Goal: Task Accomplishment & Management: Manage account settings

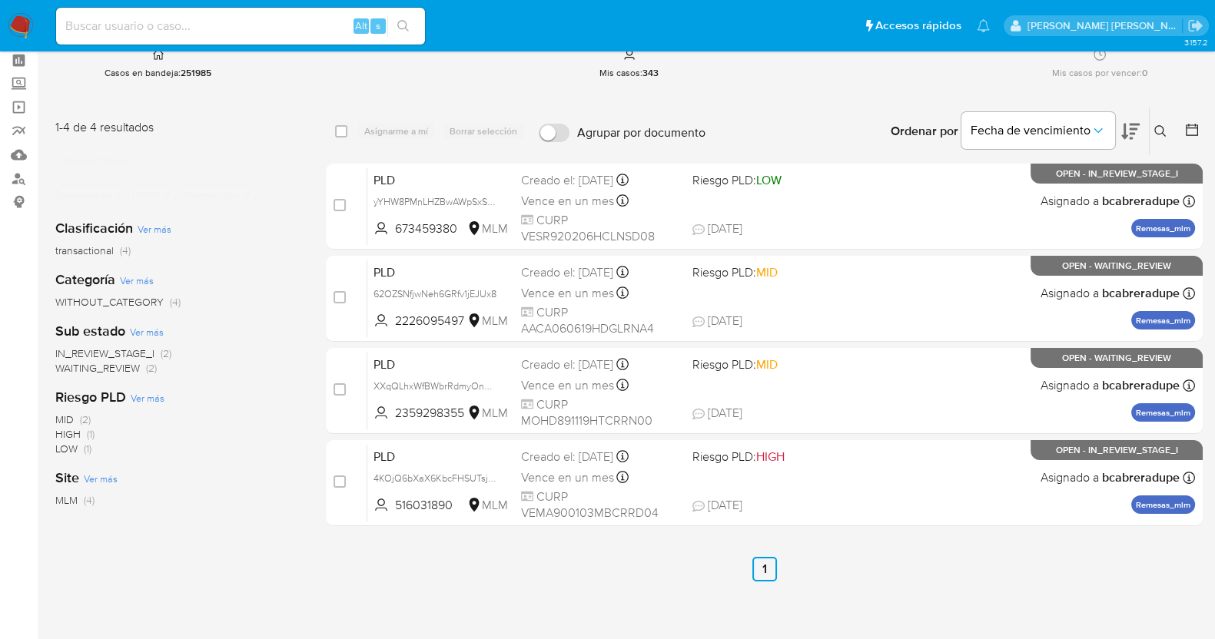
scroll to position [95, 0]
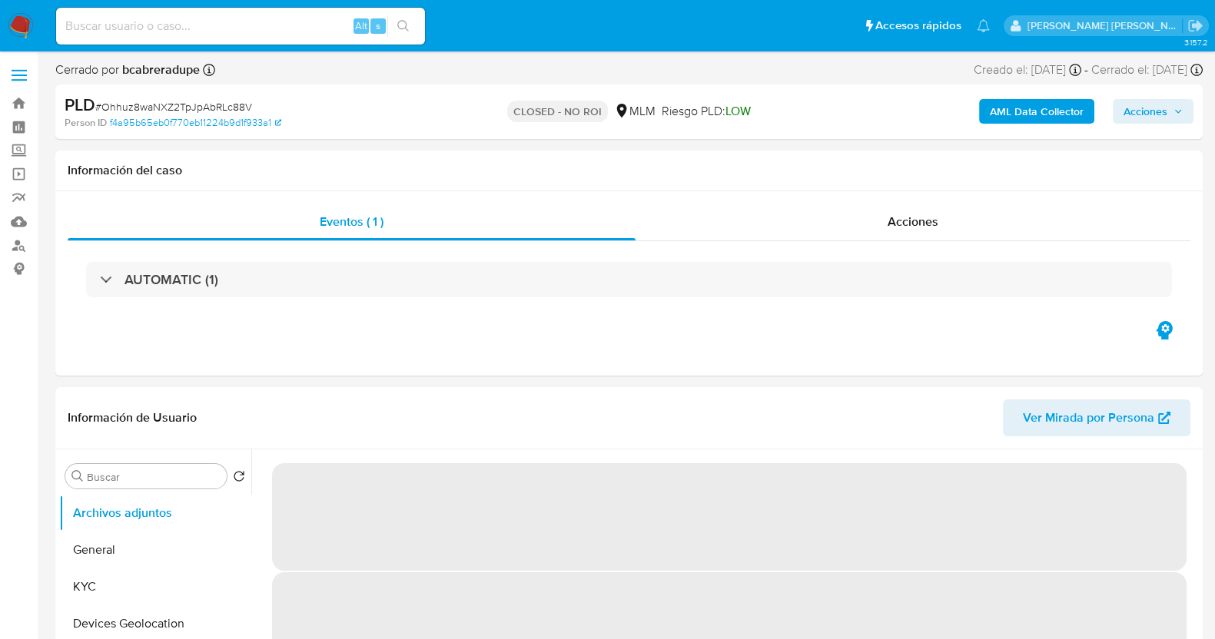
select select "10"
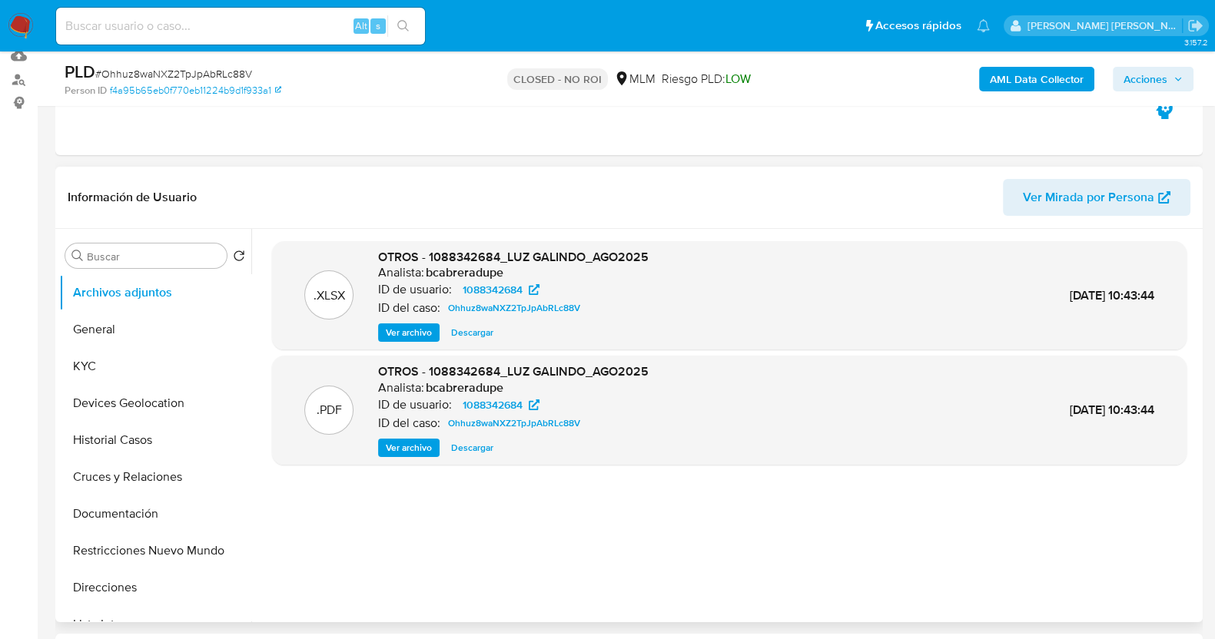
scroll to position [191, 0]
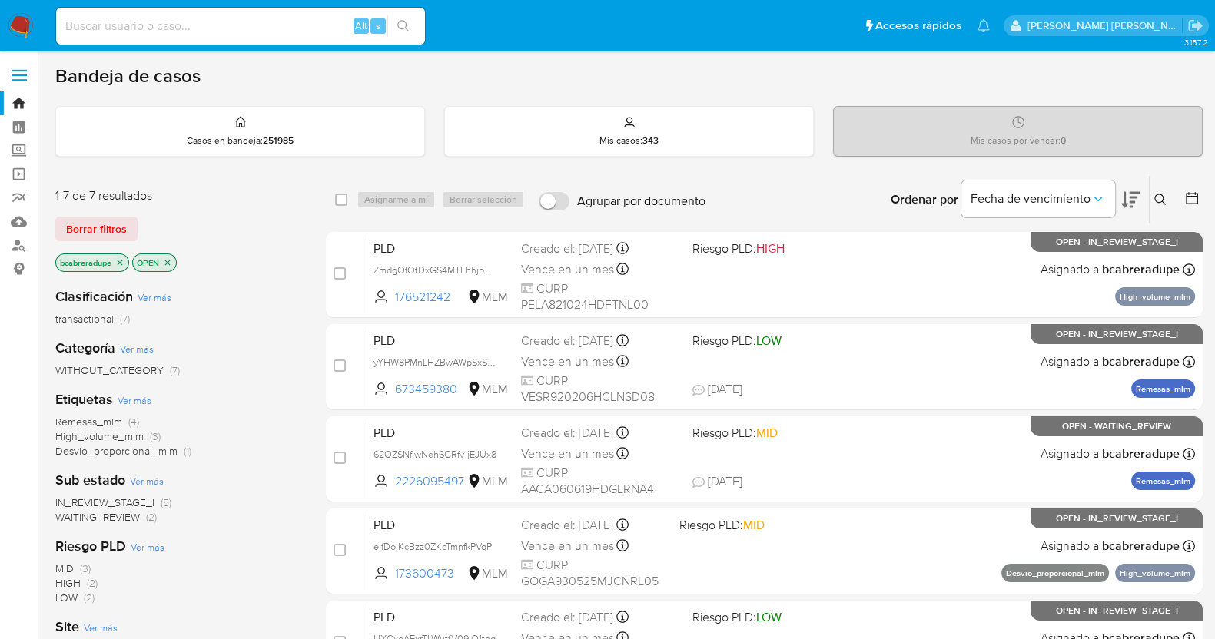
click at [121, 260] on icon "close-filter" at bounding box center [120, 262] width 5 height 5
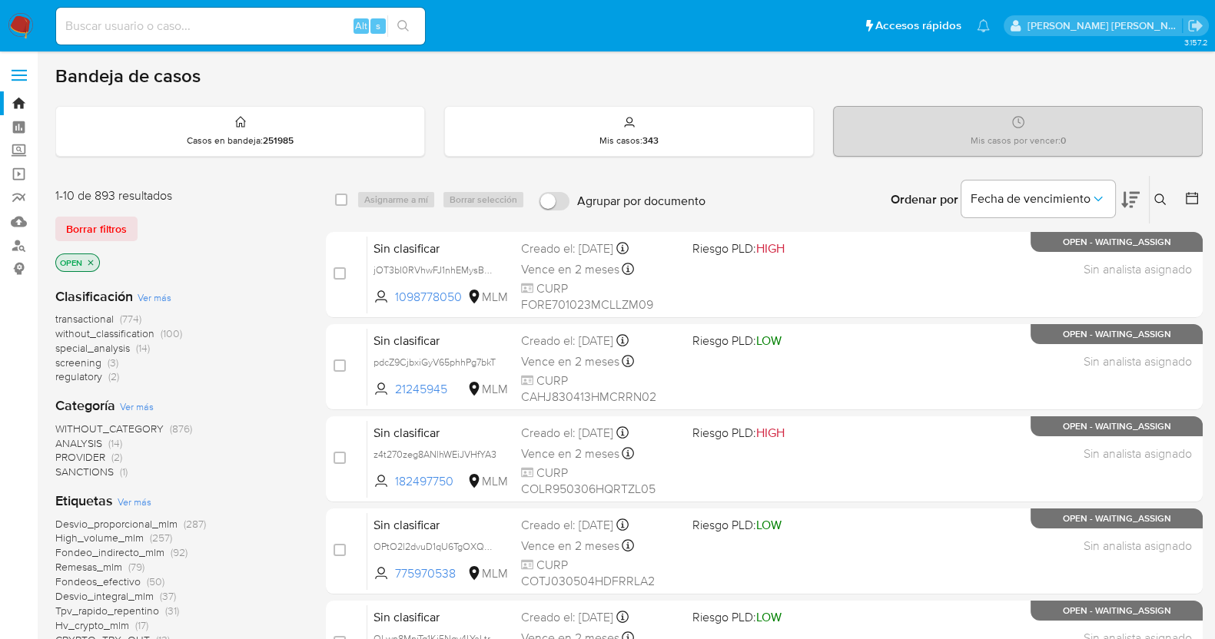
click at [1159, 201] on icon at bounding box center [1160, 200] width 12 height 12
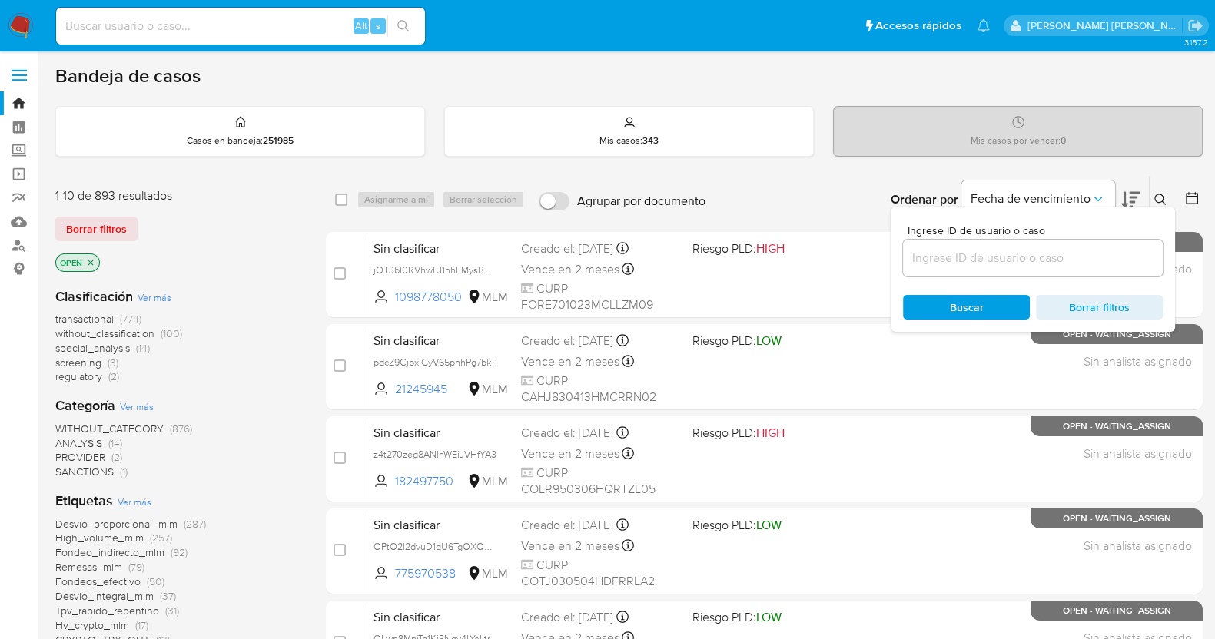
click at [953, 262] on input at bounding box center [1033, 258] width 260 height 20
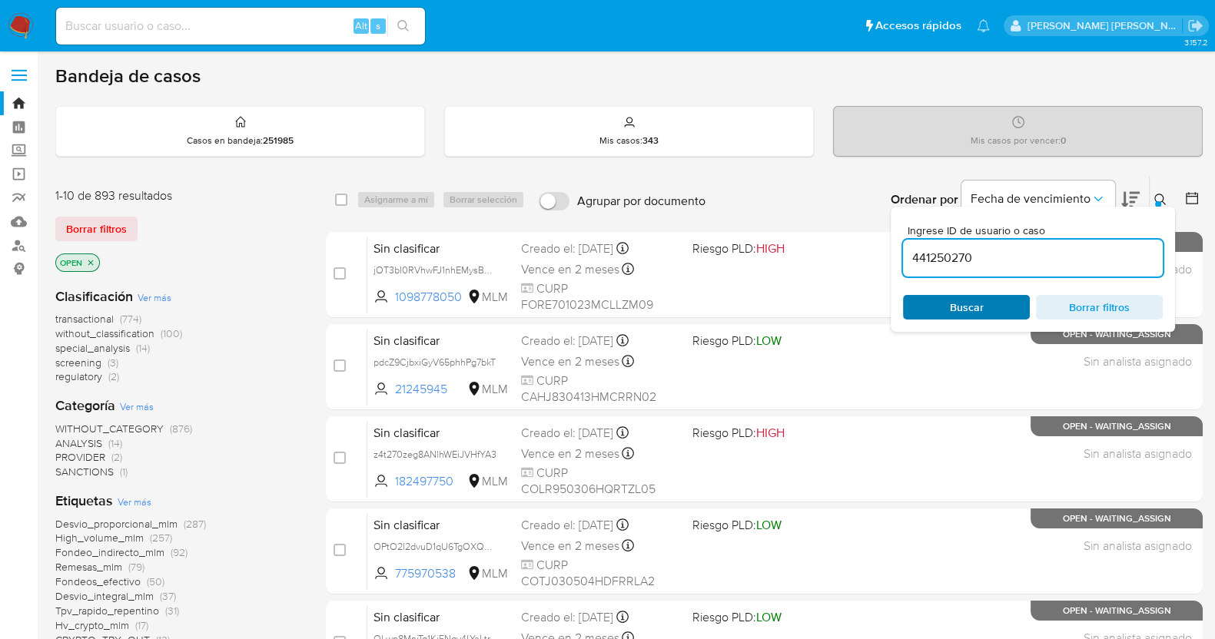
type input "441250270"
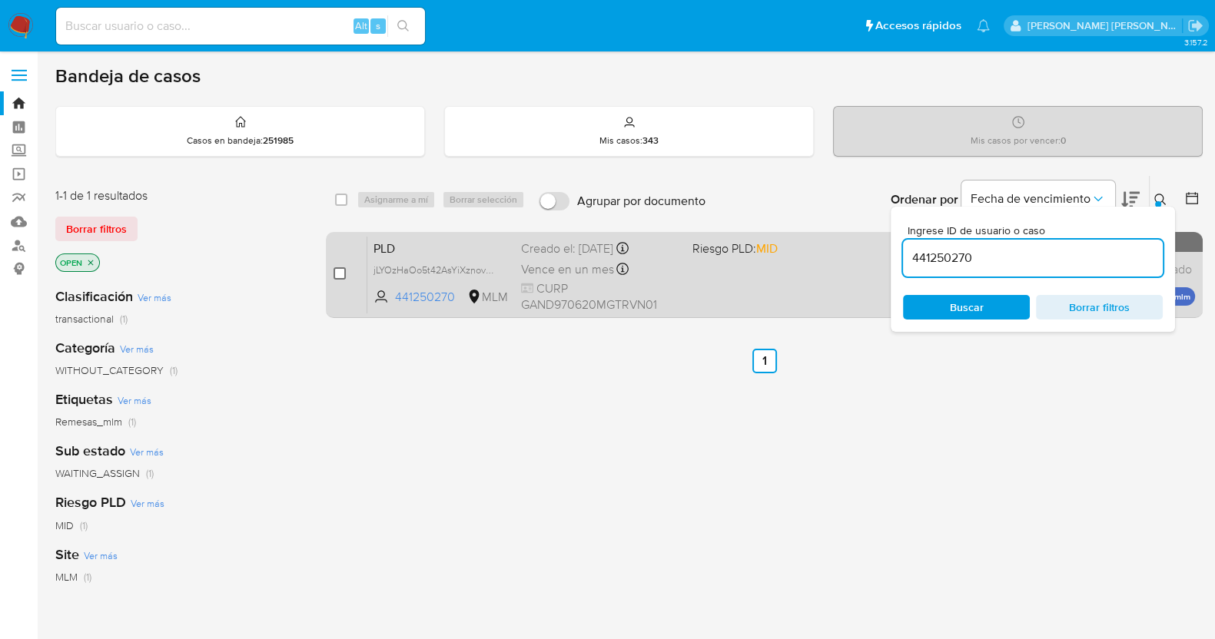
click at [334, 270] on input "checkbox" at bounding box center [339, 273] width 12 height 12
checkbox input "true"
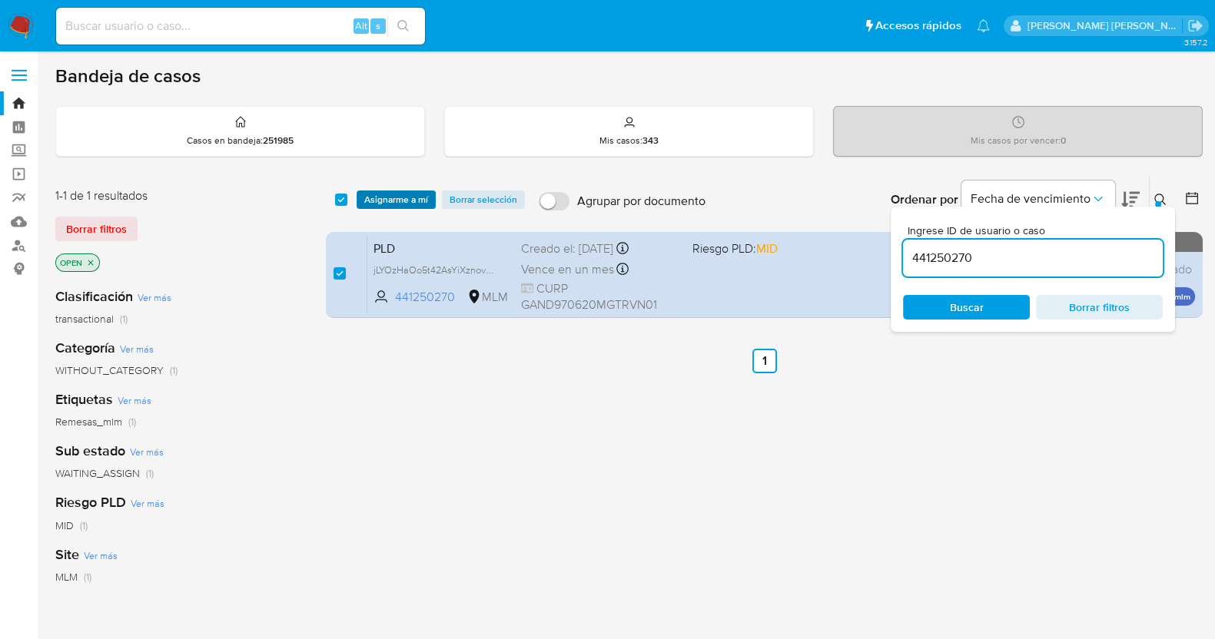
click at [414, 194] on span "Asignarme a mí" at bounding box center [396, 199] width 64 height 15
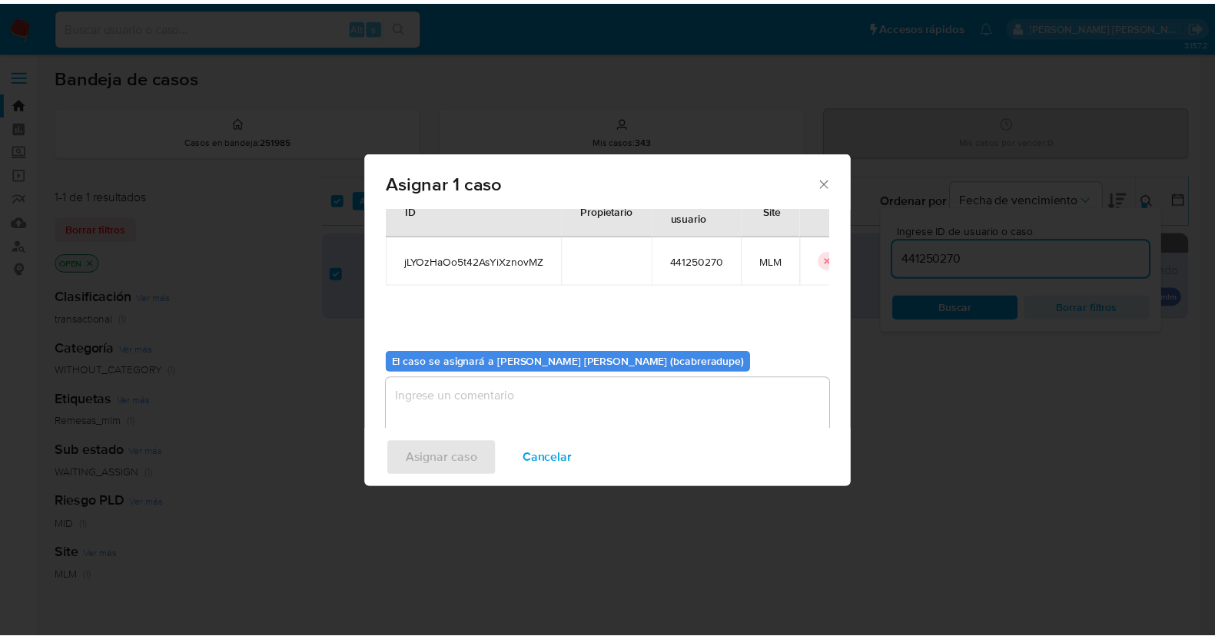
scroll to position [79, 0]
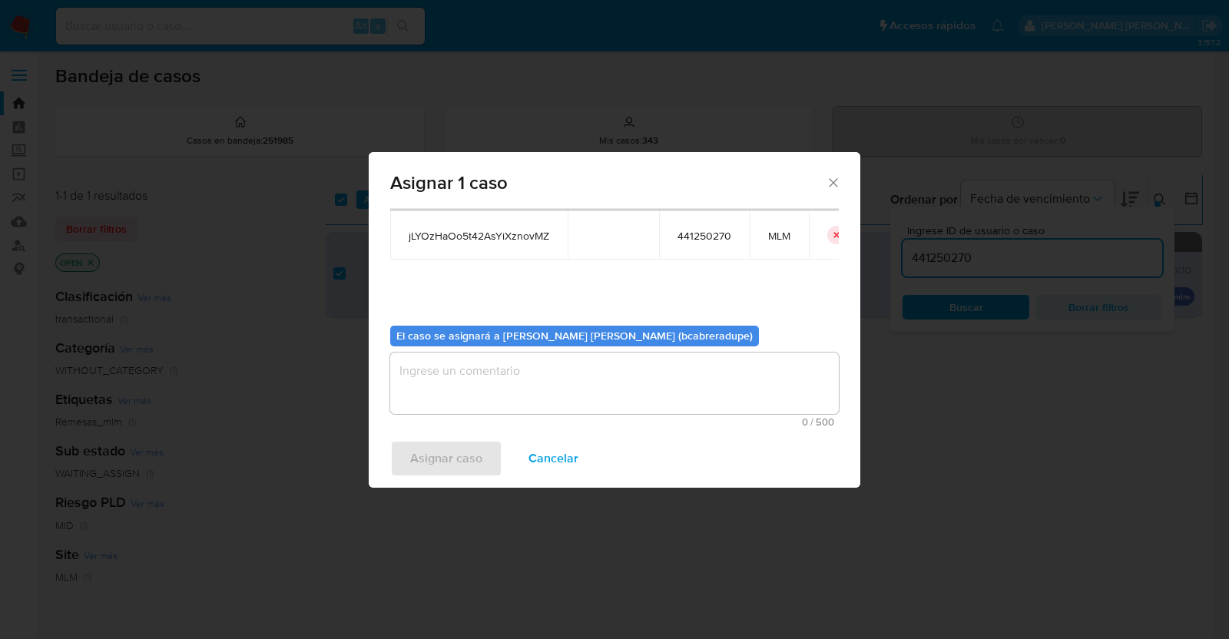
click at [651, 392] on textarea "assign-modal" at bounding box center [614, 383] width 449 height 61
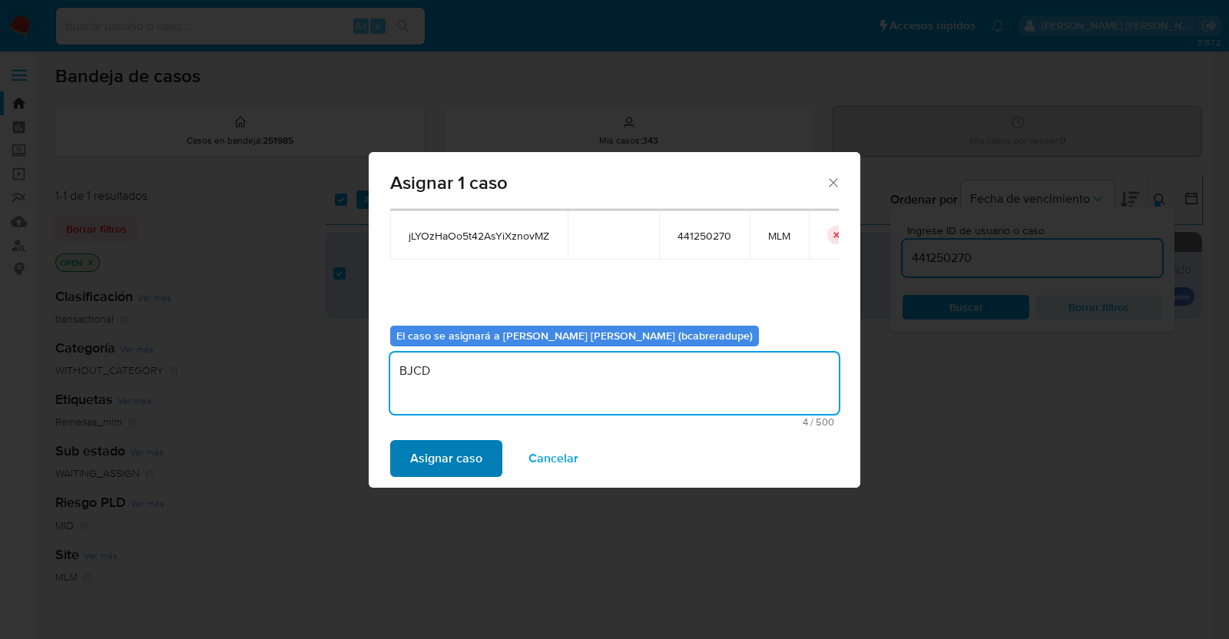
type textarea "BJCD"
click at [457, 456] on span "Asignar caso" at bounding box center [446, 459] width 72 height 34
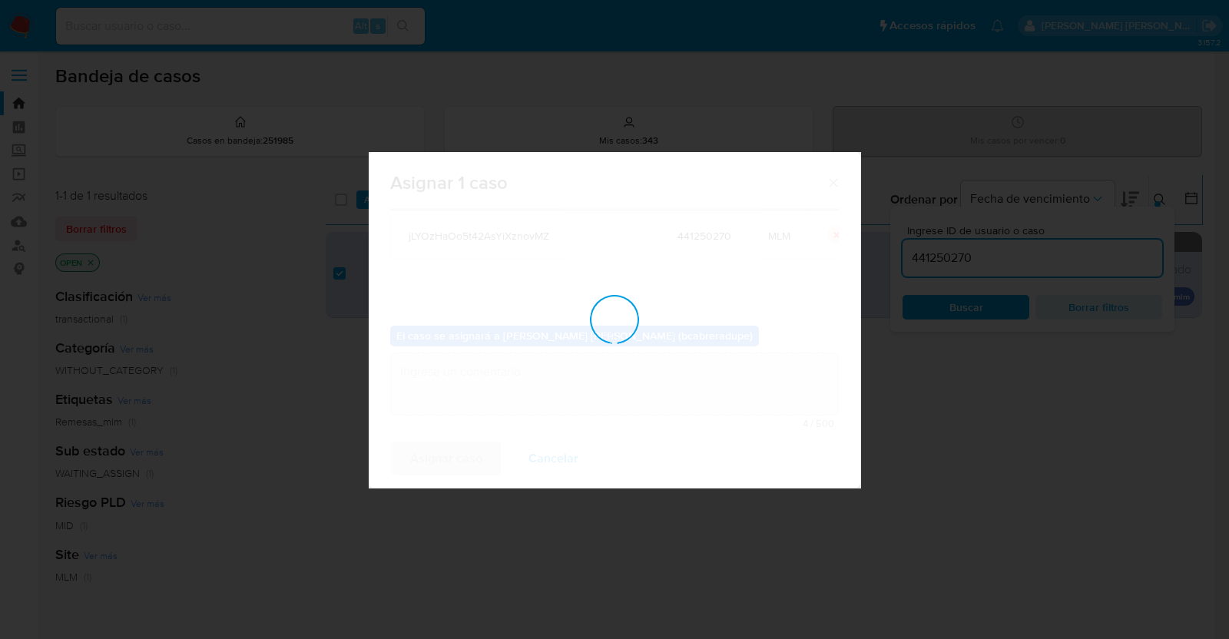
checkbox input "false"
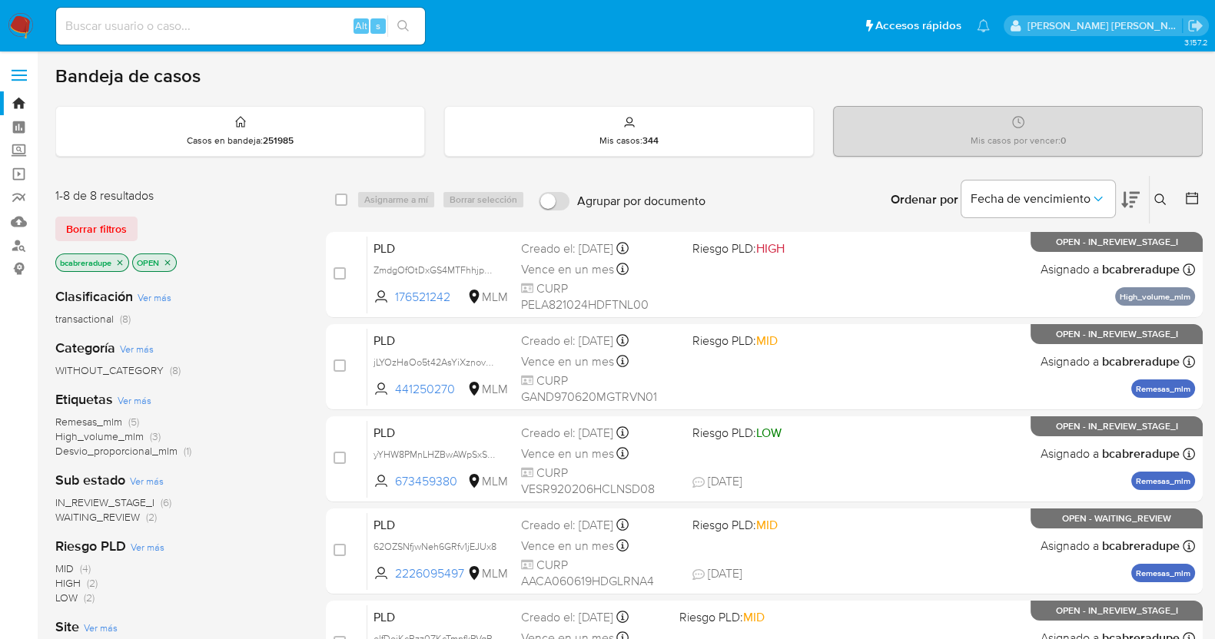
click at [119, 263] on icon "close-filter" at bounding box center [120, 262] width 5 height 5
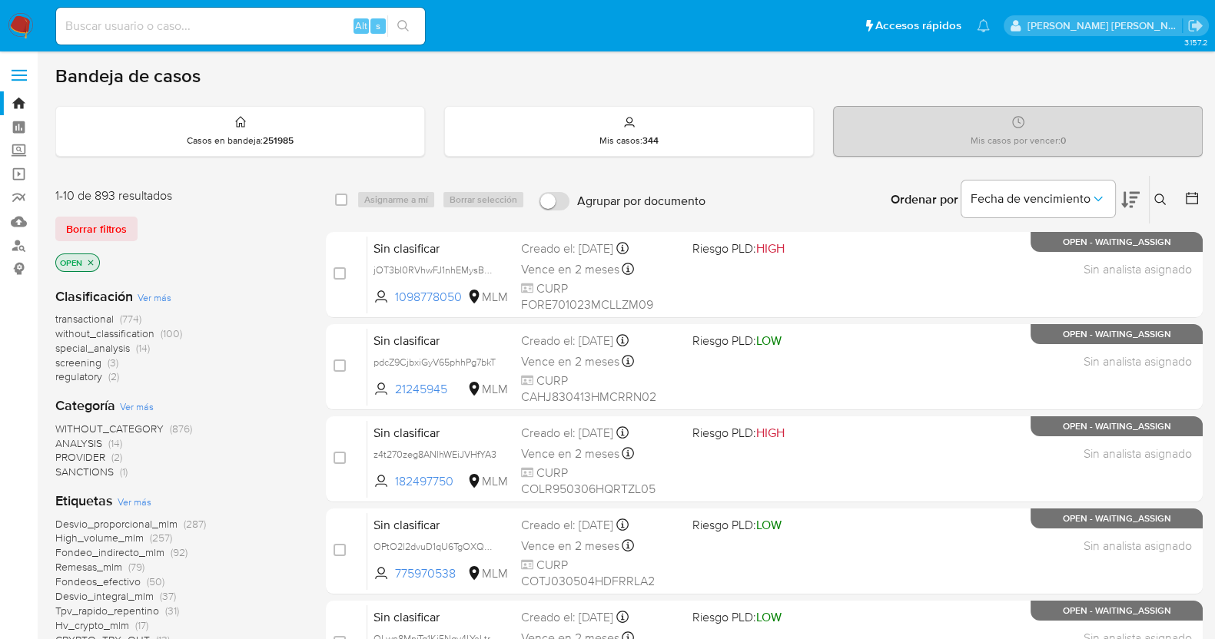
click at [1152, 196] on button at bounding box center [1161, 200] width 25 height 18
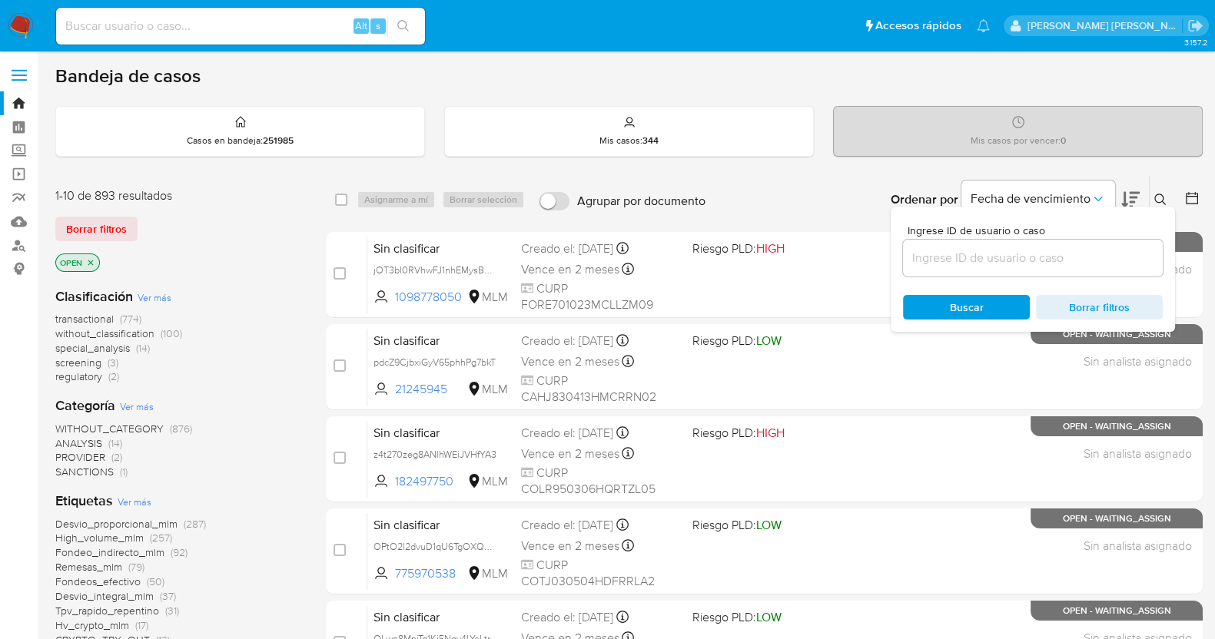
drag, startPoint x: 917, startPoint y: 260, endPoint x: 960, endPoint y: 254, distance: 43.5
click at [917, 260] on input at bounding box center [1033, 258] width 260 height 20
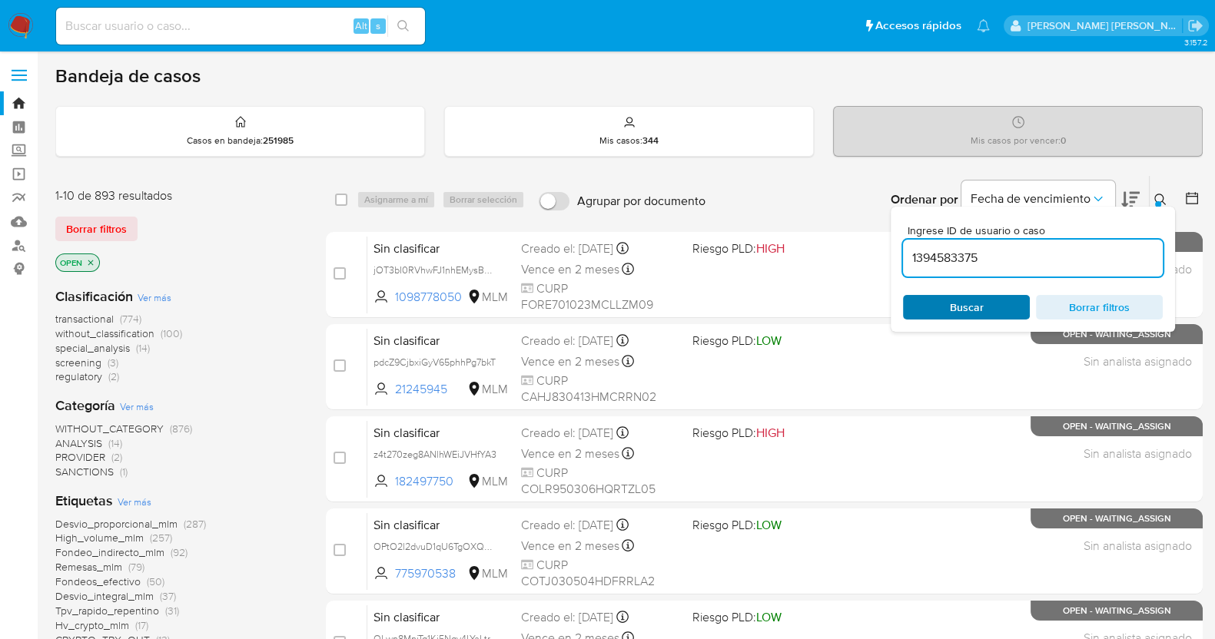
type input "1394583375"
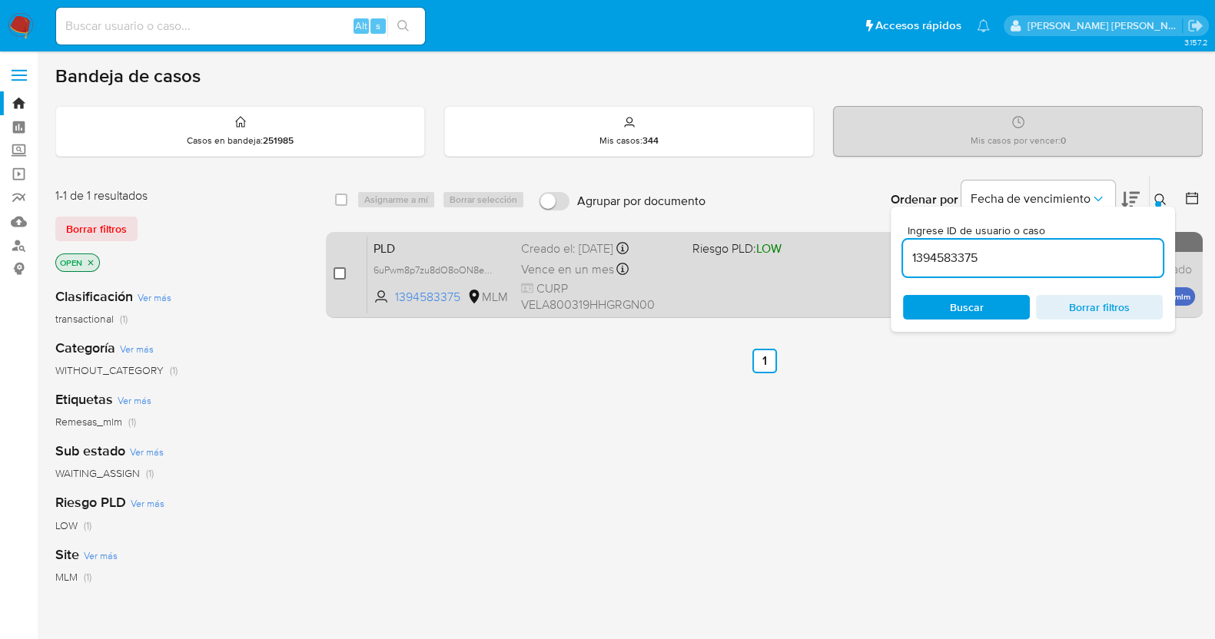
click at [337, 271] on input "checkbox" at bounding box center [339, 273] width 12 height 12
checkbox input "true"
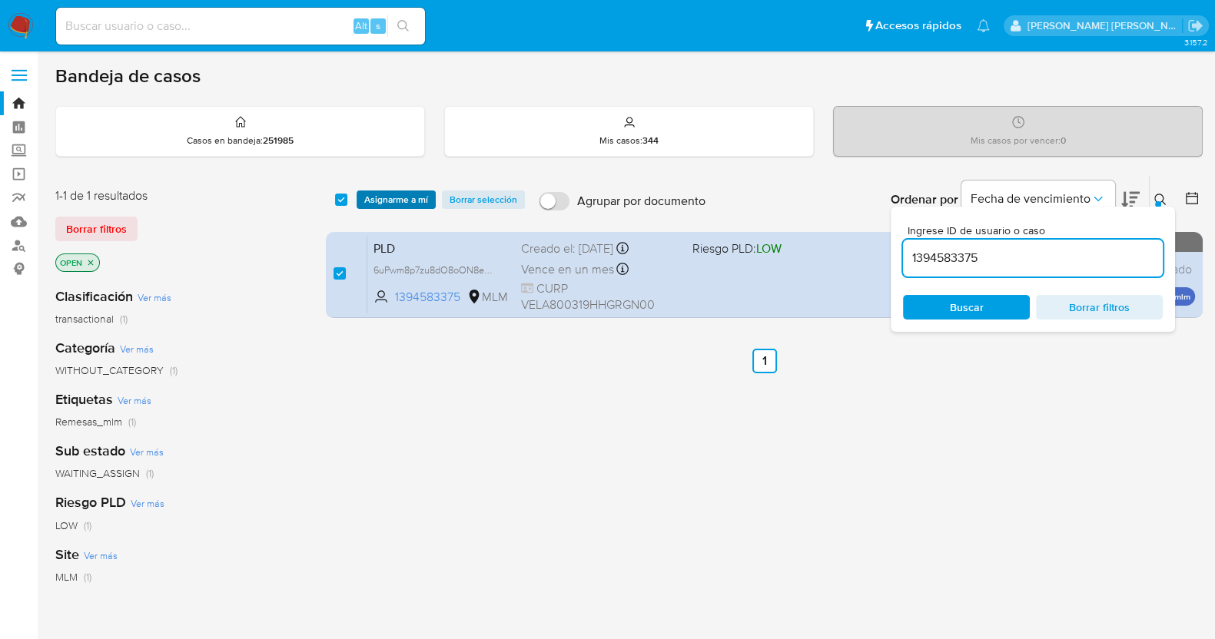
click at [422, 198] on span "Asignarme a mí" at bounding box center [396, 199] width 64 height 15
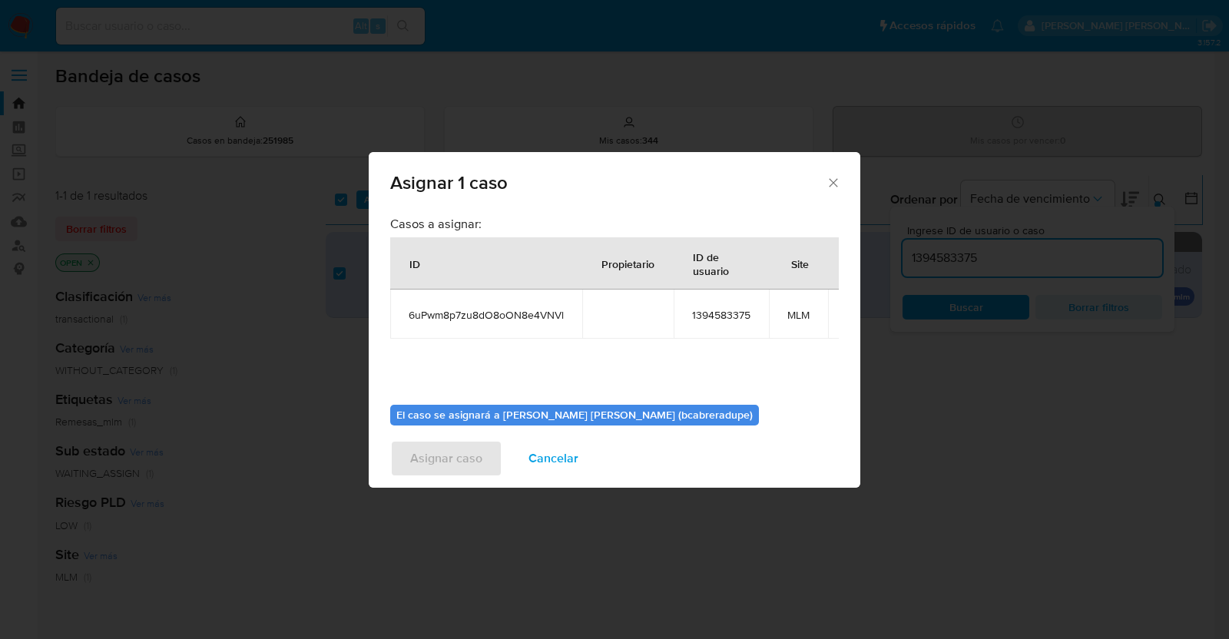
scroll to position [94, 0]
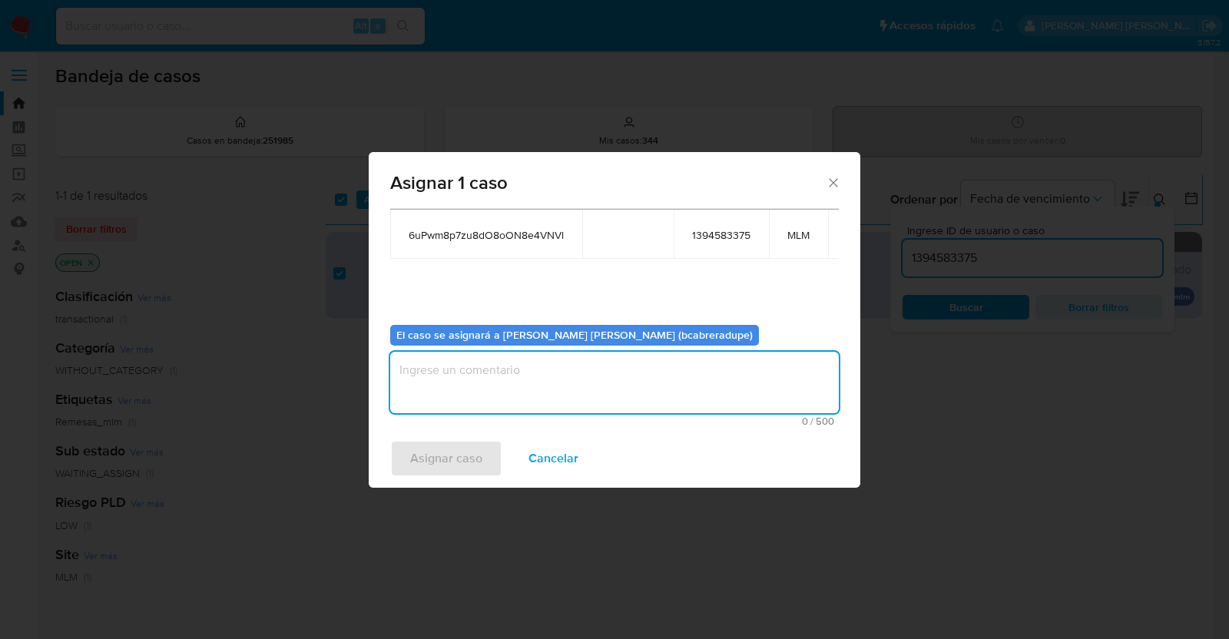
click at [612, 386] on textarea "assign-modal" at bounding box center [614, 382] width 449 height 61
type textarea "BJCD"
click at [474, 455] on span "Asignar caso" at bounding box center [446, 459] width 72 height 34
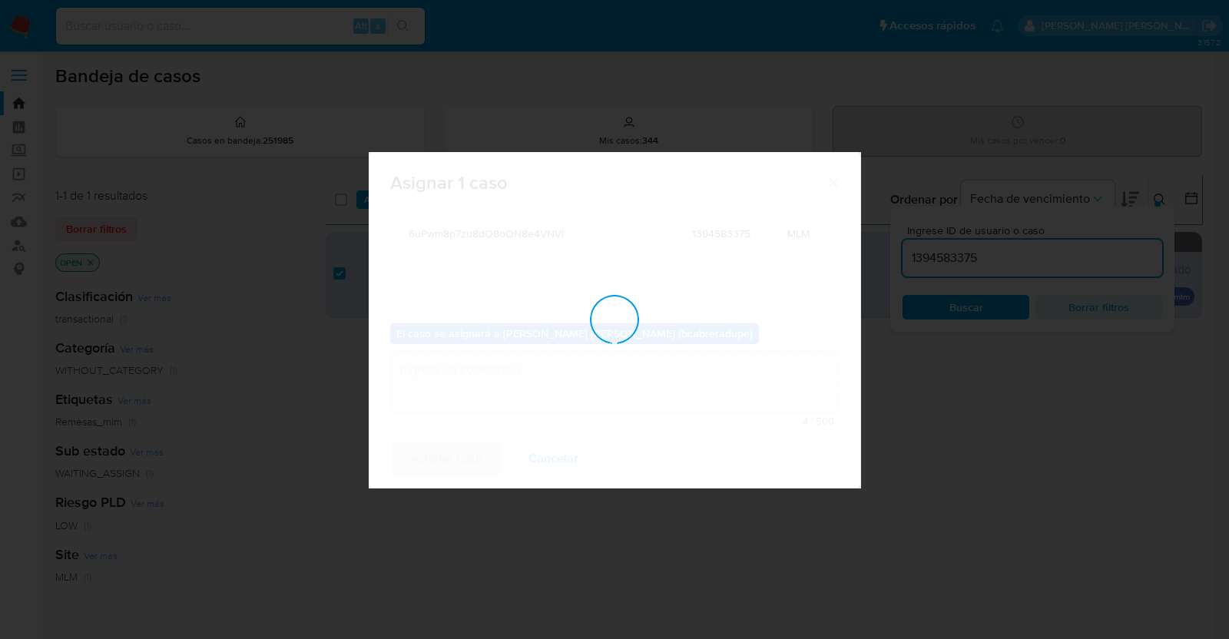
checkbox input "false"
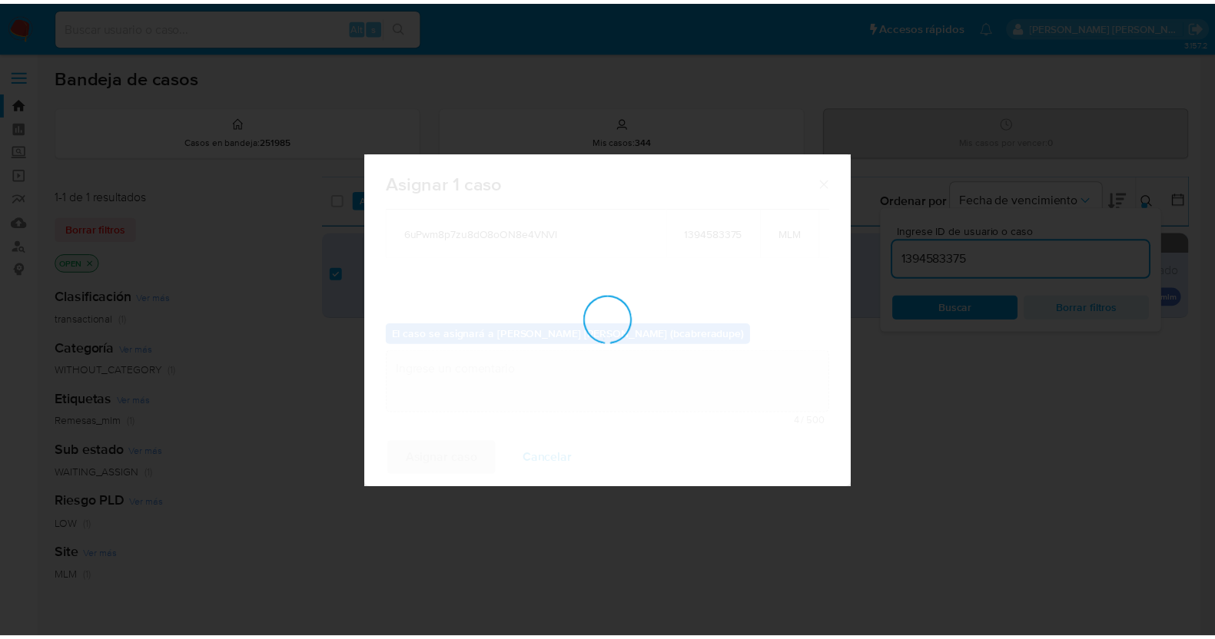
scroll to position [91, 0]
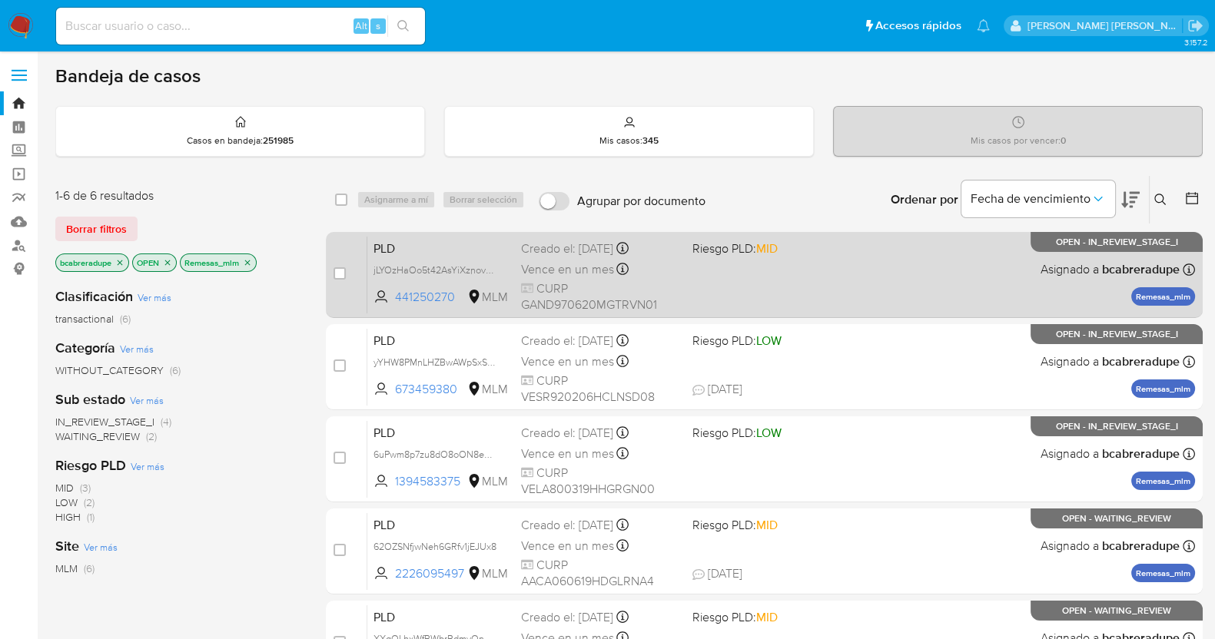
click at [719, 278] on div "PLD jLYOzHaOo5t42AsYiXznovMZ 441250270 MLM Riesgo PLD: MID Creado el: [DATE] Cr…" at bounding box center [780, 275] width 827 height 78
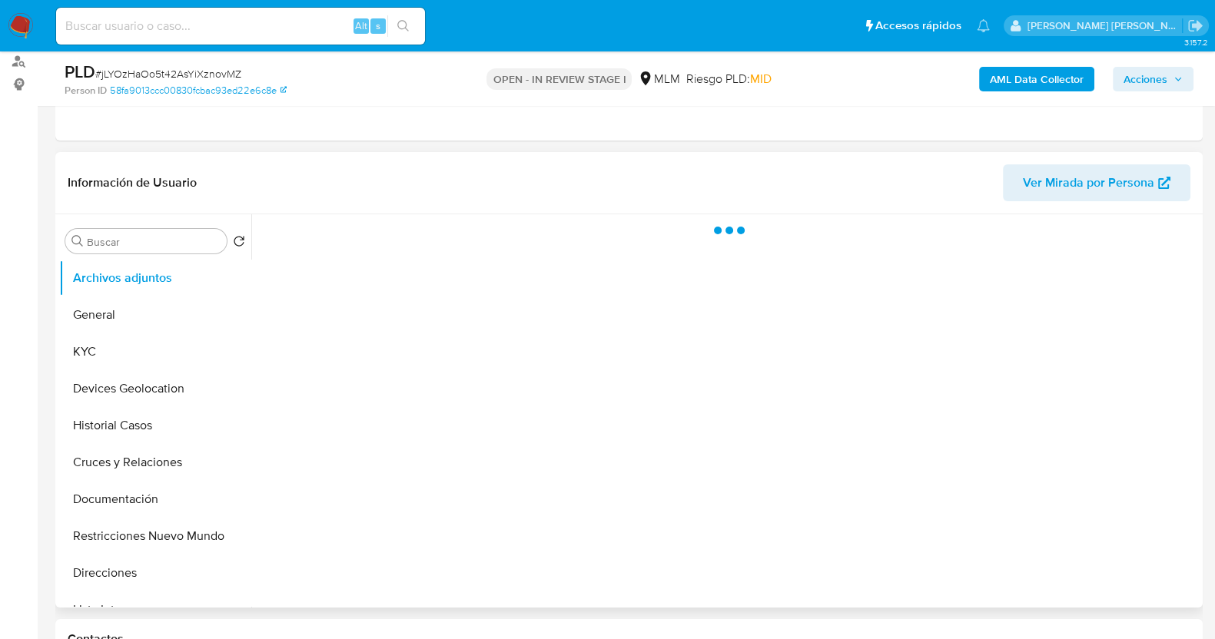
scroll to position [191, 0]
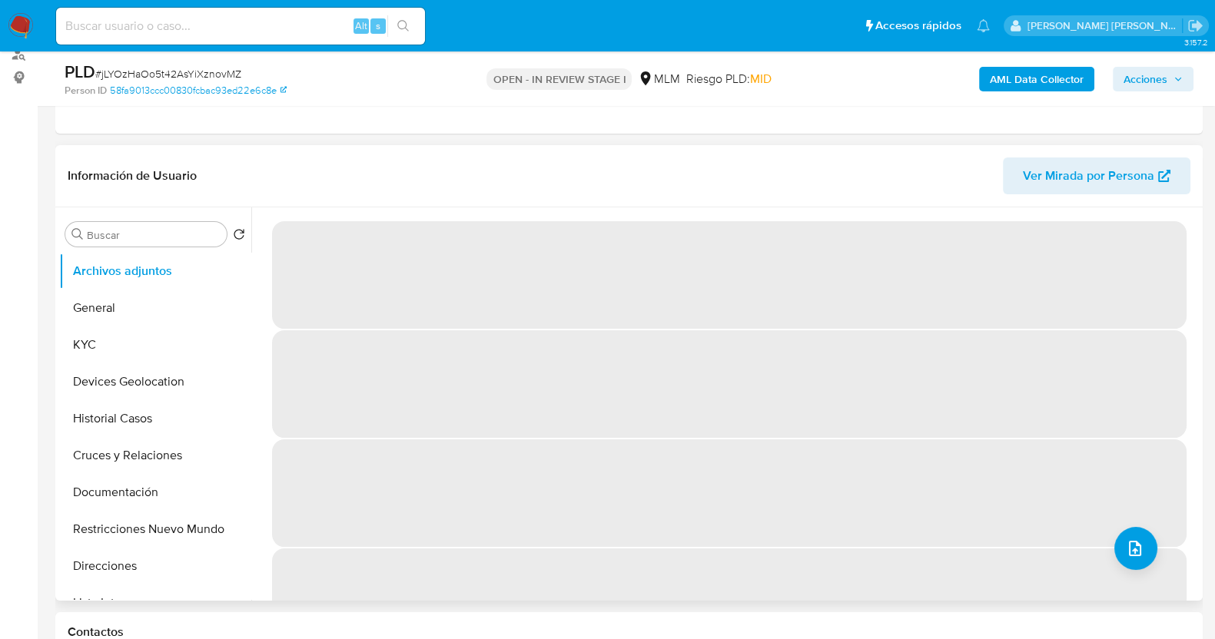
select select "10"
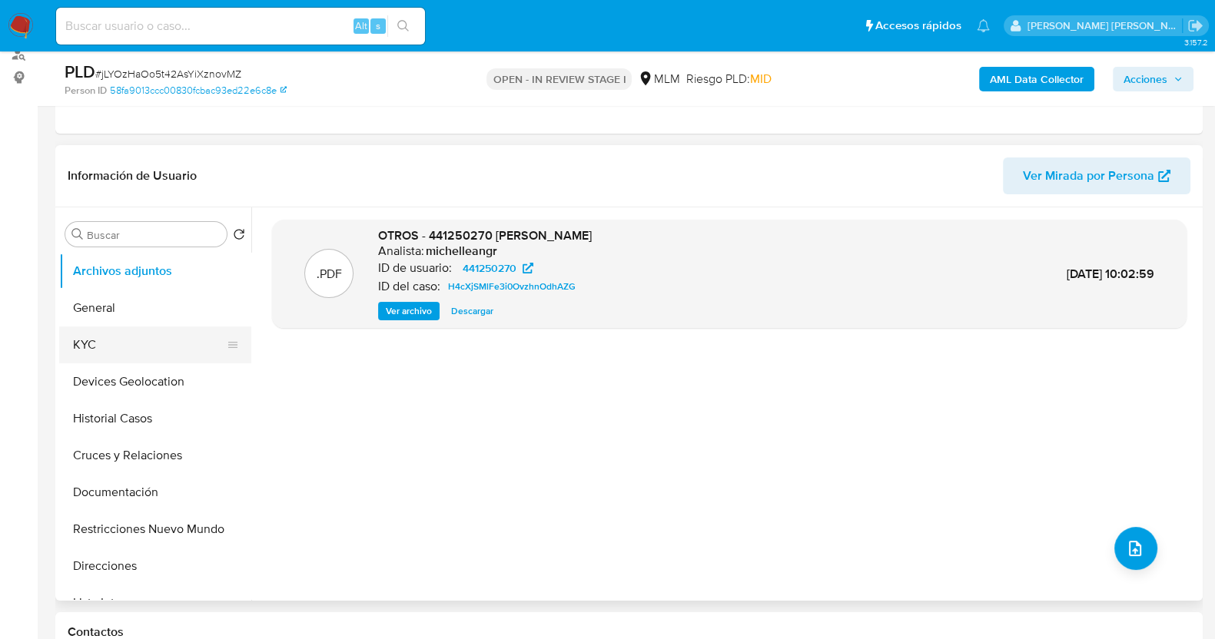
click at [144, 355] on button "KYC" at bounding box center [149, 345] width 180 height 37
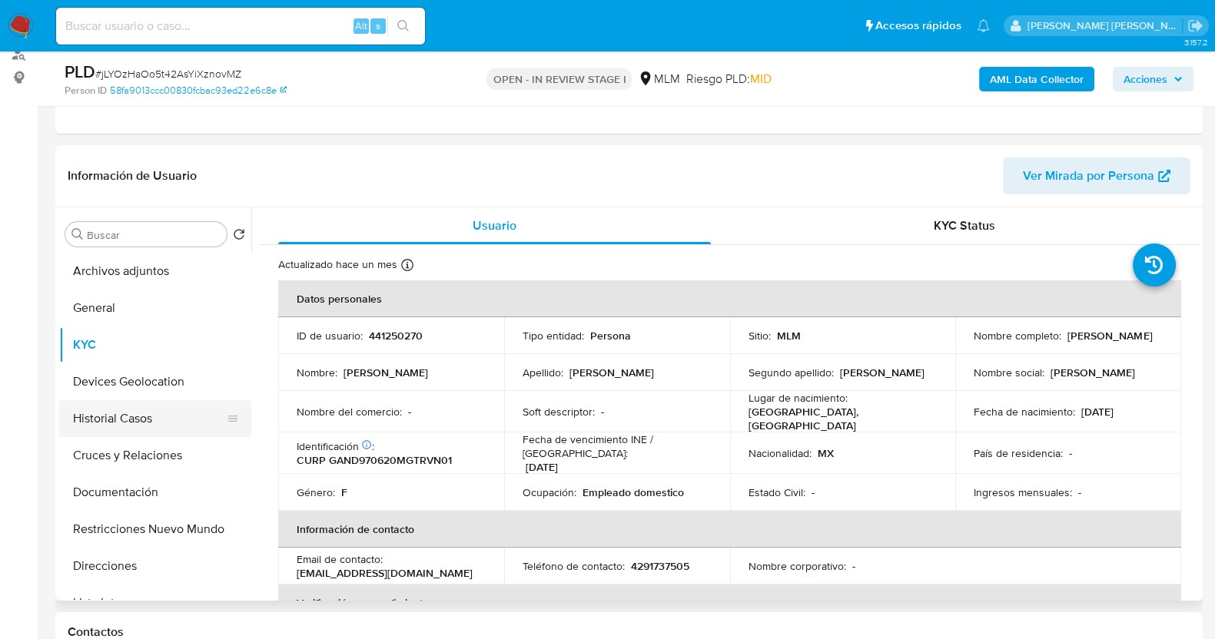
click at [156, 423] on button "Historial Casos" at bounding box center [149, 418] width 180 height 37
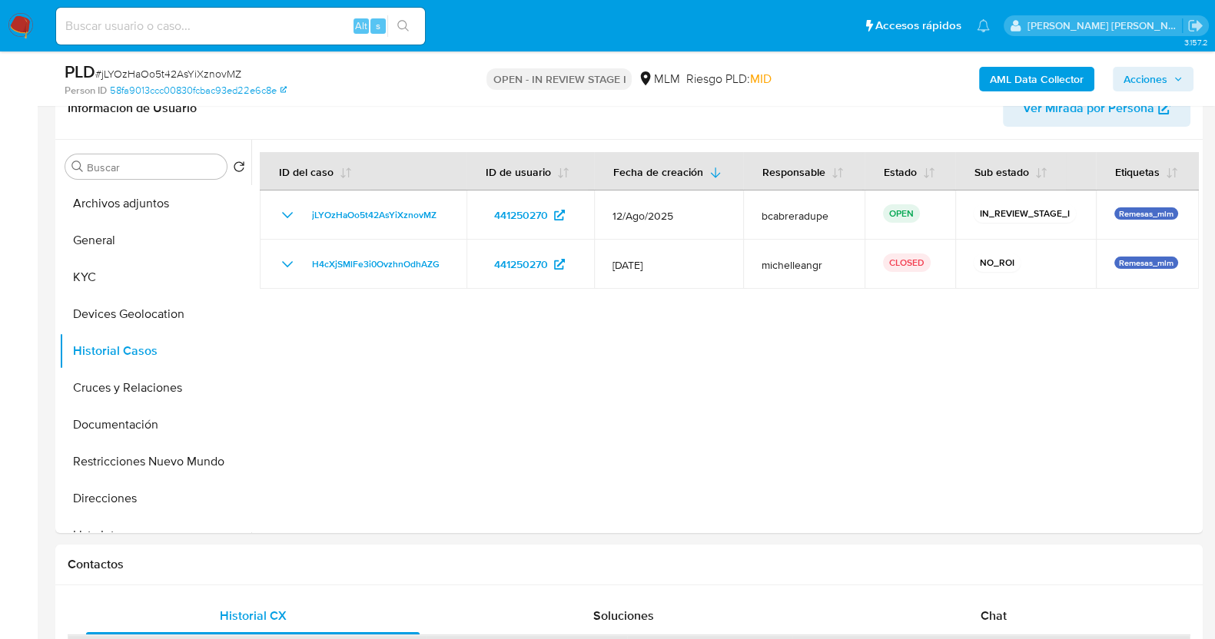
scroll to position [288, 0]
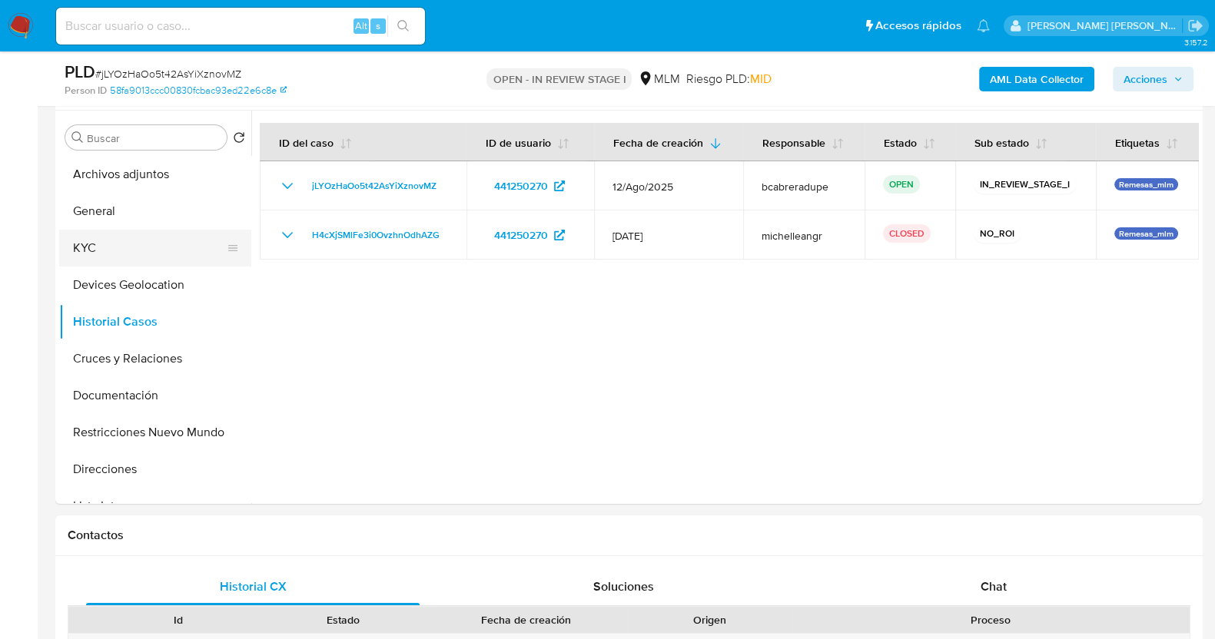
click at [126, 257] on button "KYC" at bounding box center [149, 248] width 180 height 37
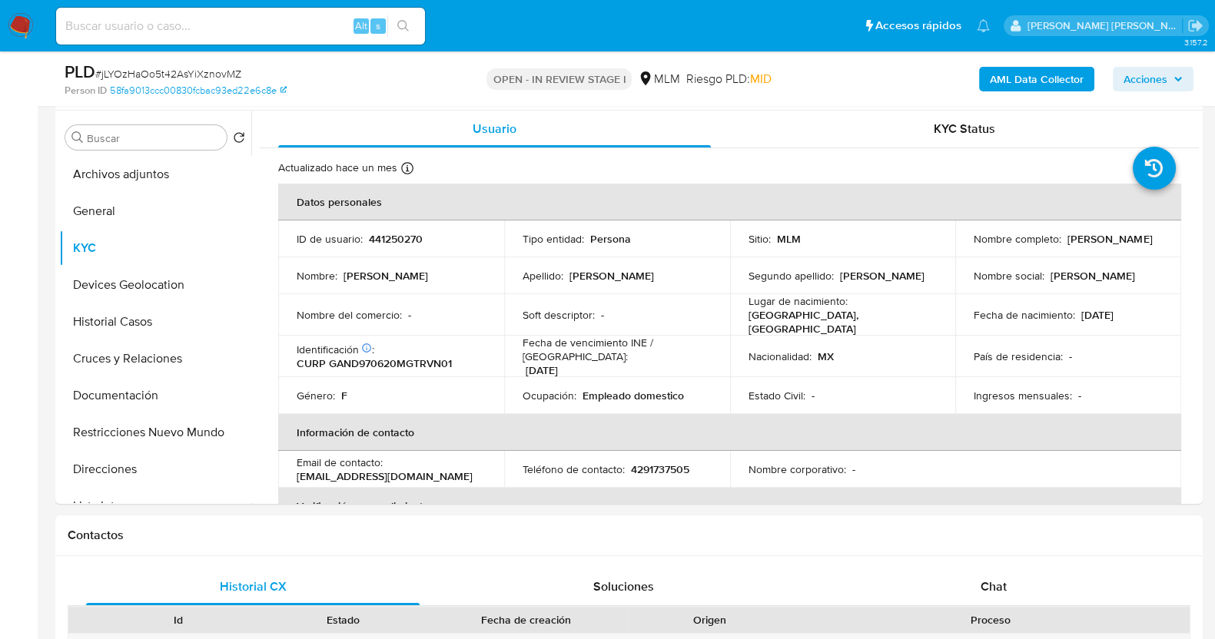
click at [384, 236] on p "441250270" at bounding box center [396, 239] width 54 height 14
copy p "441250270"
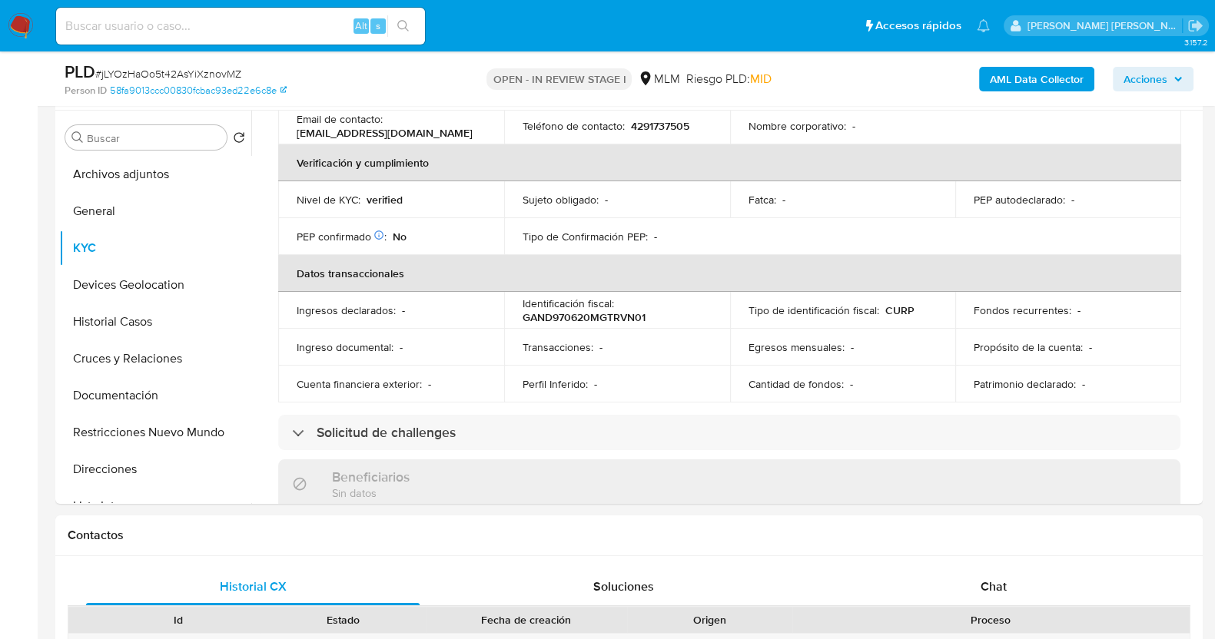
click at [539, 377] on p "Perfil Inferido :" at bounding box center [554, 384] width 65 height 14
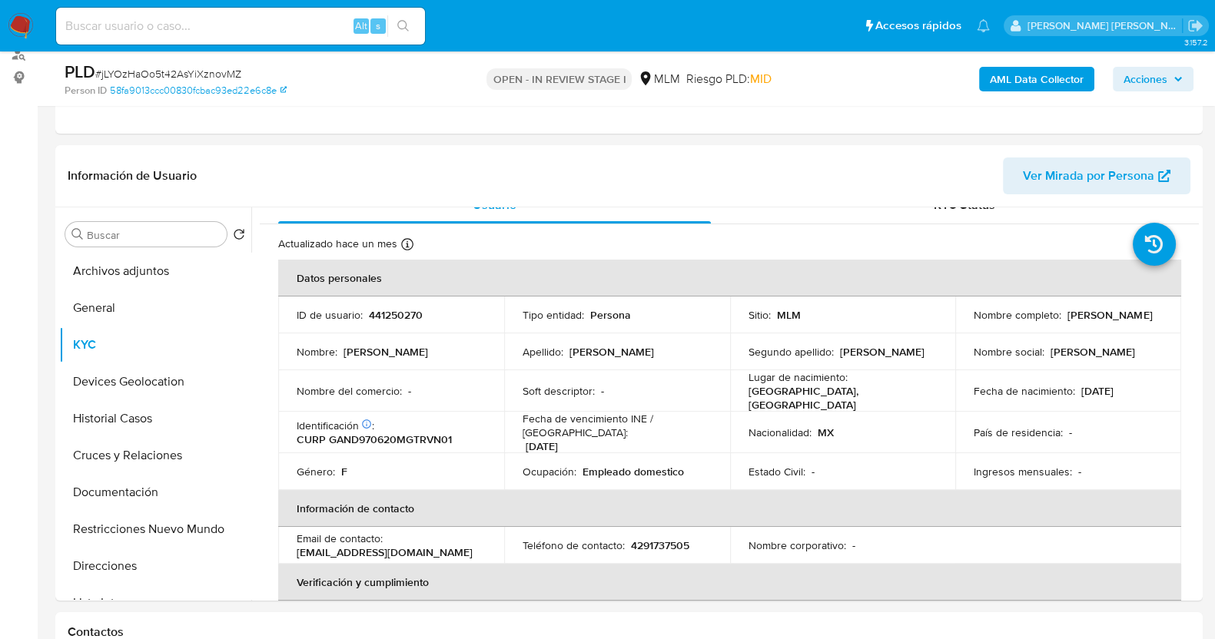
scroll to position [0, 0]
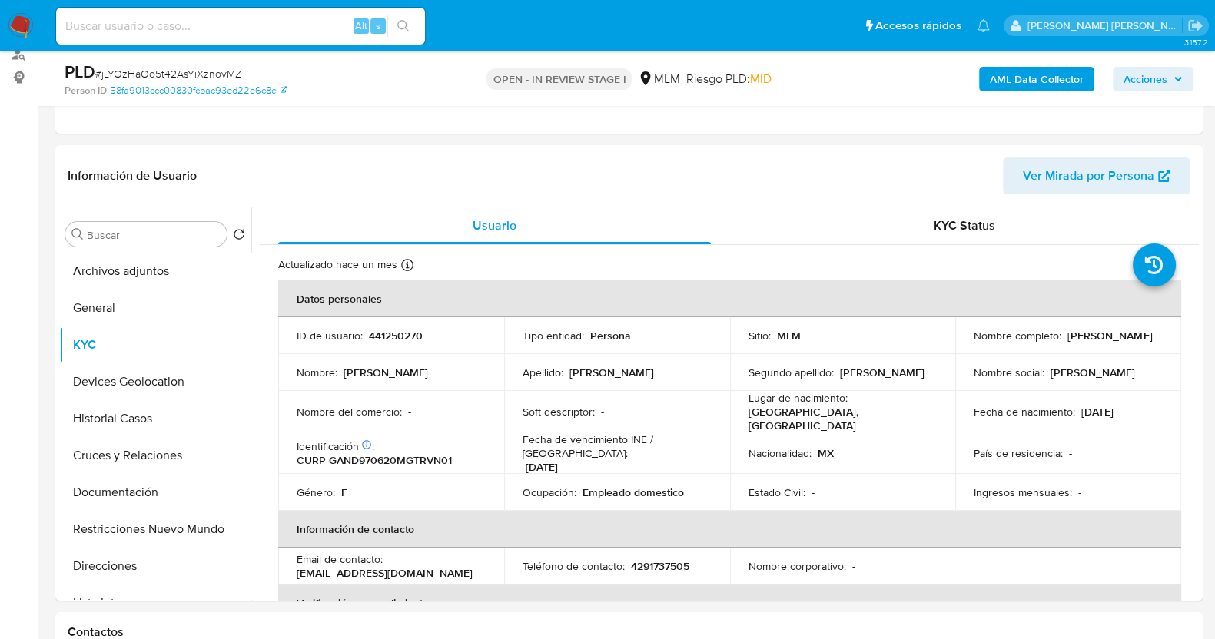
click at [392, 336] on p "441250270" at bounding box center [396, 336] width 54 height 14
copy p "441250270"
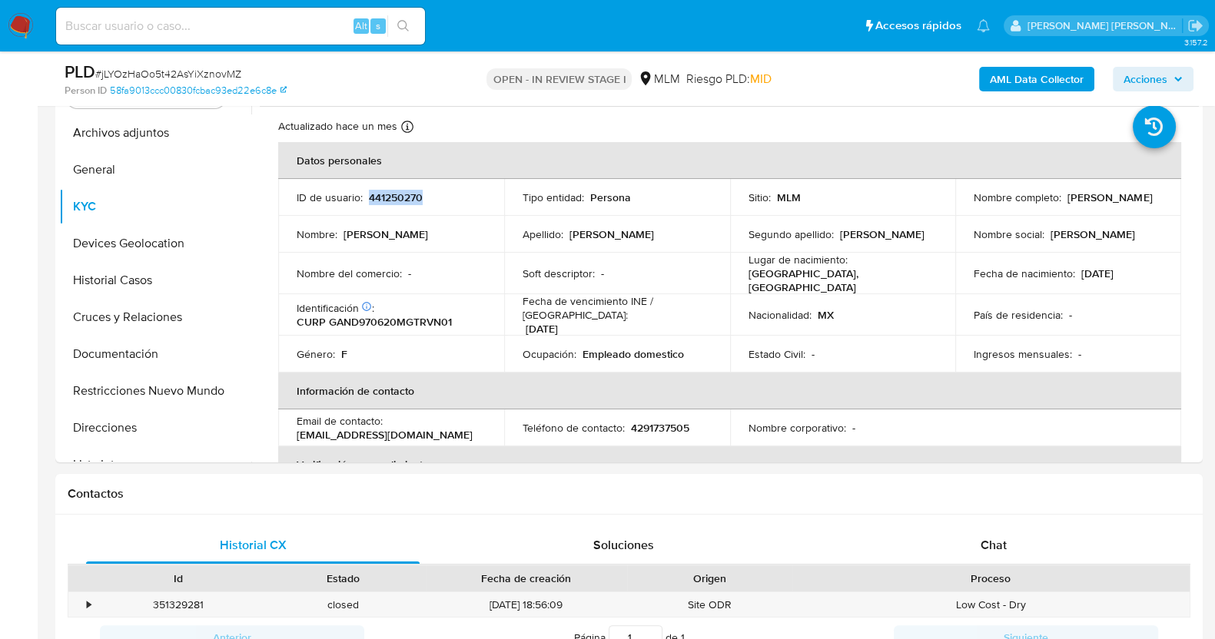
scroll to position [288, 0]
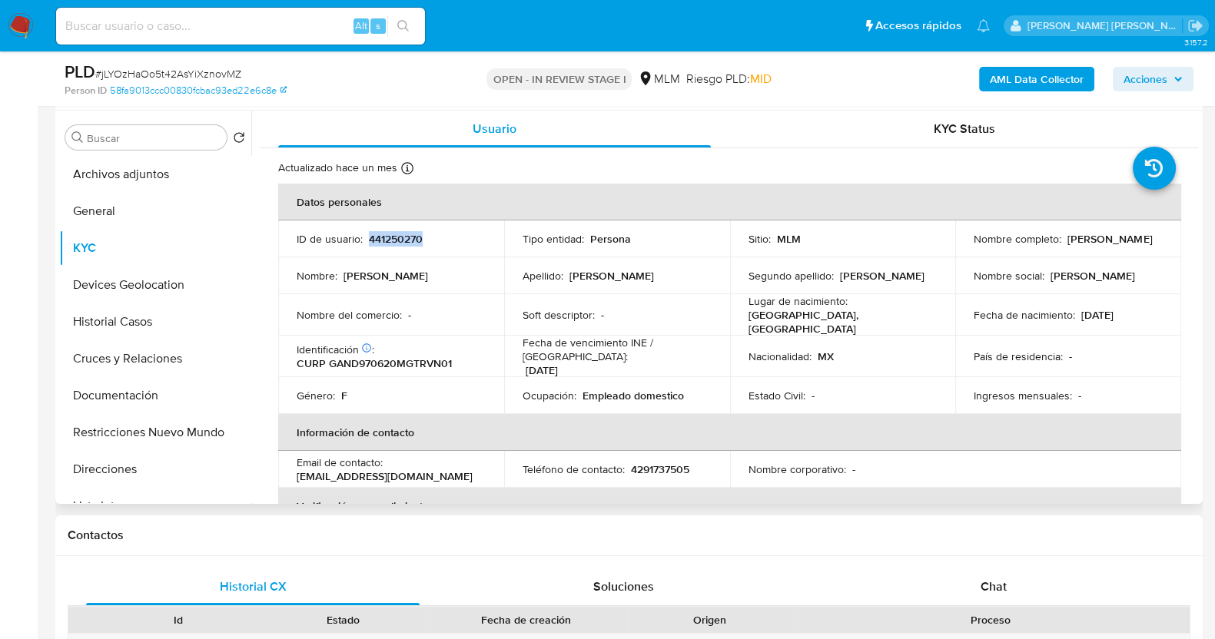
click at [875, 319] on div "Lugar de nacimiento : MEXICO, GUANAJUATO" at bounding box center [842, 314] width 189 height 41
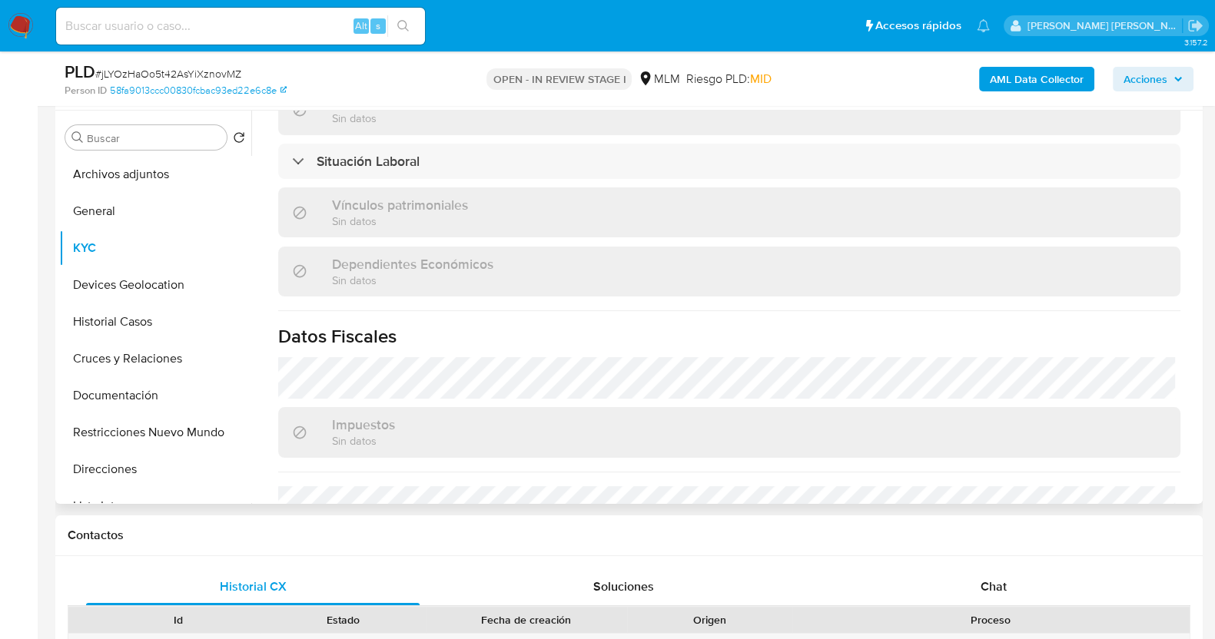
scroll to position [950, 0]
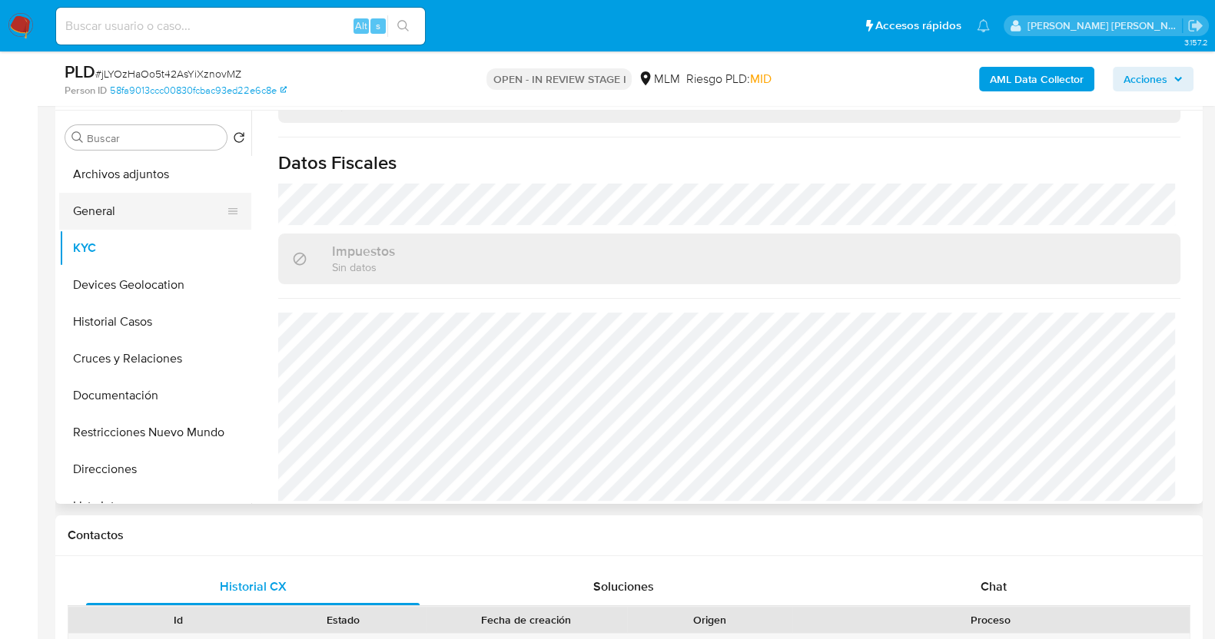
click at [108, 201] on button "General" at bounding box center [149, 211] width 180 height 37
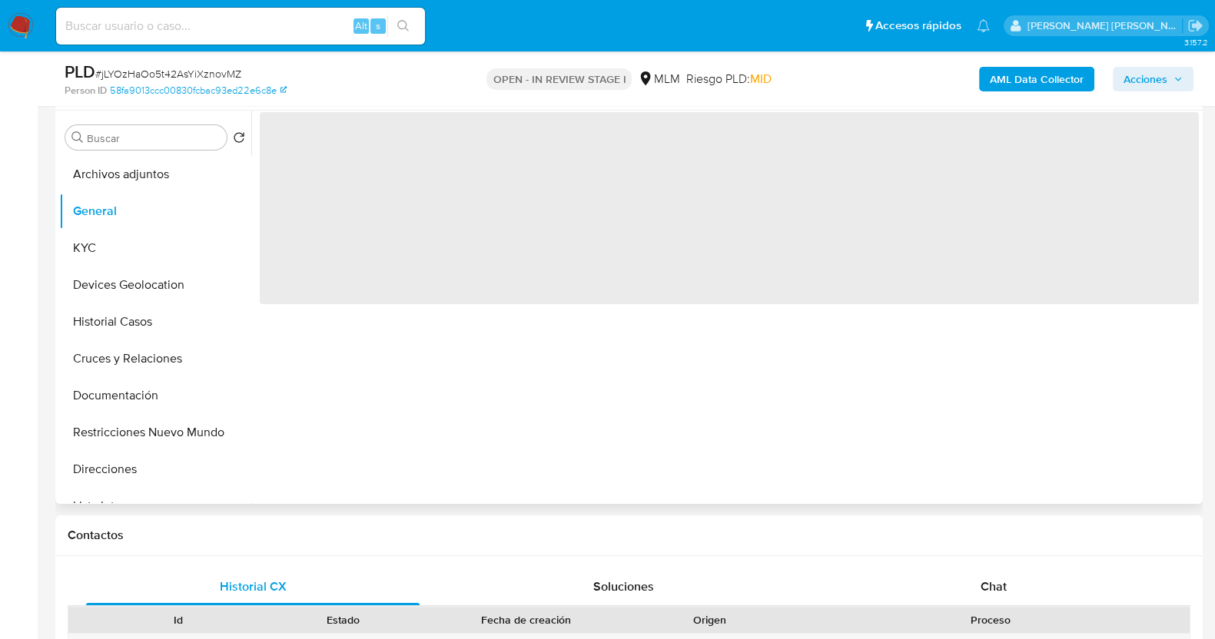
scroll to position [0, 0]
click at [222, 71] on span "# jLYOzHaOo5t42AsYiXznovMZ" at bounding box center [168, 73] width 146 height 15
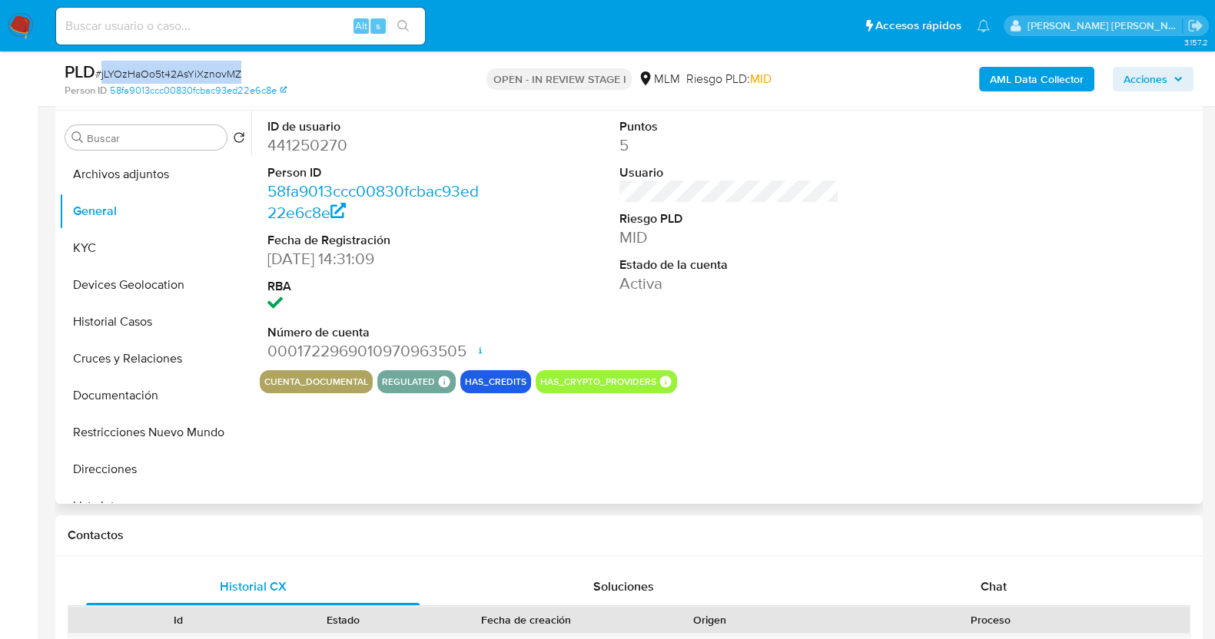
copy span "jLYOzHaOo5t42AsYiXznovMZ"
click at [88, 249] on button "KYC" at bounding box center [149, 248] width 180 height 37
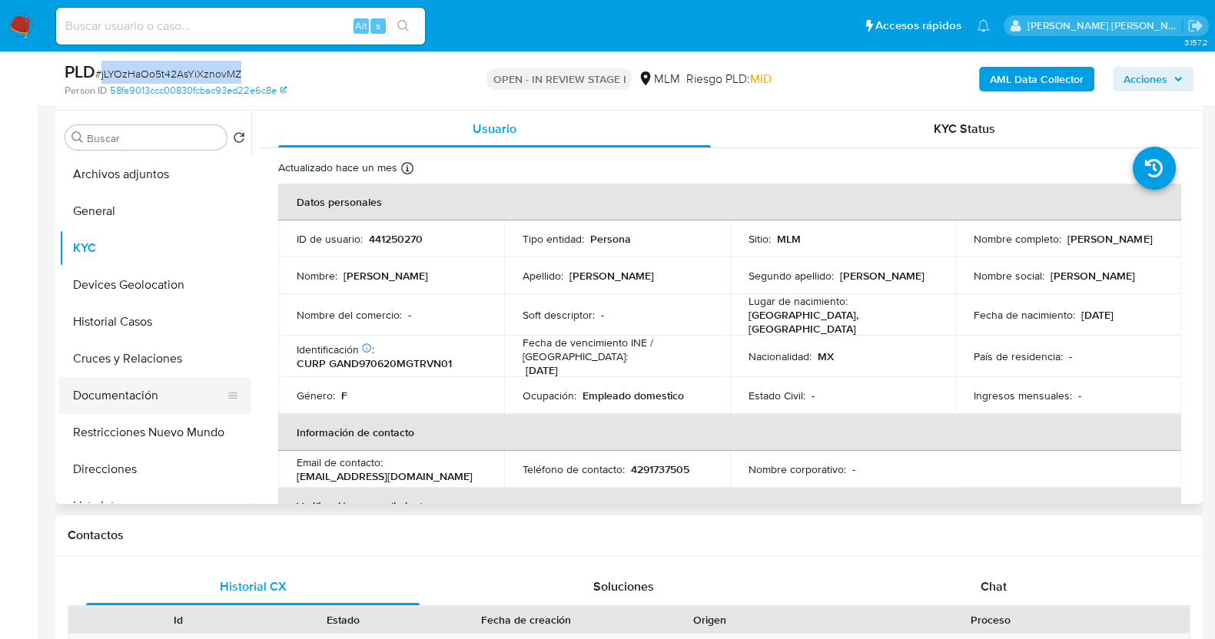
click at [120, 403] on button "Documentación" at bounding box center [149, 395] width 180 height 37
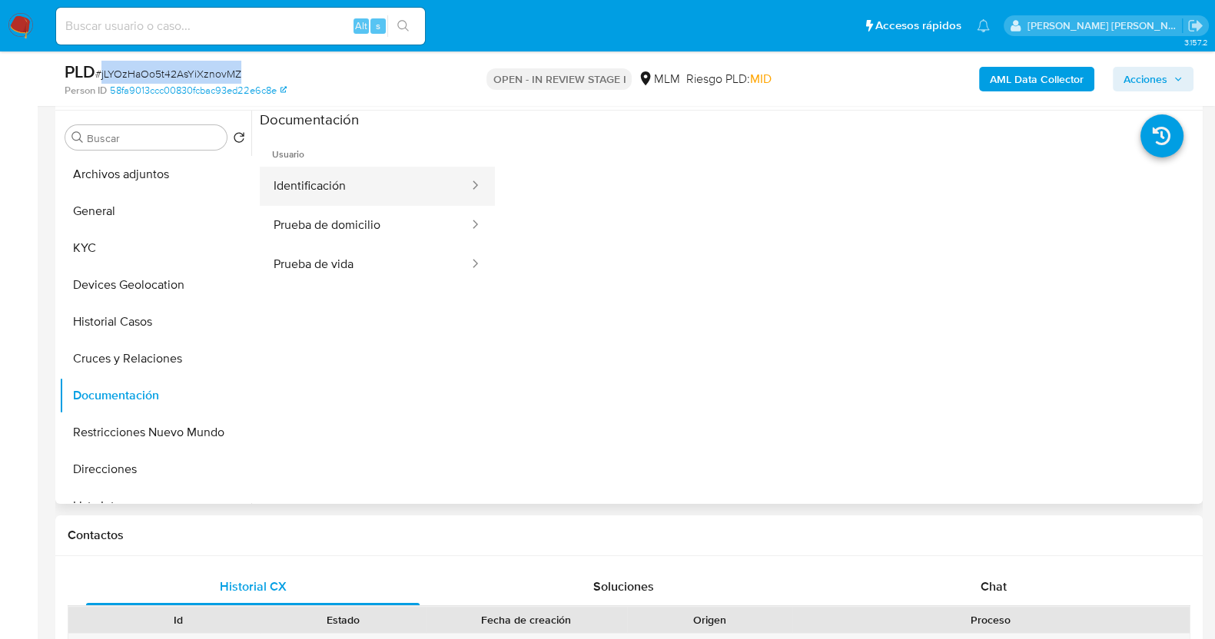
click at [388, 195] on button "Identificación" at bounding box center [365, 186] width 211 height 39
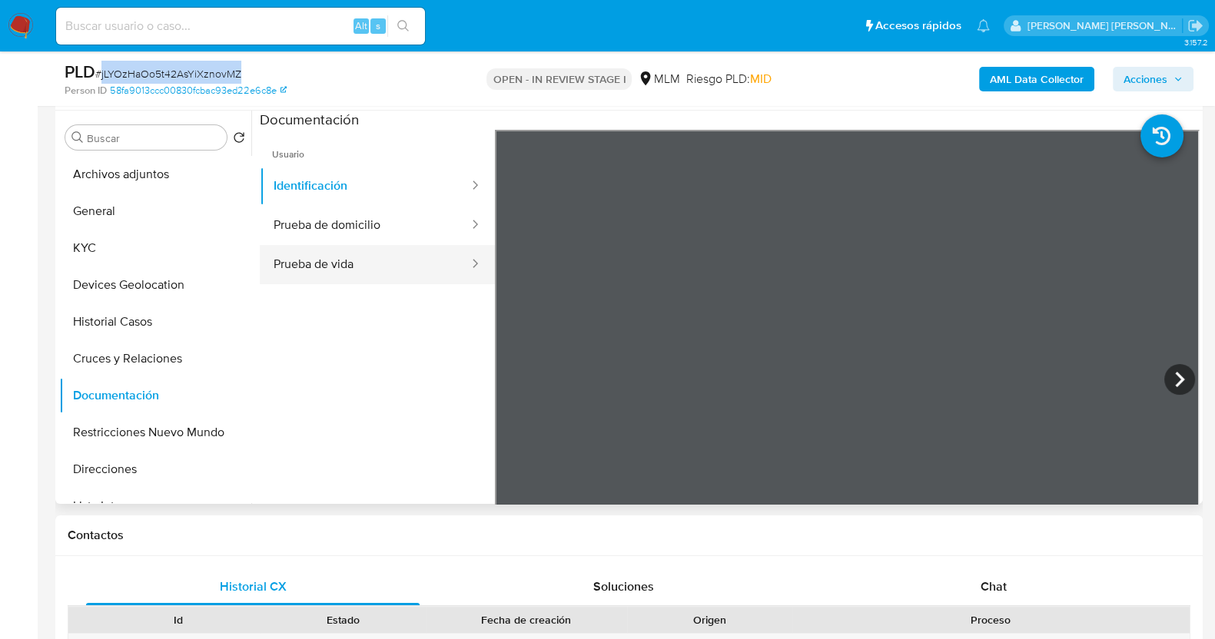
click at [369, 260] on button "Prueba de vida" at bounding box center [365, 264] width 211 height 39
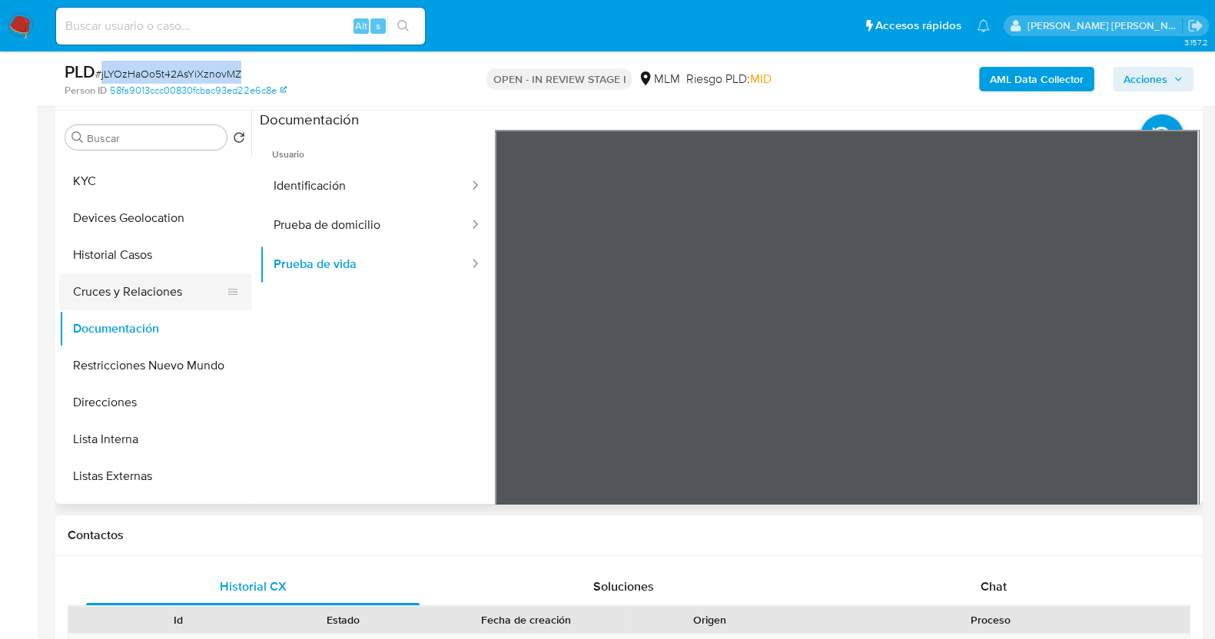
scroll to position [95, 0]
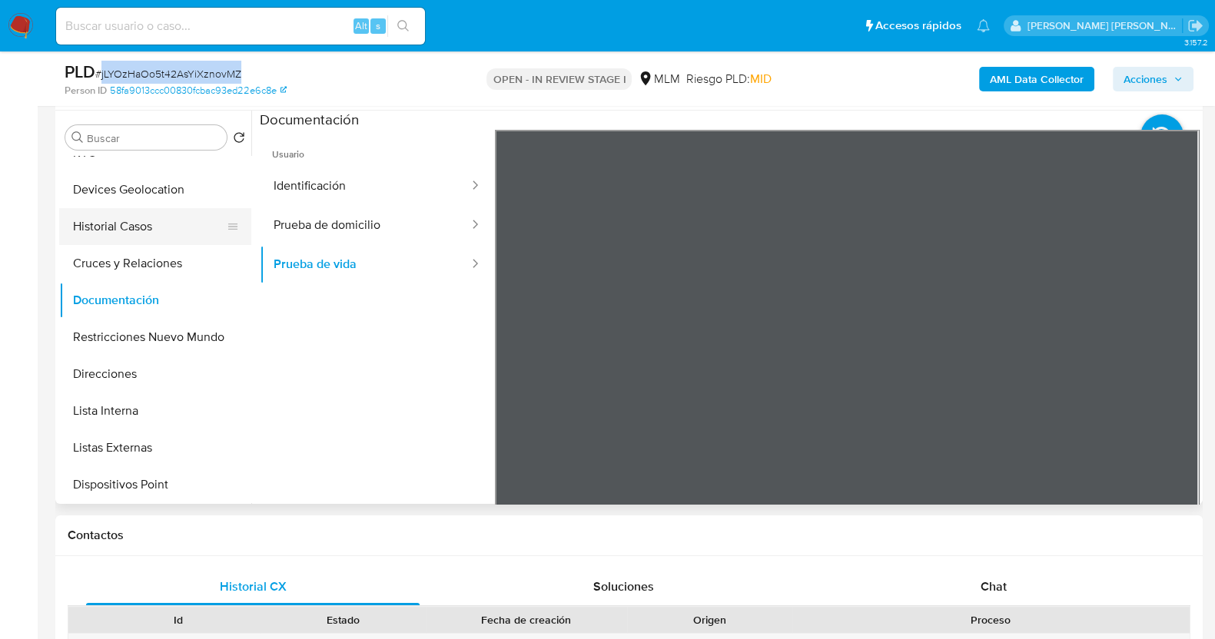
drag, startPoint x: 160, startPoint y: 224, endPoint x: 169, endPoint y: 221, distance: 9.7
click at [161, 222] on button "Historial Casos" at bounding box center [149, 226] width 180 height 37
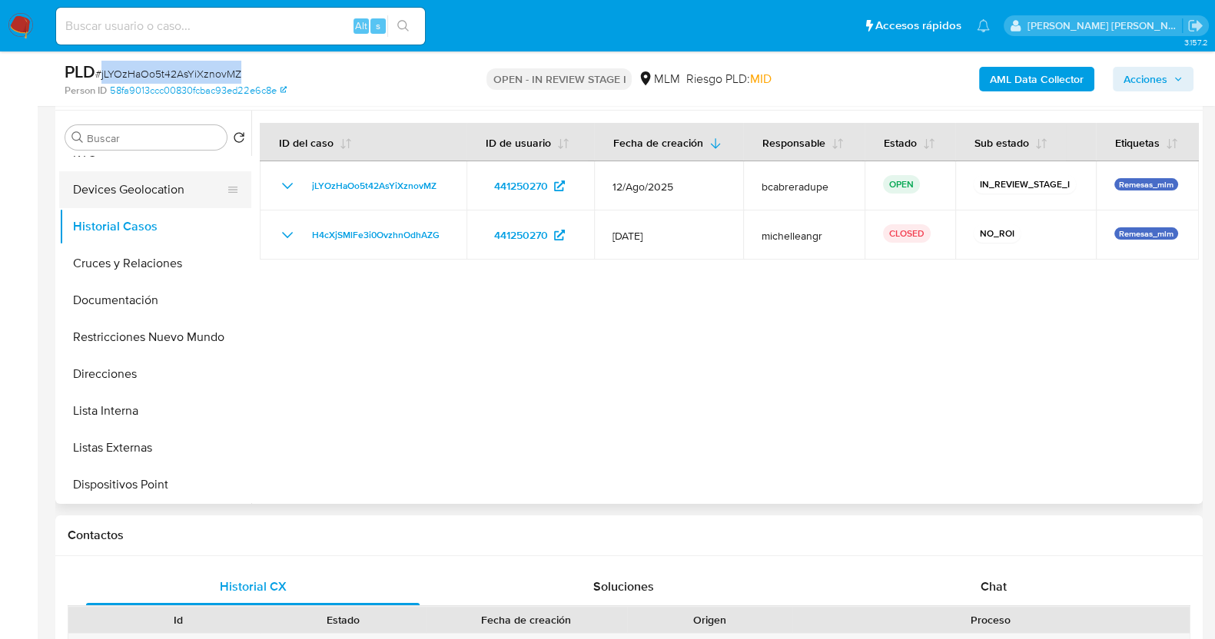
click at [165, 191] on button "Devices Geolocation" at bounding box center [149, 189] width 180 height 37
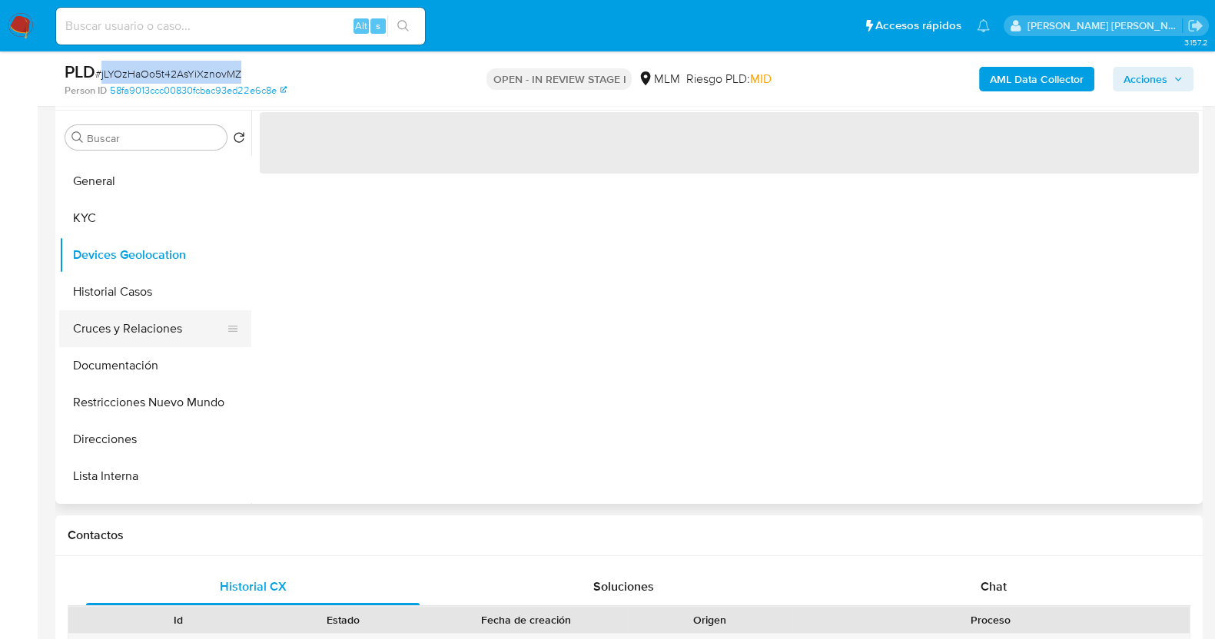
scroll to position [0, 0]
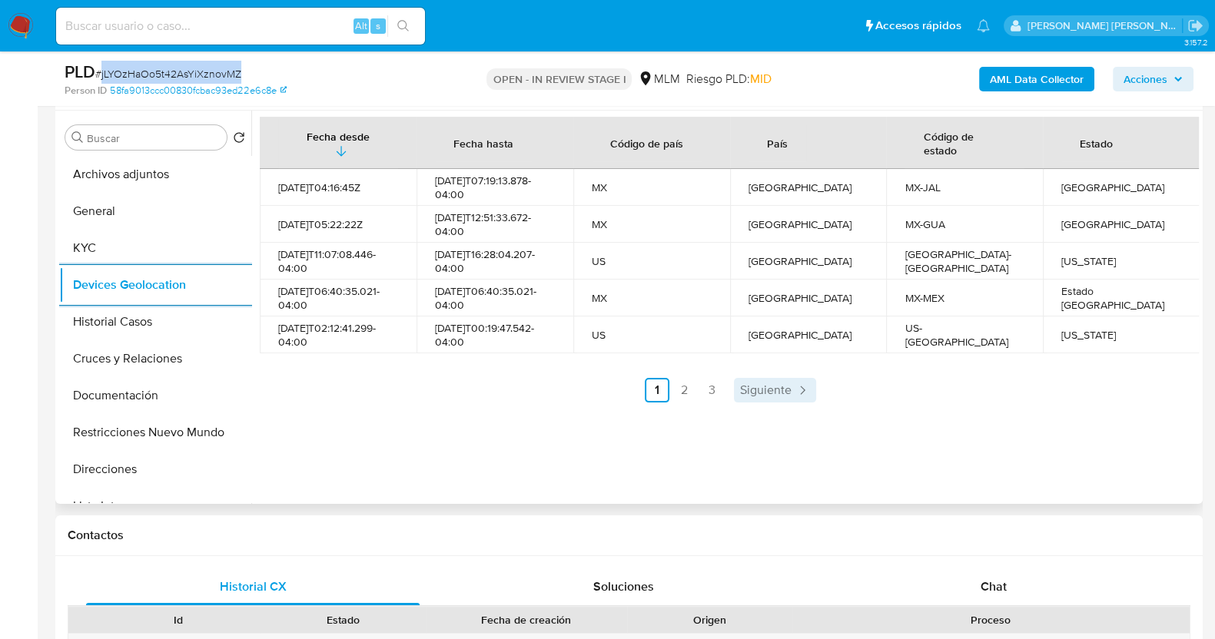
click at [772, 389] on span "Siguiente" at bounding box center [765, 390] width 51 height 12
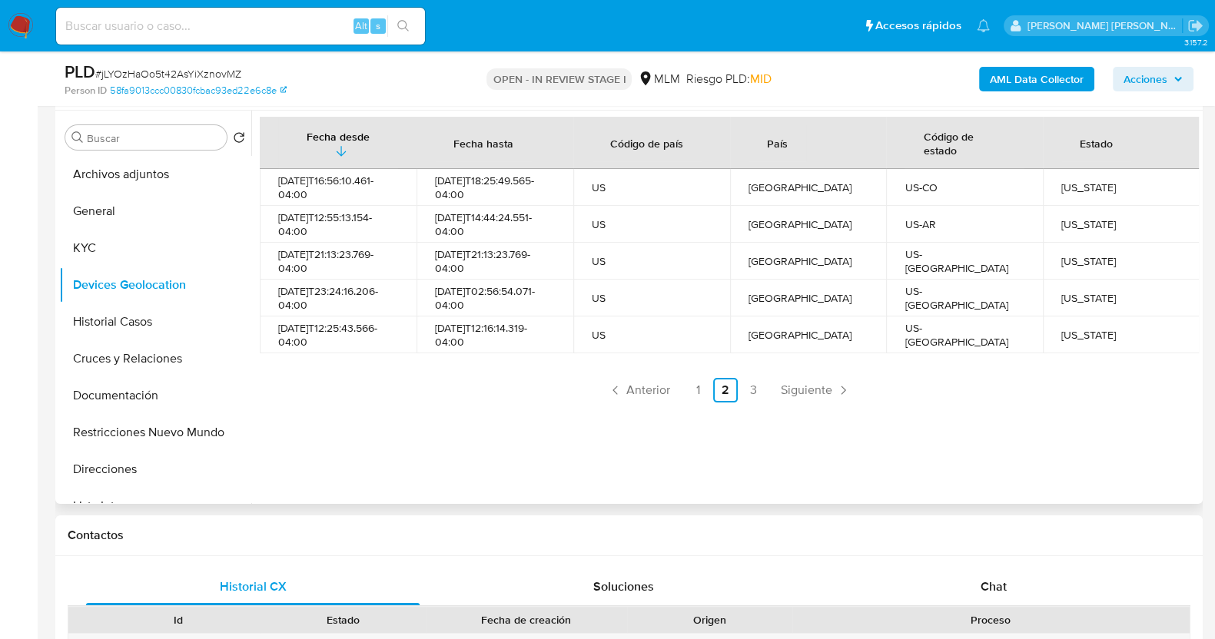
click at [853, 376] on div "Fecha desde Fecha hasta Código de país País Código de estado Estado 2025-02-13T…" at bounding box center [729, 260] width 939 height 286
click at [835, 386] on icon "Paginación" at bounding box center [842, 390] width 15 height 15
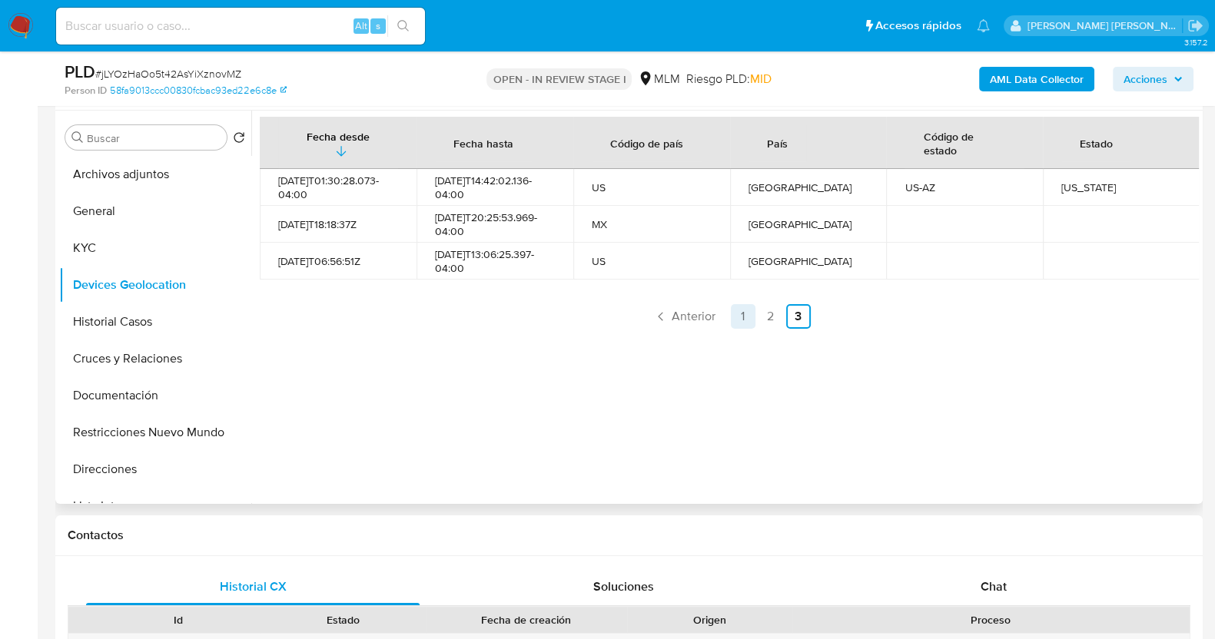
click at [737, 323] on link "1" at bounding box center [743, 316] width 25 height 25
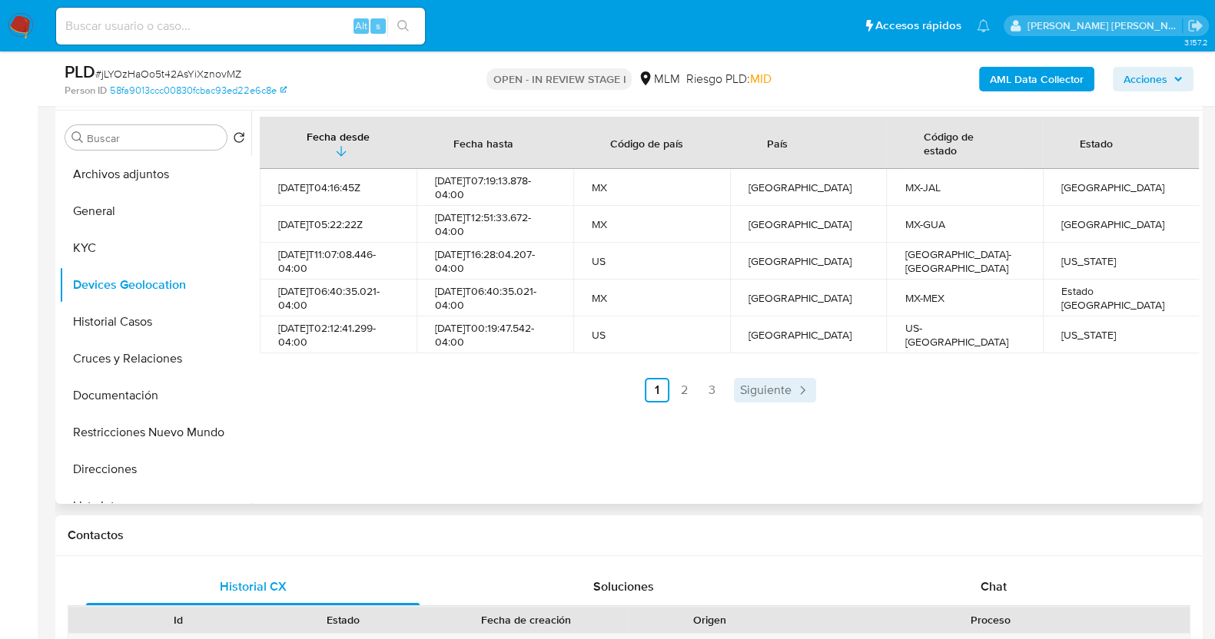
click at [802, 383] on icon "Paginación" at bounding box center [801, 390] width 15 height 15
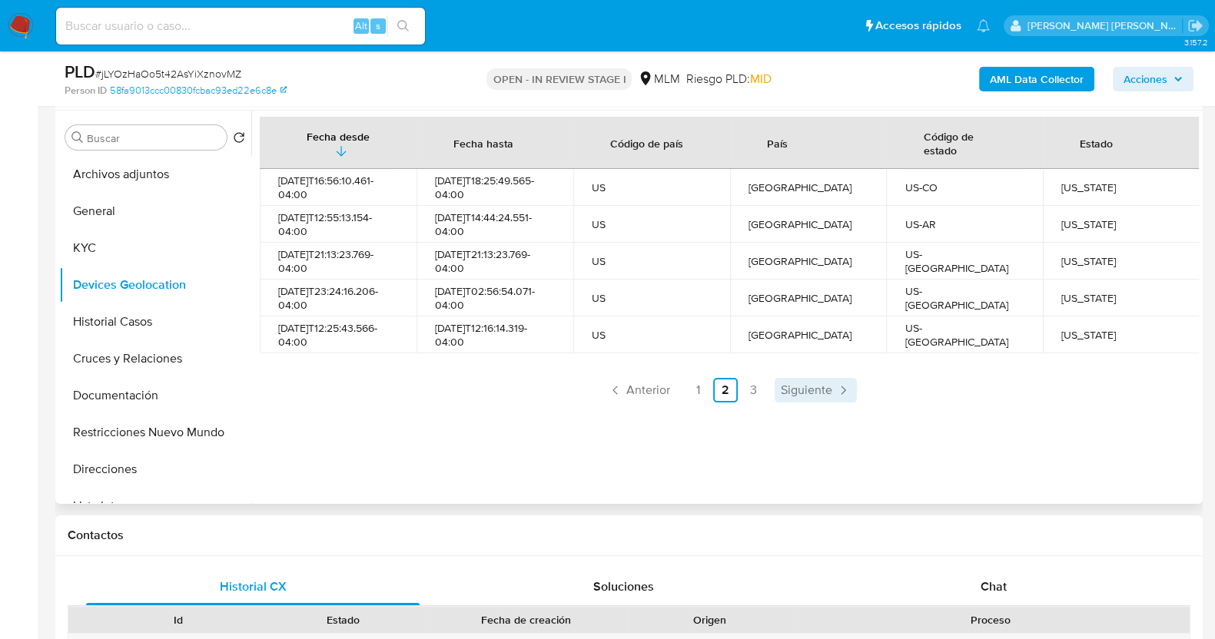
click at [802, 384] on span "Siguiente" at bounding box center [806, 390] width 51 height 12
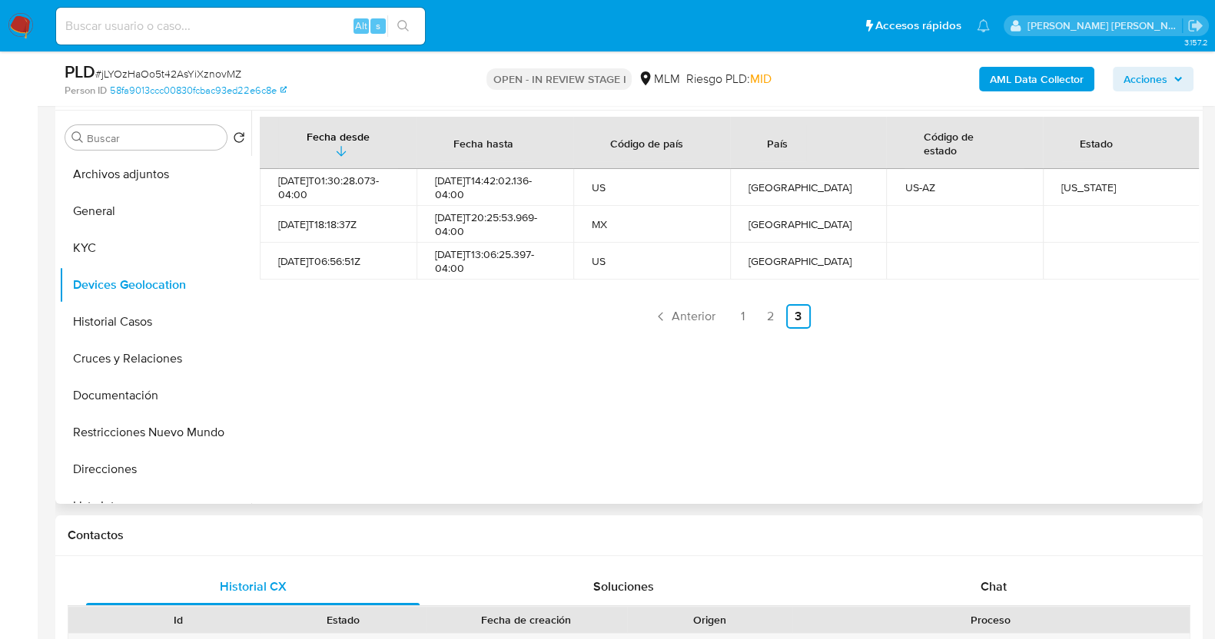
click at [698, 328] on div "Fecha desde Fecha hasta Código de país País Código de estado Estado 2025-05-30T…" at bounding box center [724, 307] width 947 height 393
click at [696, 310] on span "Anterior" at bounding box center [694, 316] width 44 height 12
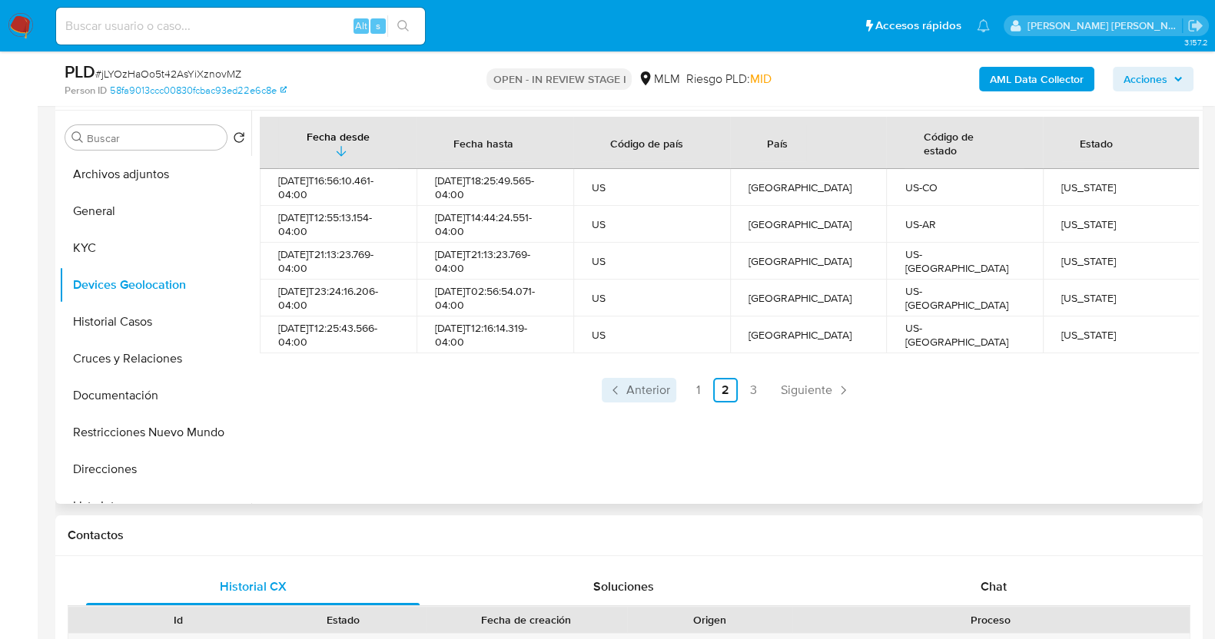
click at [696, 307] on td "US" at bounding box center [651, 298] width 157 height 37
click at [648, 393] on span "Anterior" at bounding box center [648, 390] width 44 height 12
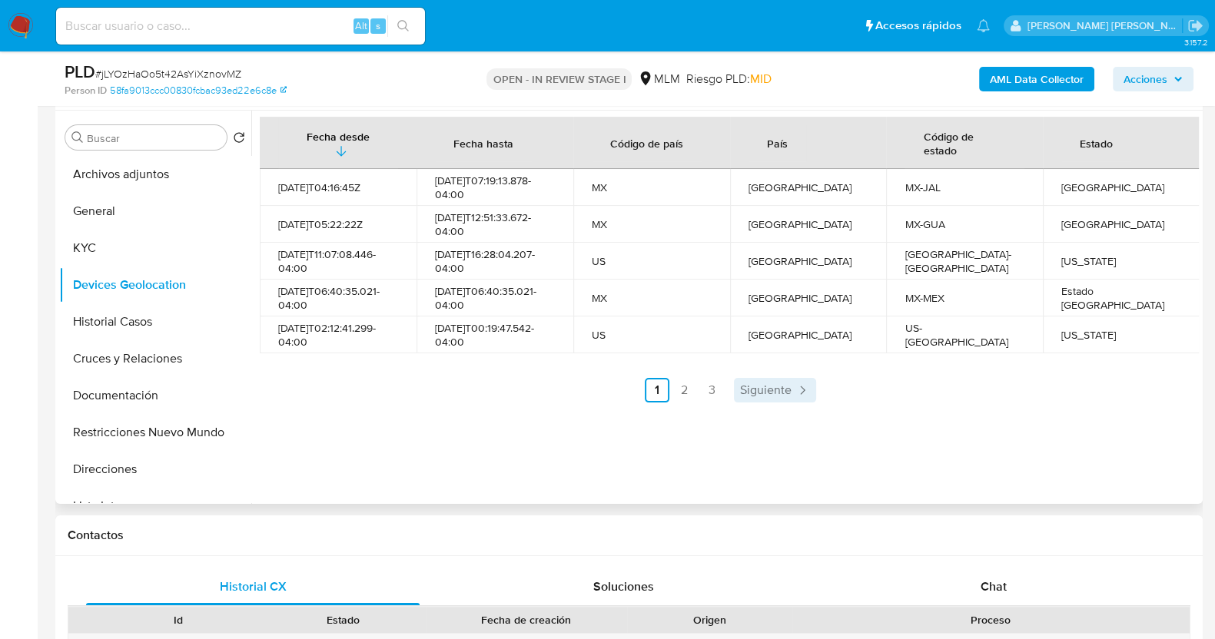
click at [769, 390] on span "Siguiente" at bounding box center [765, 390] width 51 height 12
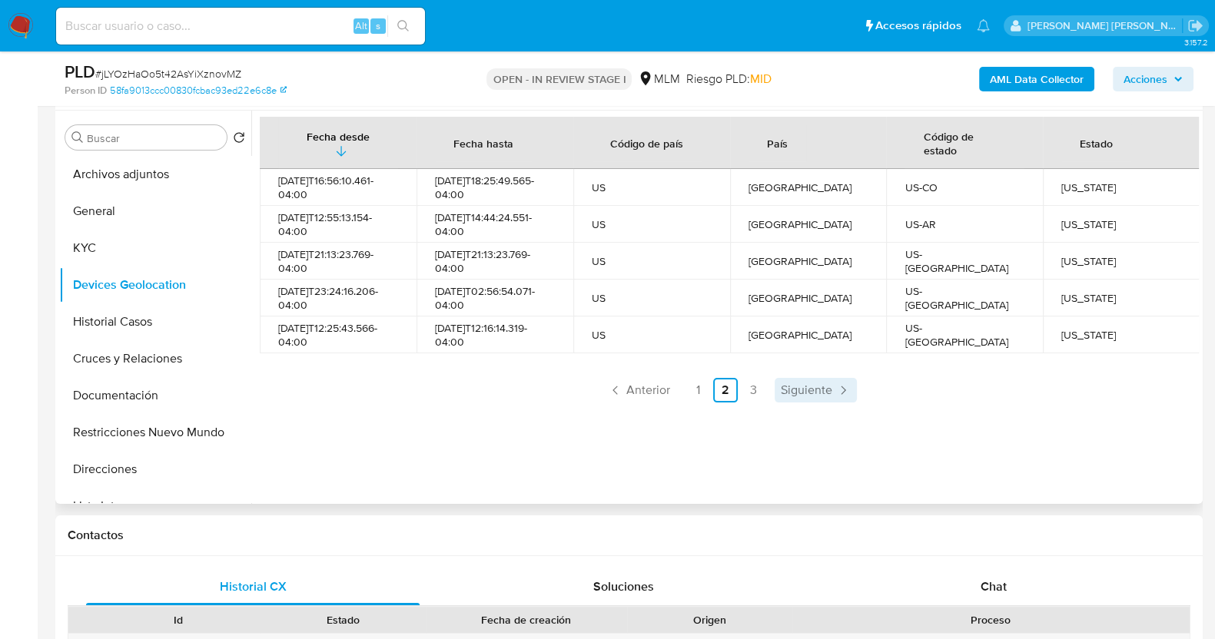
click at [806, 385] on span "Siguiente" at bounding box center [806, 390] width 51 height 12
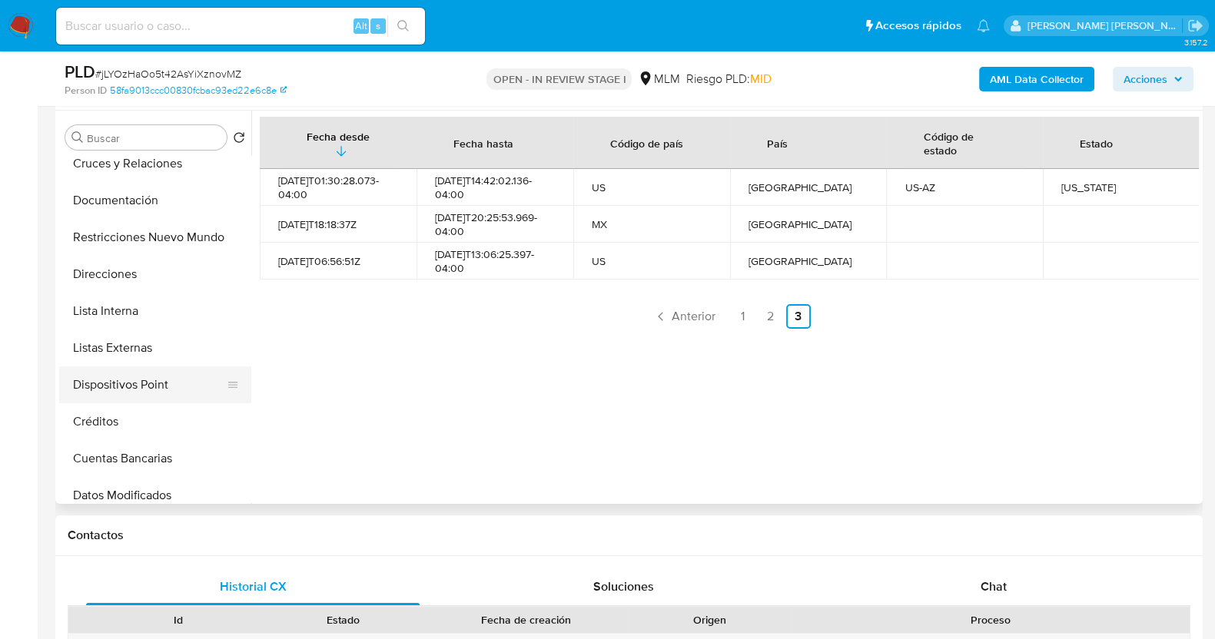
scroll to position [288, 0]
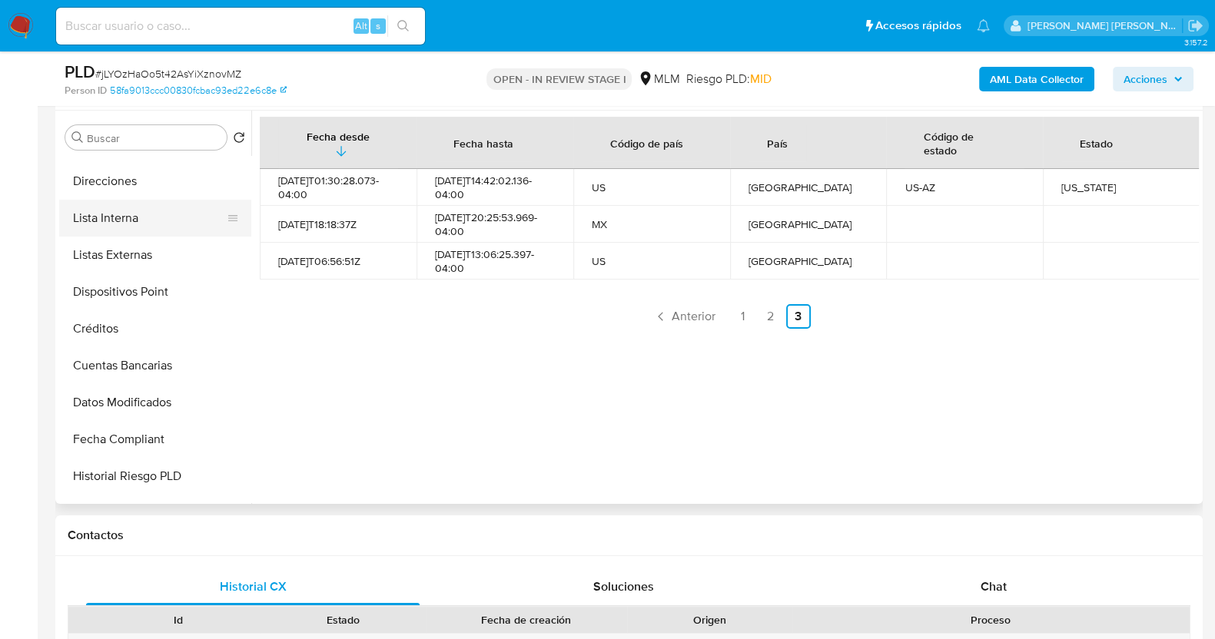
click at [134, 211] on button "Lista Interna" at bounding box center [149, 218] width 180 height 37
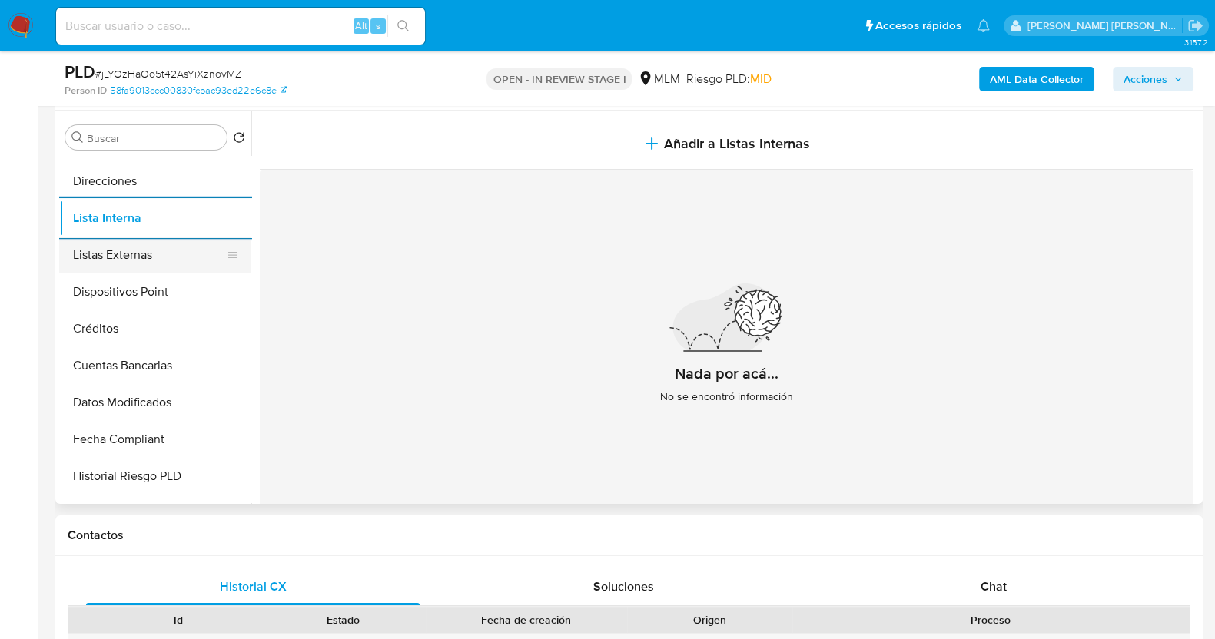
click at [114, 259] on button "Listas Externas" at bounding box center [149, 255] width 180 height 37
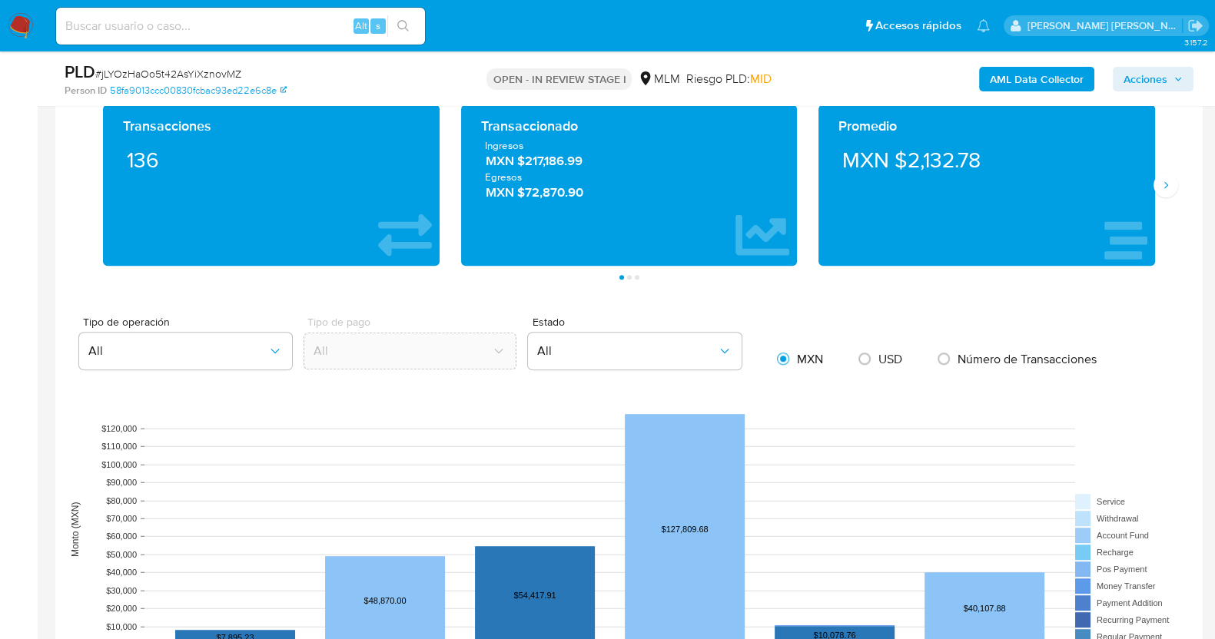
scroll to position [1040, 0]
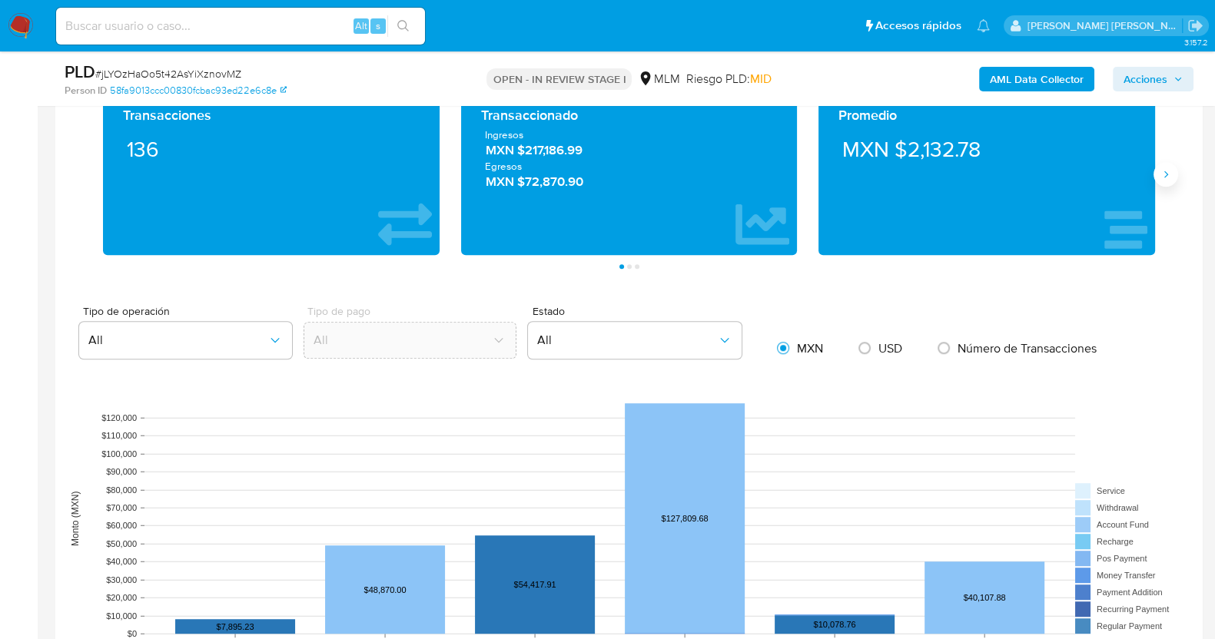
click at [1166, 180] on button "Siguiente" at bounding box center [1165, 174] width 25 height 25
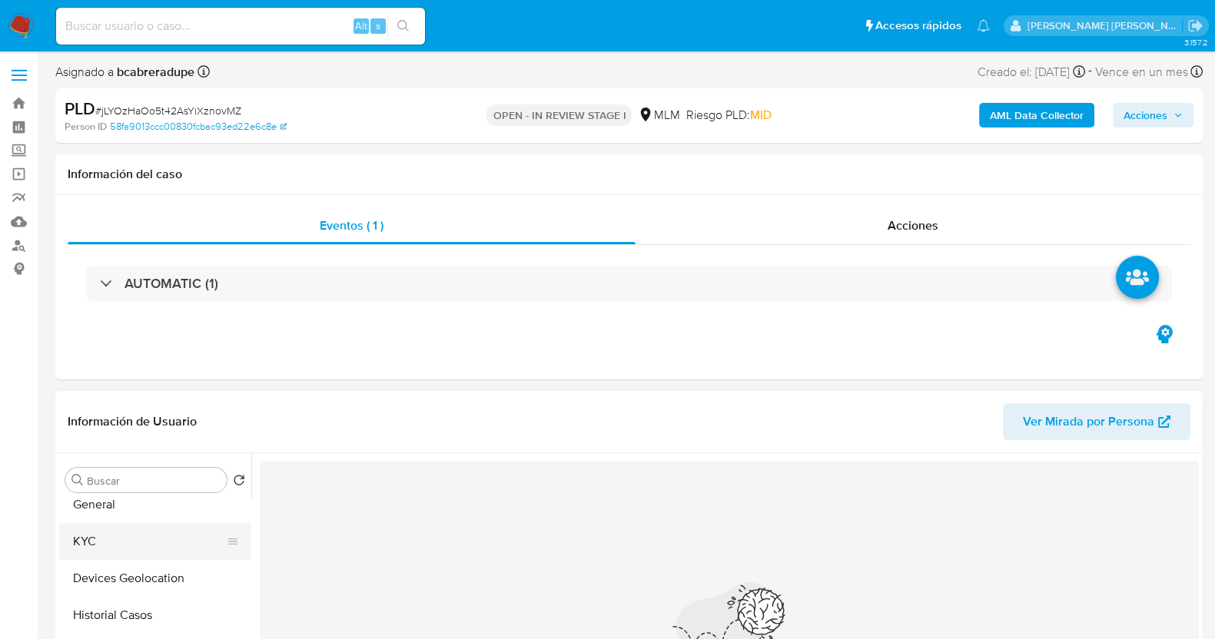
scroll to position [0, 0]
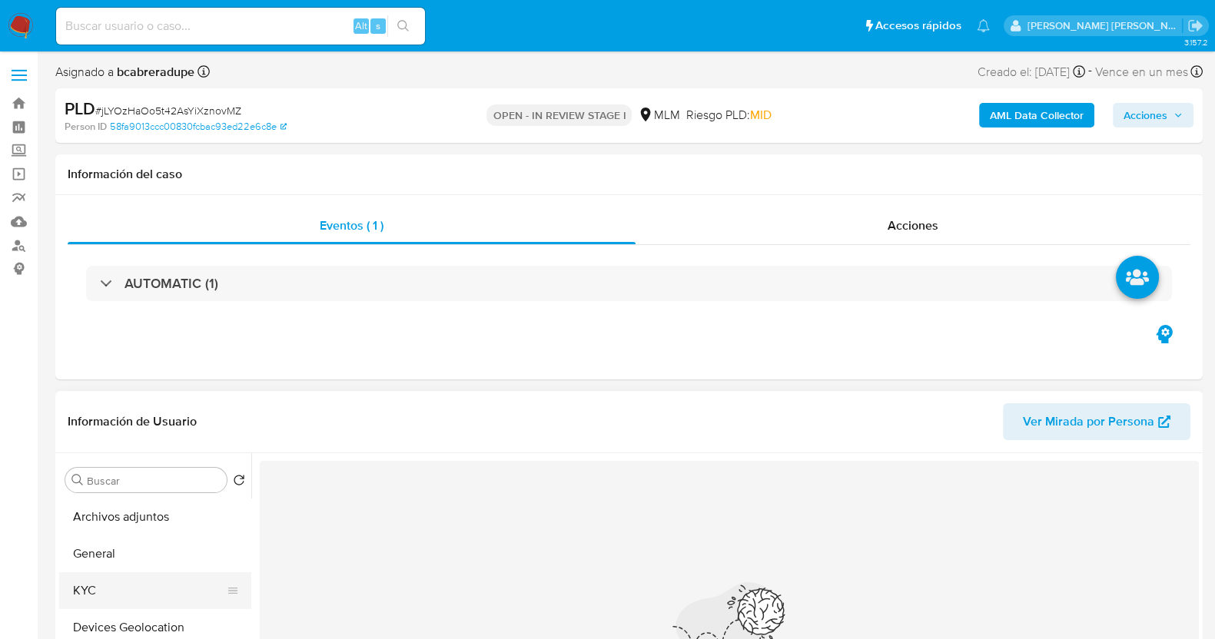
click at [114, 595] on button "KYC" at bounding box center [149, 590] width 180 height 37
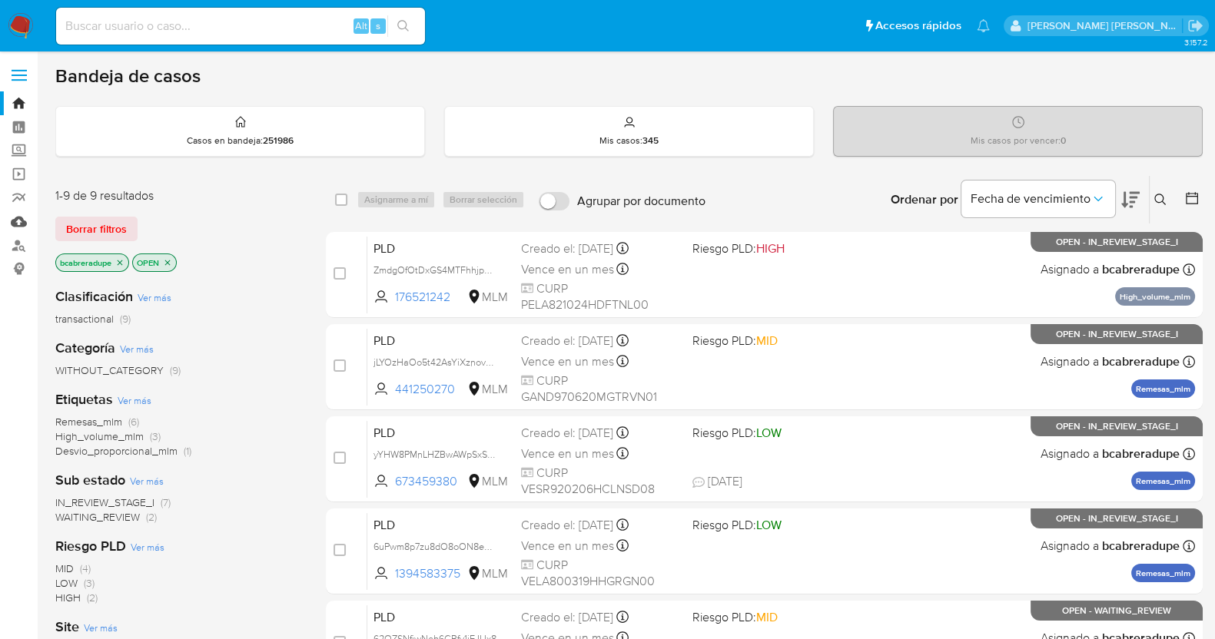
click at [18, 221] on link "Mulan" at bounding box center [91, 222] width 183 height 24
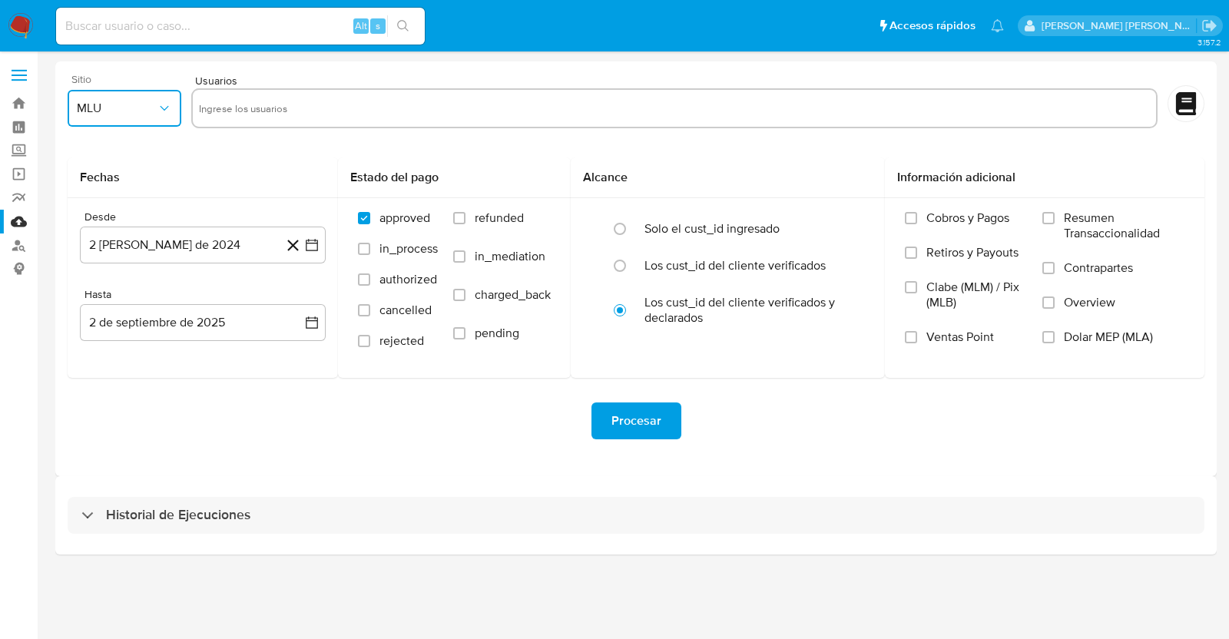
click at [164, 111] on icon "button" at bounding box center [164, 108] width 15 height 15
click at [101, 330] on span "MLM" at bounding box center [90, 334] width 26 height 15
click at [247, 250] on button "2 [PERSON_NAME] de 2024" at bounding box center [203, 245] width 246 height 37
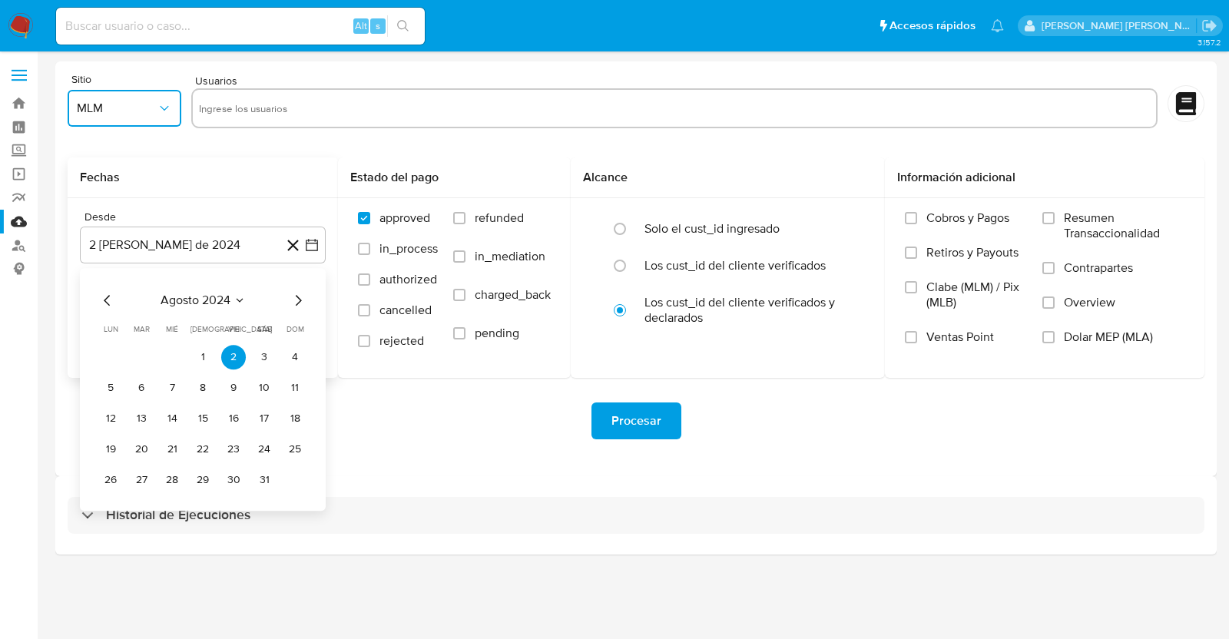
click at [238, 299] on icon "Seleccionar mes y año" at bounding box center [240, 300] width 12 height 12
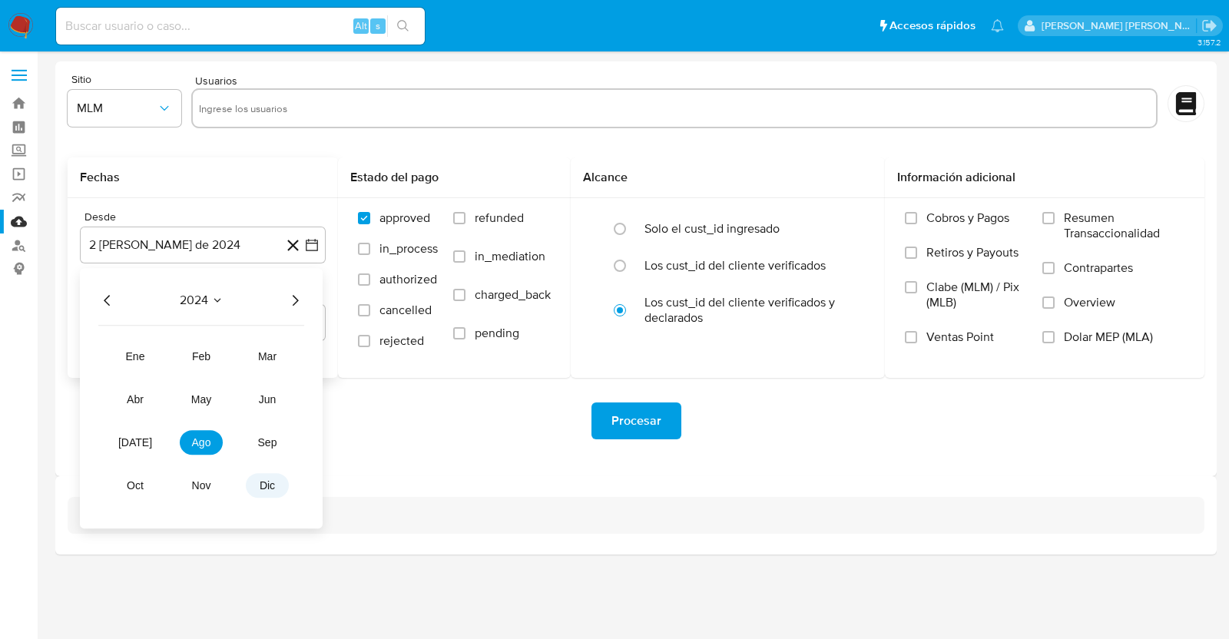
click at [280, 483] on button "dic" at bounding box center [267, 485] width 43 height 25
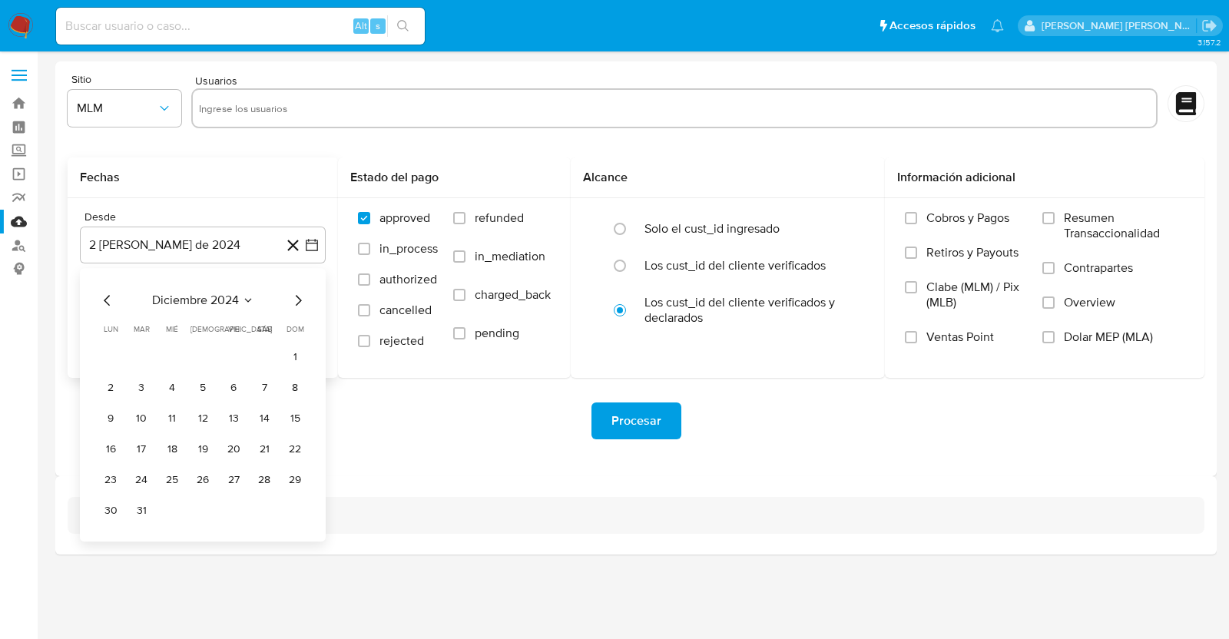
click at [292, 298] on icon "Mes siguiente" at bounding box center [298, 300] width 18 height 18
click at [296, 302] on icon "Mes siguiente" at bounding box center [298, 300] width 18 height 18
click at [142, 358] on button "1" at bounding box center [141, 357] width 25 height 25
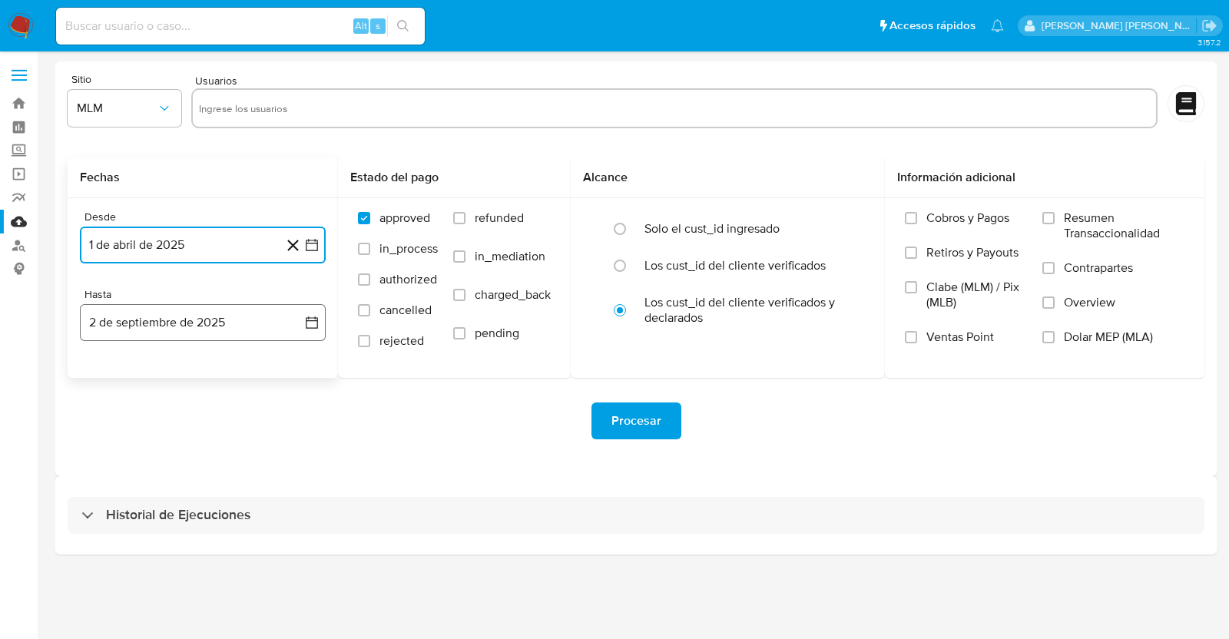
click at [217, 330] on button "2 de septiembre de 2025" at bounding box center [203, 322] width 246 height 37
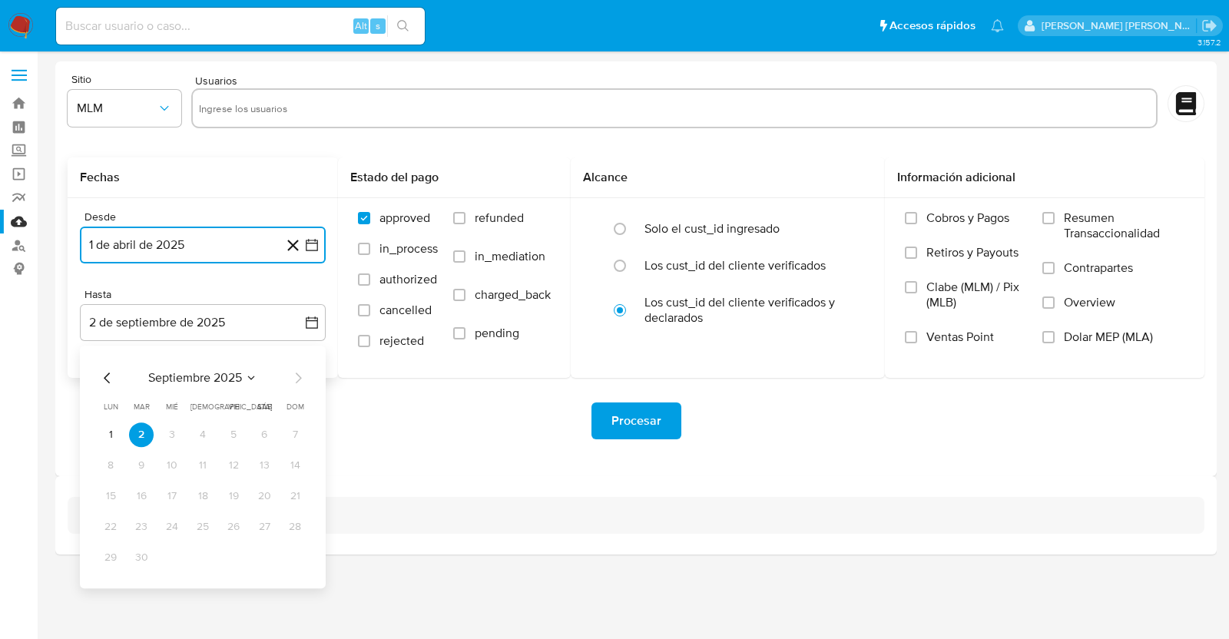
click at [178, 380] on span "septiembre 2025" at bounding box center [195, 377] width 94 height 15
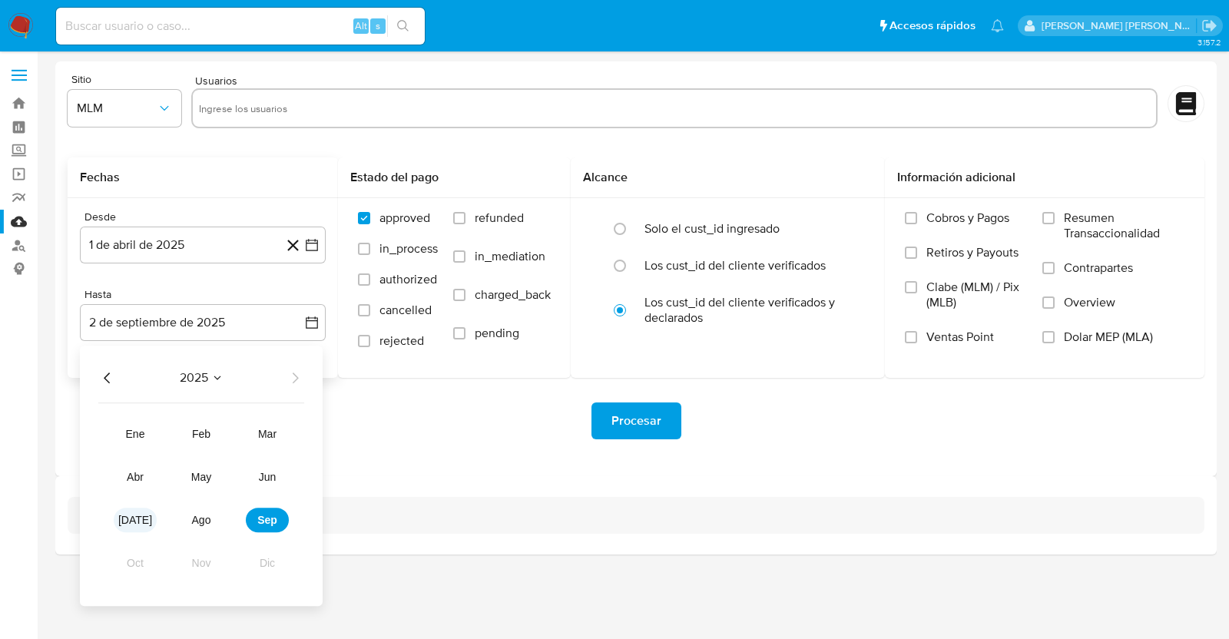
click at [134, 516] on span "jul" at bounding box center [135, 520] width 34 height 12
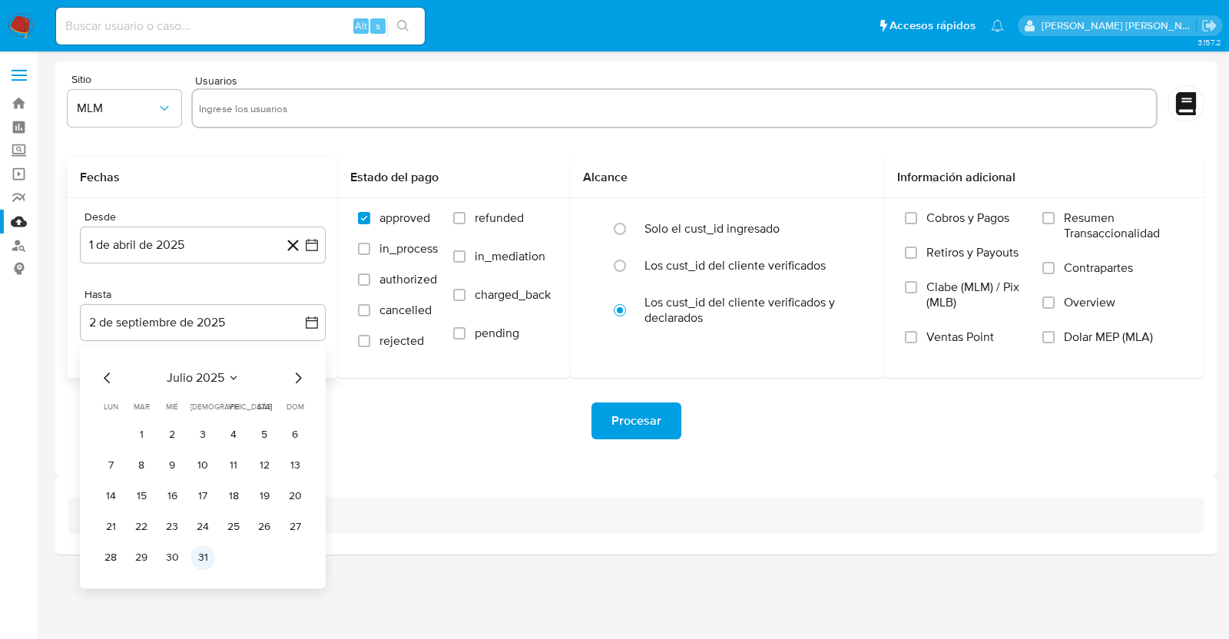
click at [199, 554] on button "31" at bounding box center [203, 558] width 25 height 25
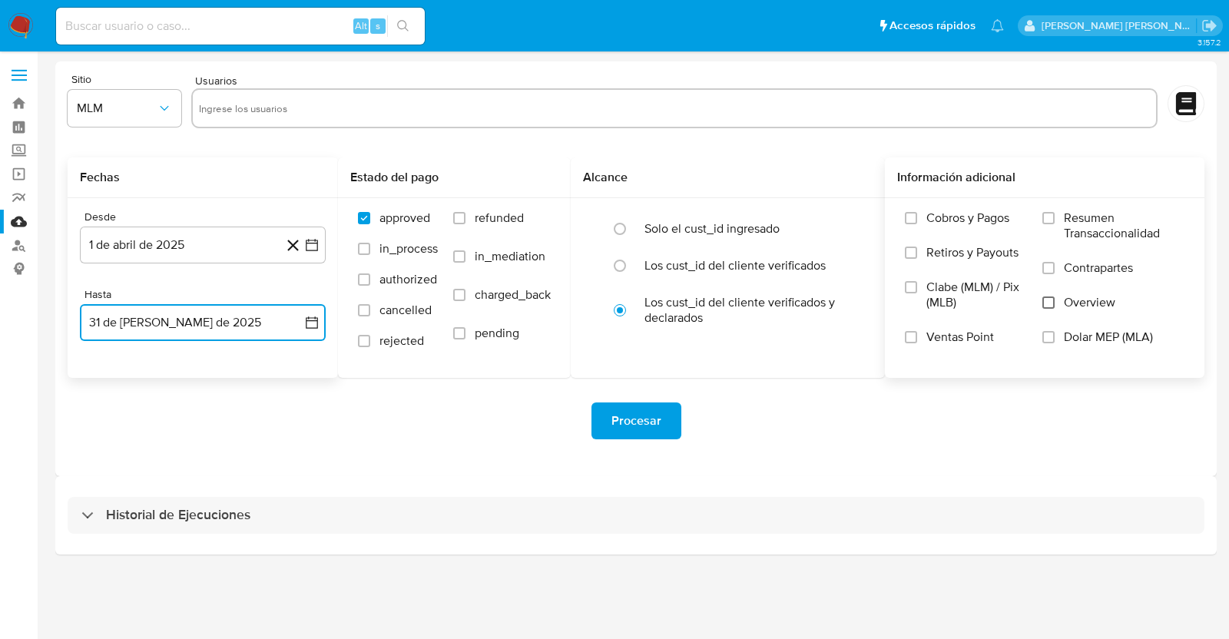
click at [1047, 302] on input "Overview" at bounding box center [1049, 303] width 12 height 12
click at [473, 110] on input "text" at bounding box center [674, 108] width 951 height 25
paste input "1394583375"
type input "1394583375"
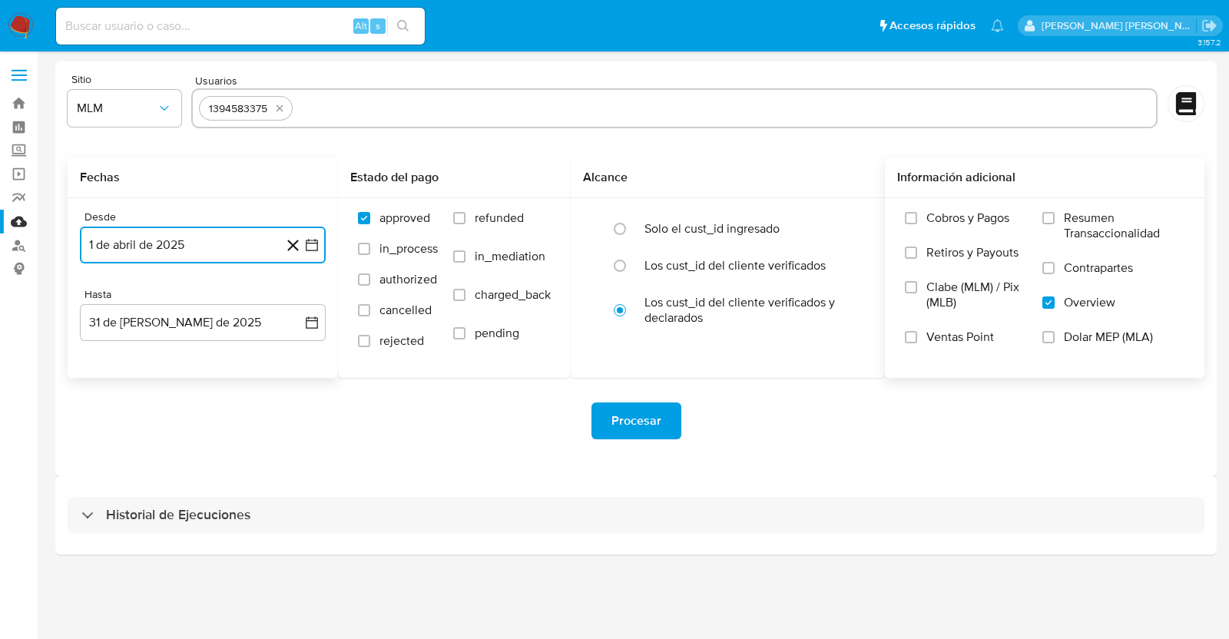
click at [400, 108] on input "text" at bounding box center [724, 108] width 851 height 25
type input "114821166"
click at [492, 98] on input "text" at bounding box center [768, 108] width 764 height 25
type input "239432537"
click at [537, 108] on input "text" at bounding box center [817, 108] width 668 height 25
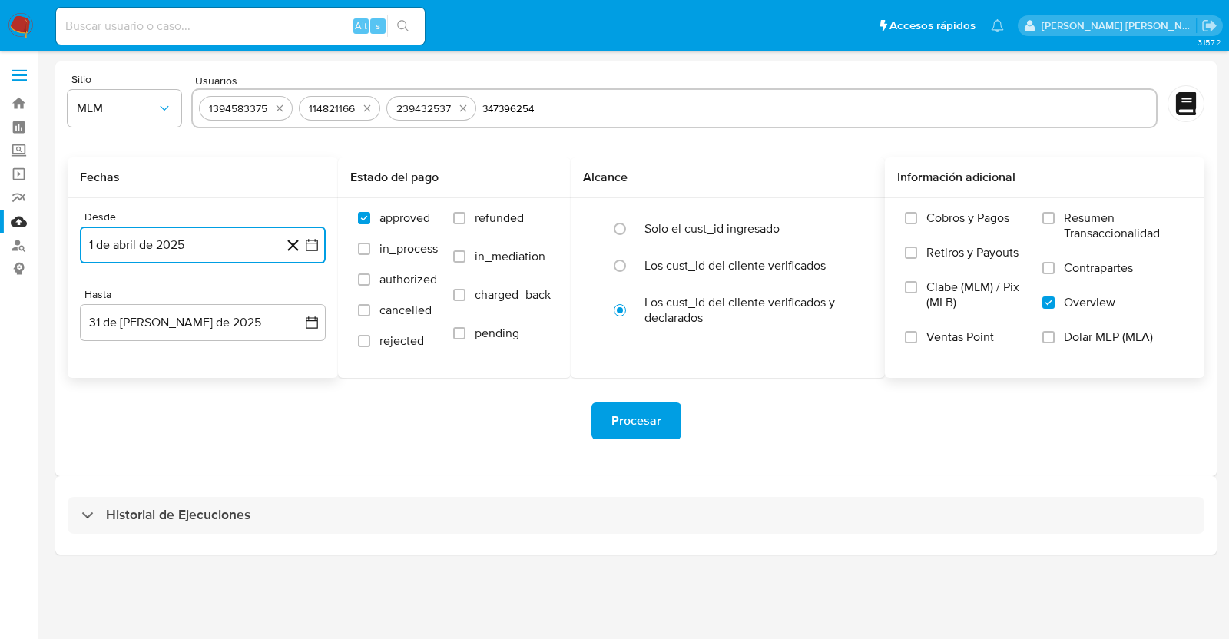
type input "347396254"
click at [645, 108] on input "text" at bounding box center [865, 108] width 572 height 25
type input "2299117390"
click at [708, 107] on input "text" at bounding box center [913, 108] width 473 height 25
type input "2064119147"
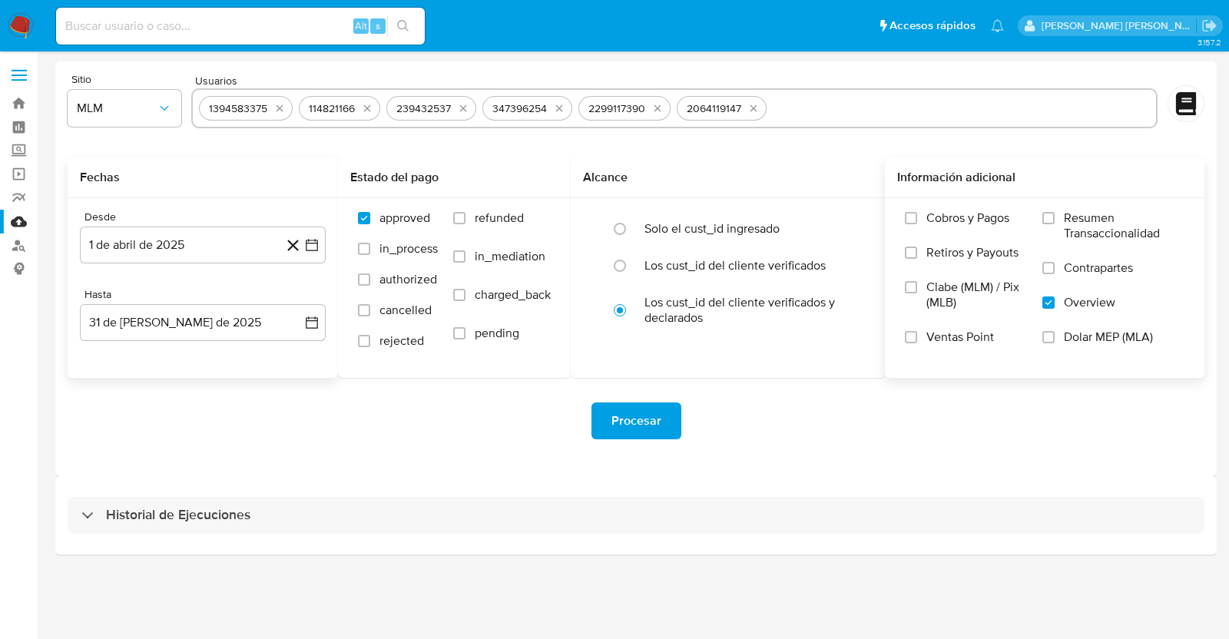
click at [768, 109] on div "1394583375 114821166 239432537 347396254 2299117390 2064119147" at bounding box center [674, 108] width 967 height 40
click at [841, 94] on div "1394583375 114821166 239432537 347396254 2299117390 2064119147" at bounding box center [674, 108] width 967 height 40
click at [850, 108] on input "text" at bounding box center [961, 108] width 377 height 25
paste input "1214314936"
type input "1214314936"
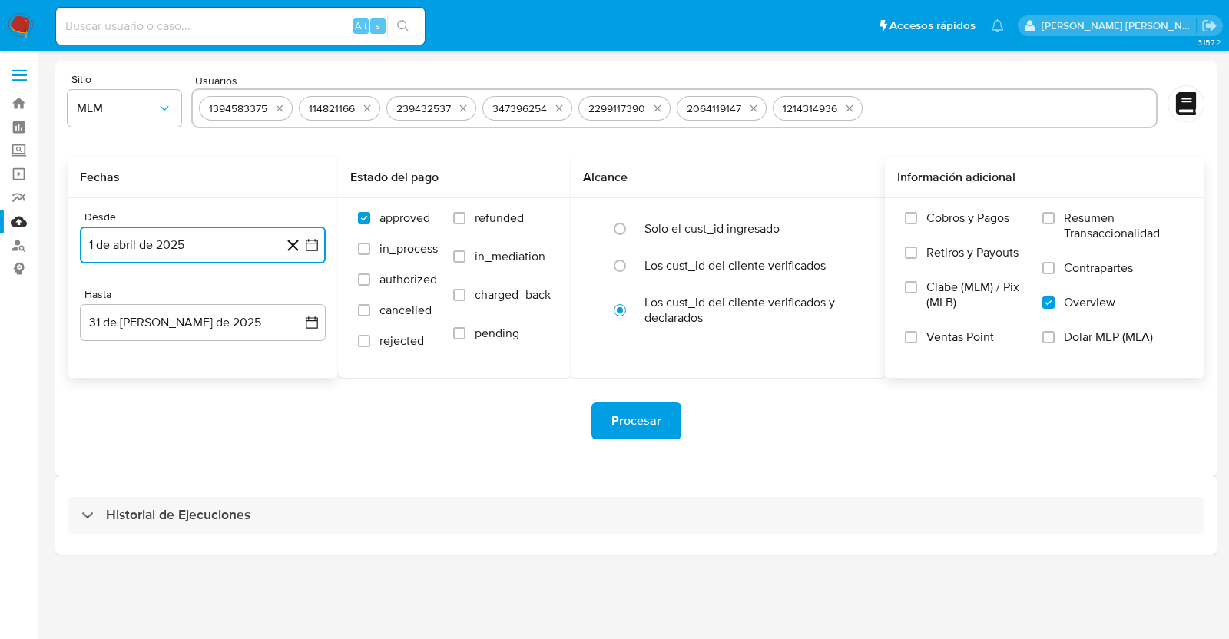
click at [957, 110] on input "text" at bounding box center [1009, 108] width 281 height 25
type input "471726627"
click at [1000, 109] on input "text" at bounding box center [1055, 108] width 189 height 25
type input "148492242"
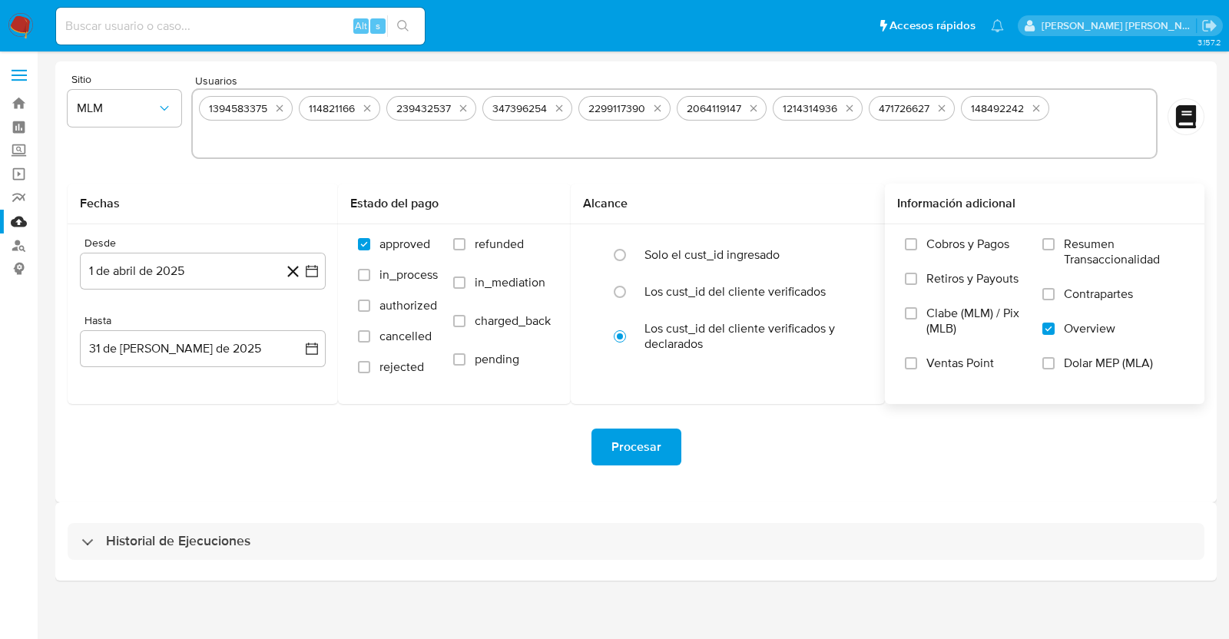
click at [1073, 103] on div "1394583375 114821166 239432537 347396254 2299117390 2064119147 1214314936 47172…" at bounding box center [674, 123] width 967 height 71
drag, startPoint x: 584, startPoint y: 150, endPoint x: 593, endPoint y: 147, distance: 9.7
click at [584, 150] on input "text" at bounding box center [674, 139] width 951 height 25
paste input "1036092579"
type input "1036092579"
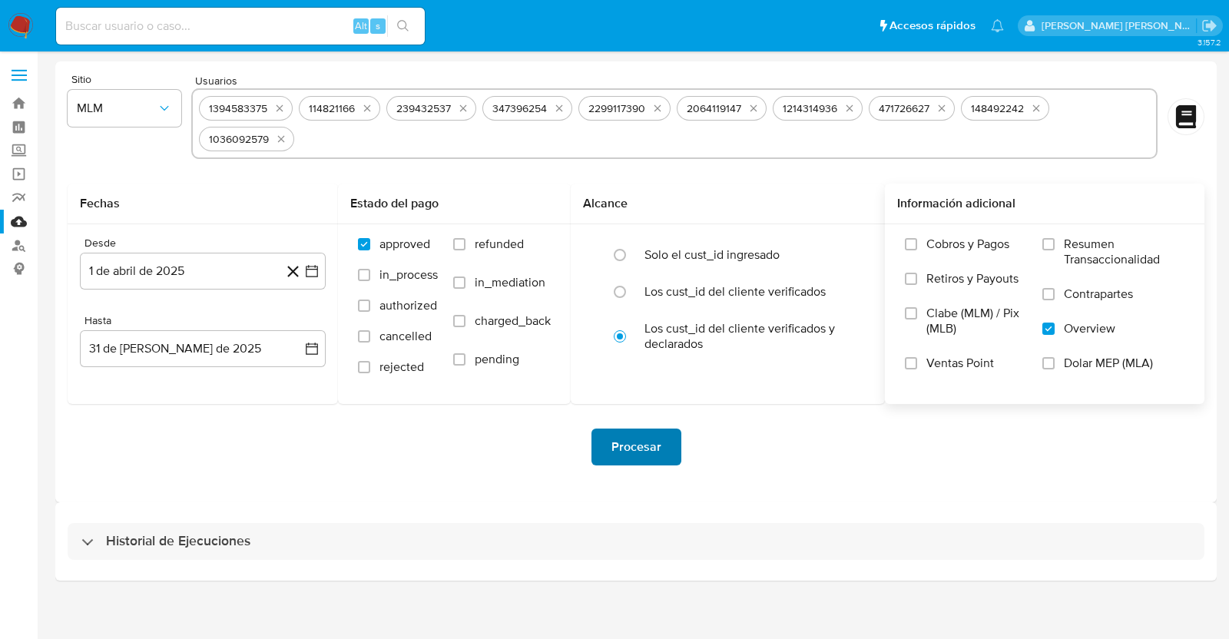
click at [656, 451] on span "Procesar" at bounding box center [637, 447] width 50 height 34
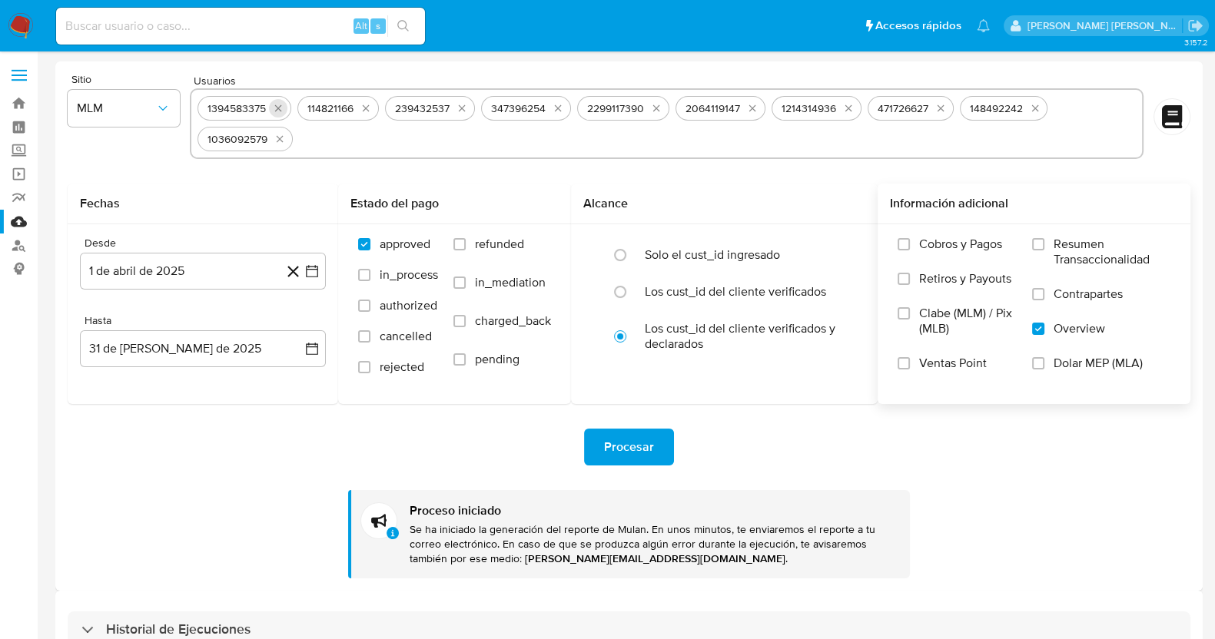
click at [277, 106] on icon "quitar 1394583375" at bounding box center [278, 108] width 12 height 12
click at [277, 106] on div "114821166" at bounding box center [237, 108] width 81 height 25
click at [265, 103] on icon "quitar 114821166" at bounding box center [266, 108] width 12 height 12
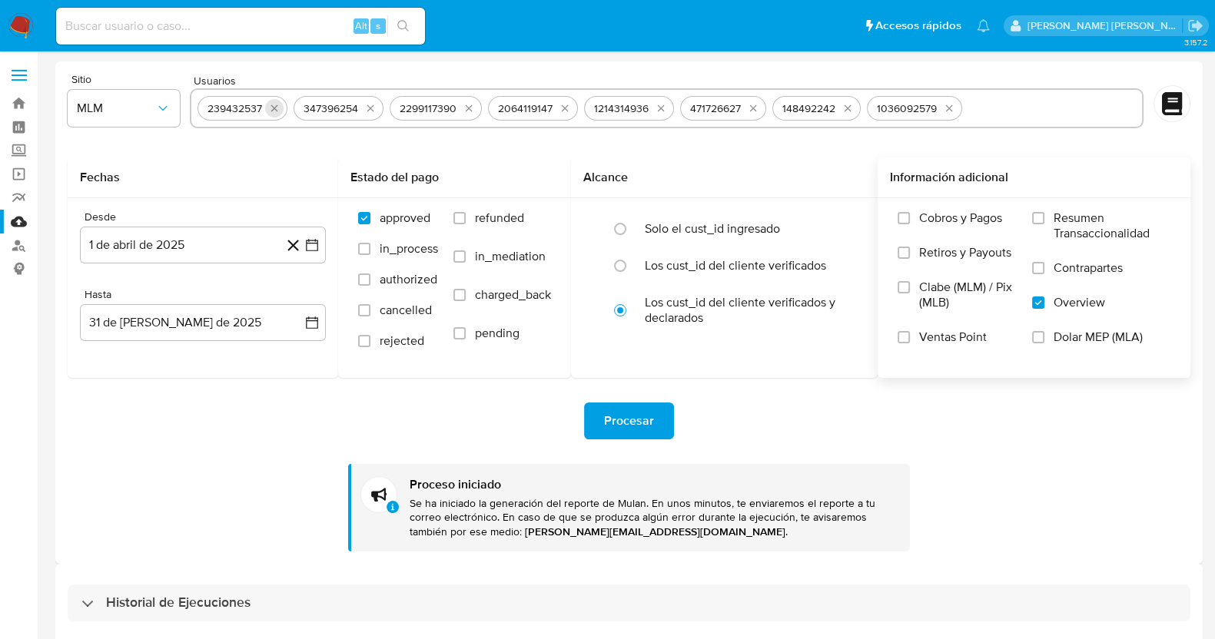
drag, startPoint x: 264, startPoint y: 105, endPoint x: 270, endPoint y: 111, distance: 8.8
click at [267, 109] on div "239432537" at bounding box center [242, 108] width 90 height 25
click at [273, 111] on icon "quitar 239432537" at bounding box center [274, 108] width 12 height 12
click at [273, 111] on icon "quitar 347396254" at bounding box center [274, 108] width 12 height 12
click at [273, 111] on icon "quitar 2299117390" at bounding box center [276, 108] width 12 height 12
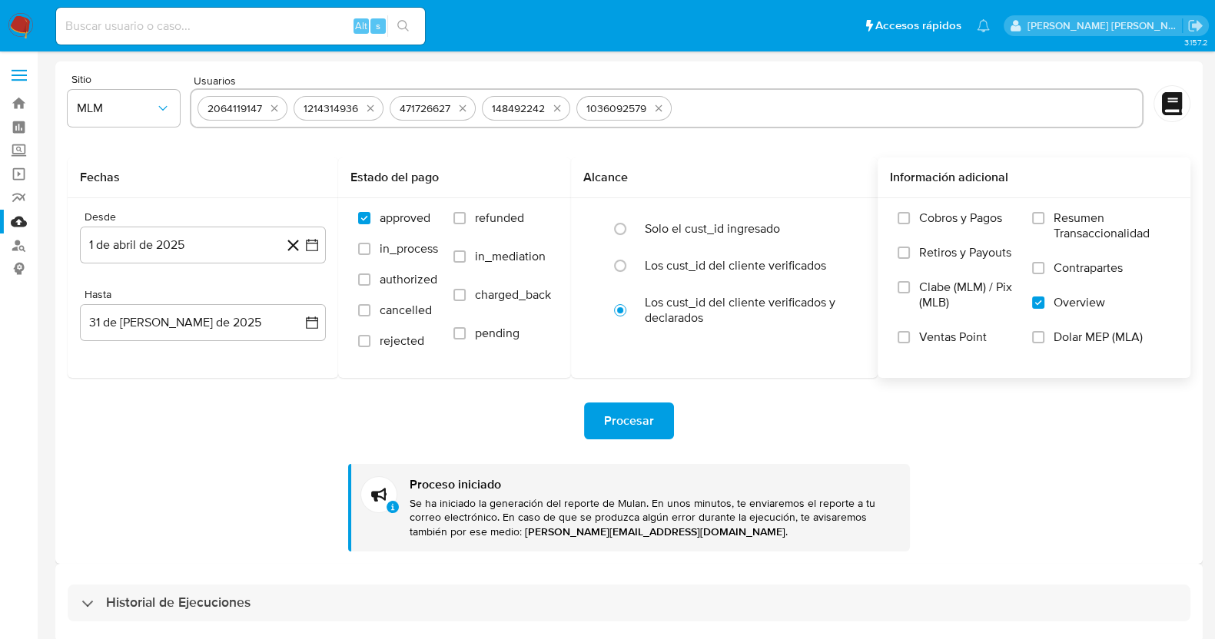
click at [273, 111] on icon "quitar 2064119147" at bounding box center [274, 108] width 12 height 12
click at [273, 111] on icon "quitar 1214314936" at bounding box center [274, 108] width 12 height 12
click at [273, 111] on icon "quitar 471726627" at bounding box center [270, 108] width 12 height 12
click at [273, 111] on icon "quitar 148492242" at bounding box center [273, 108] width 12 height 12
click at [274, 111] on icon "quitar 1036092579" at bounding box center [280, 108] width 12 height 12
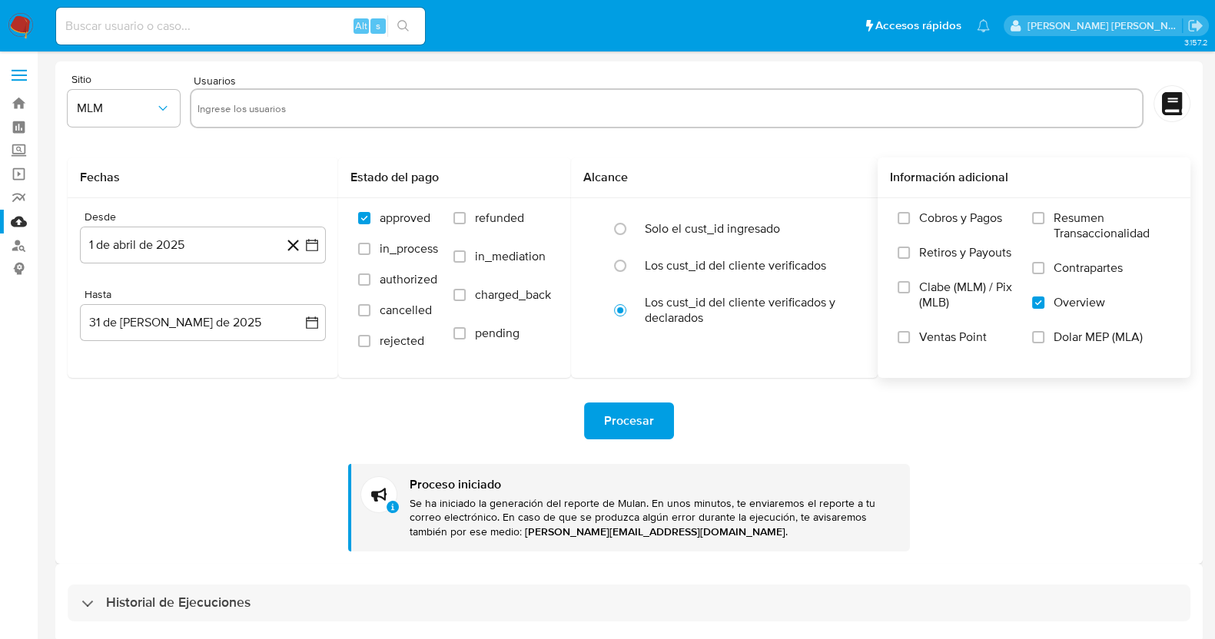
click at [429, 112] on input "text" at bounding box center [666, 108] width 939 height 25
paste input "1276326994"
type input "1276326994"
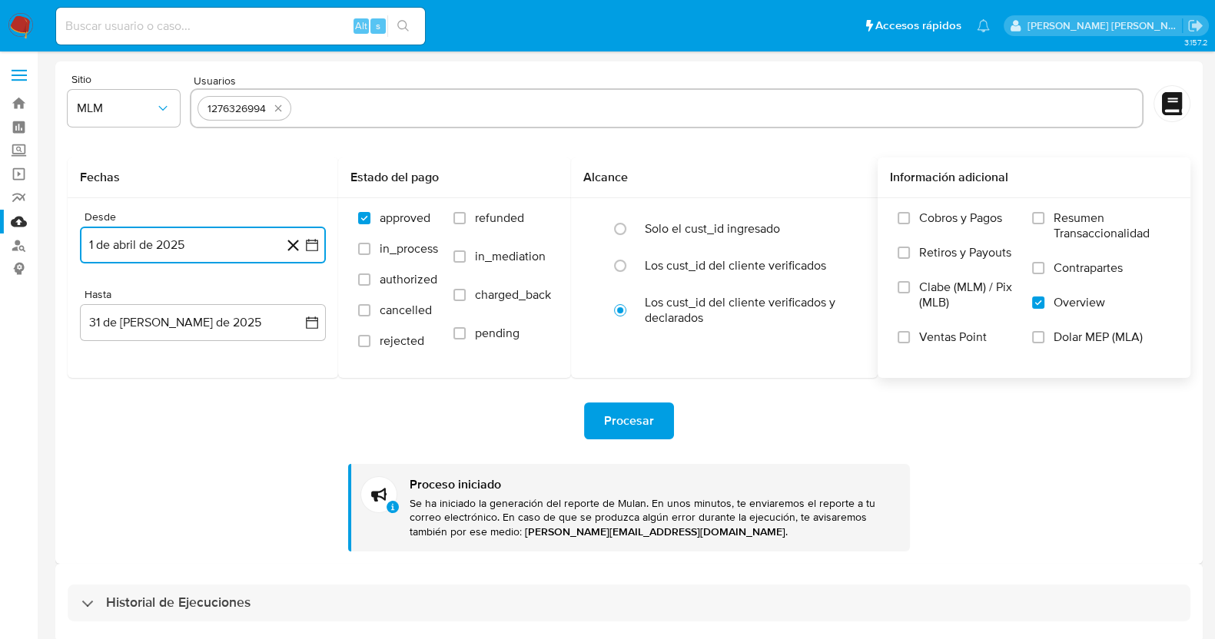
click at [399, 111] on input "text" at bounding box center [716, 108] width 839 height 25
type input "293815074"
click at [468, 115] on input "text" at bounding box center [764, 108] width 745 height 25
type input "1833300924"
click at [590, 113] on input "text" at bounding box center [815, 108] width 642 height 25
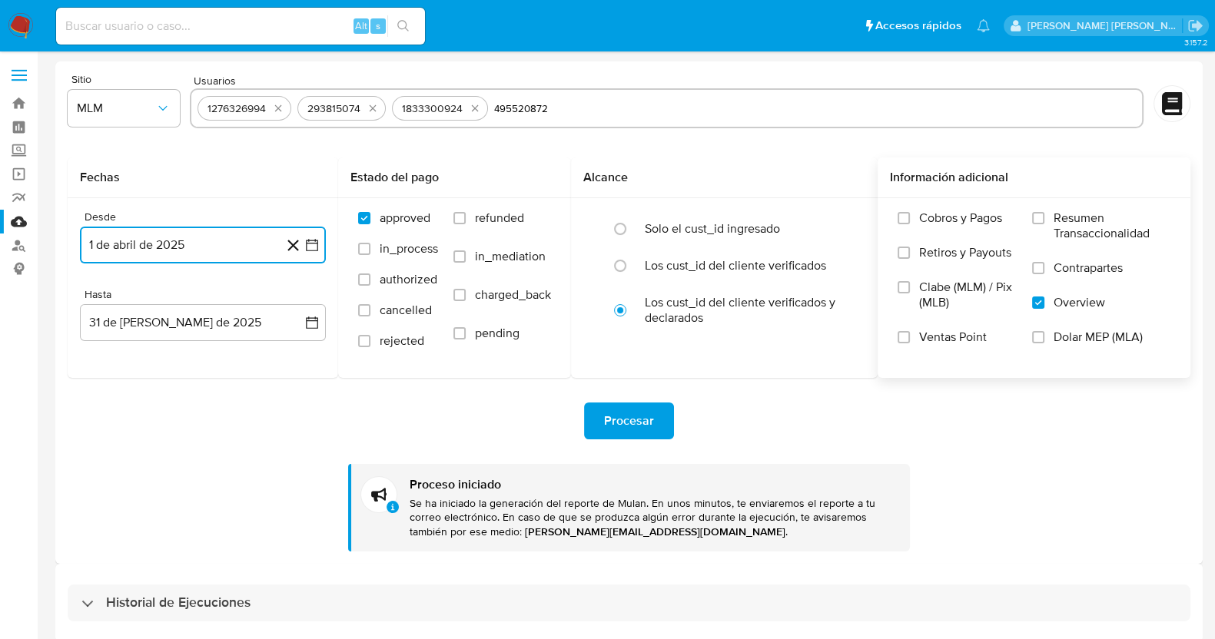
type input "495520872"
click at [618, 113] on input "text" at bounding box center [864, 108] width 546 height 25
type input "2244800381"
click at [751, 115] on input "text" at bounding box center [914, 108] width 443 height 25
type input "201211486"
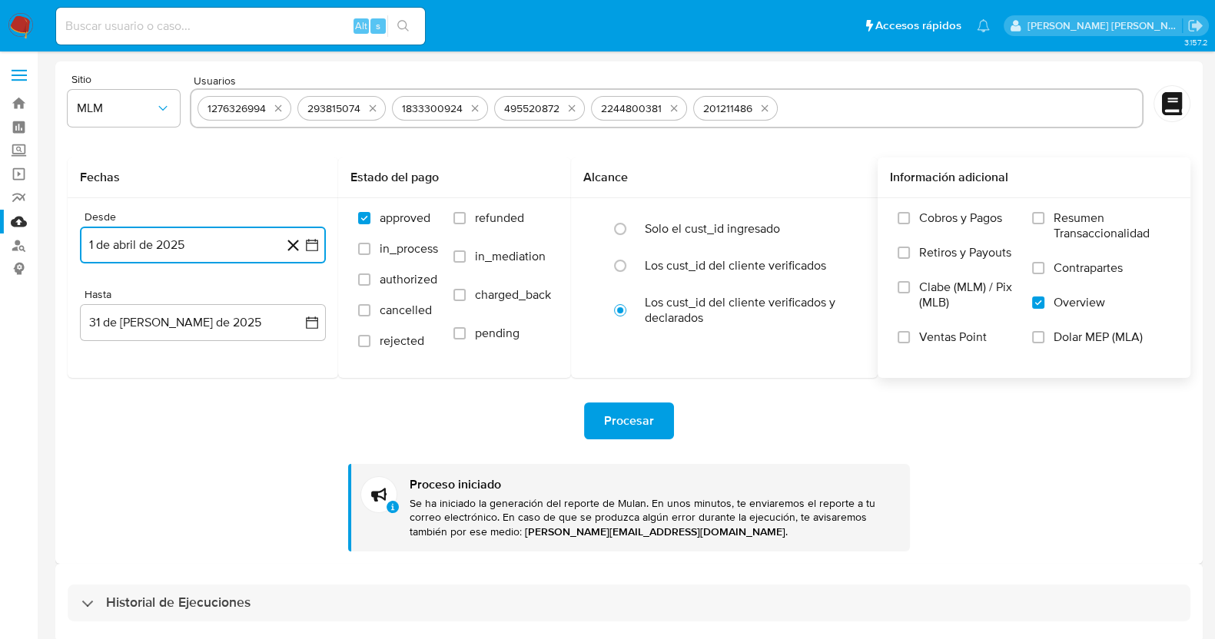
click at [814, 107] on input "text" at bounding box center [960, 108] width 353 height 25
type input "1115031014"
click at [907, 103] on input "text" at bounding box center [1007, 108] width 260 height 25
type input "2316825411"
click at [978, 111] on input "text" at bounding box center [1055, 108] width 164 height 25
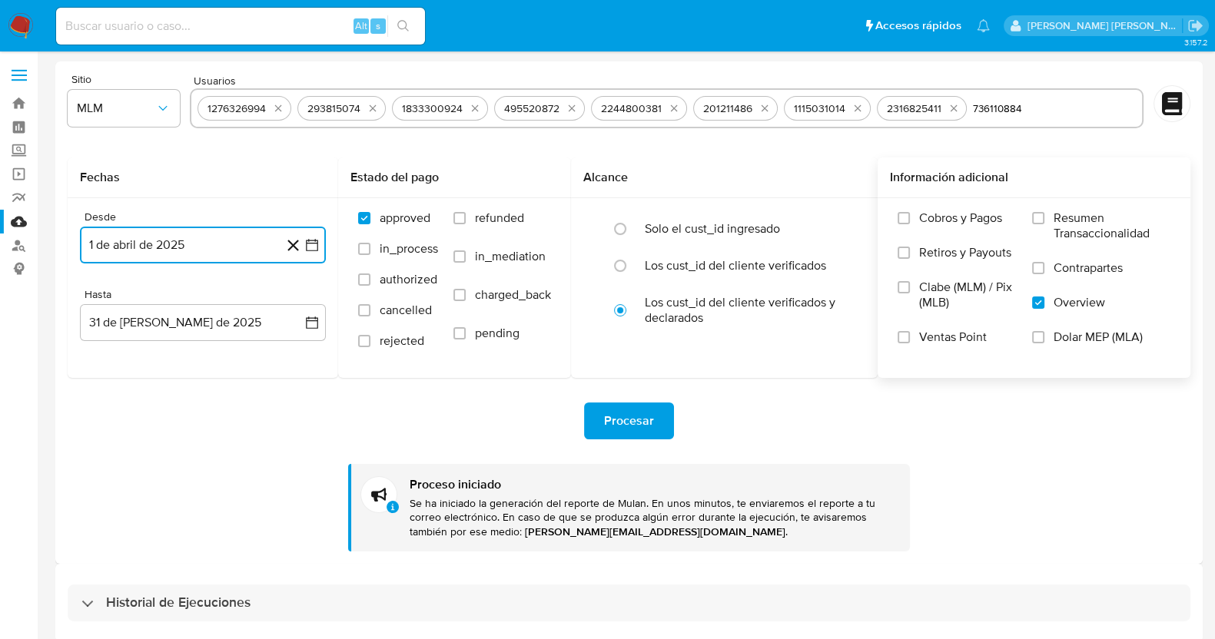
type input "736110884"
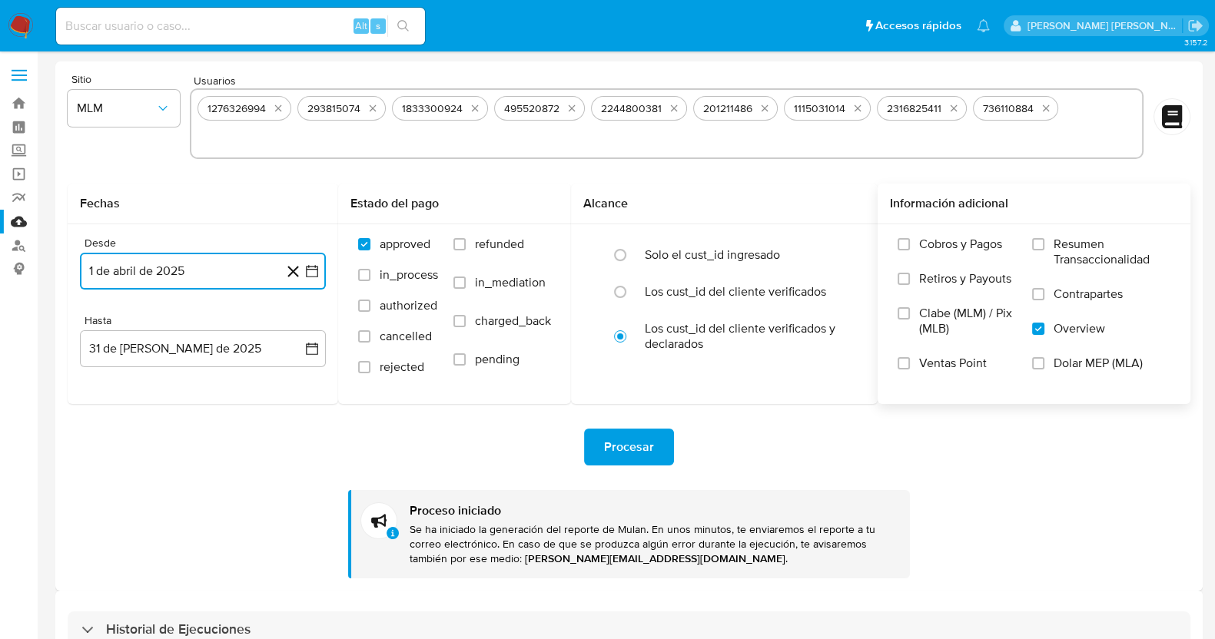
click at [1053, 136] on input "text" at bounding box center [666, 139] width 939 height 25
type input "137326073"
click at [653, 446] on button "Procesar" at bounding box center [629, 447] width 90 height 37
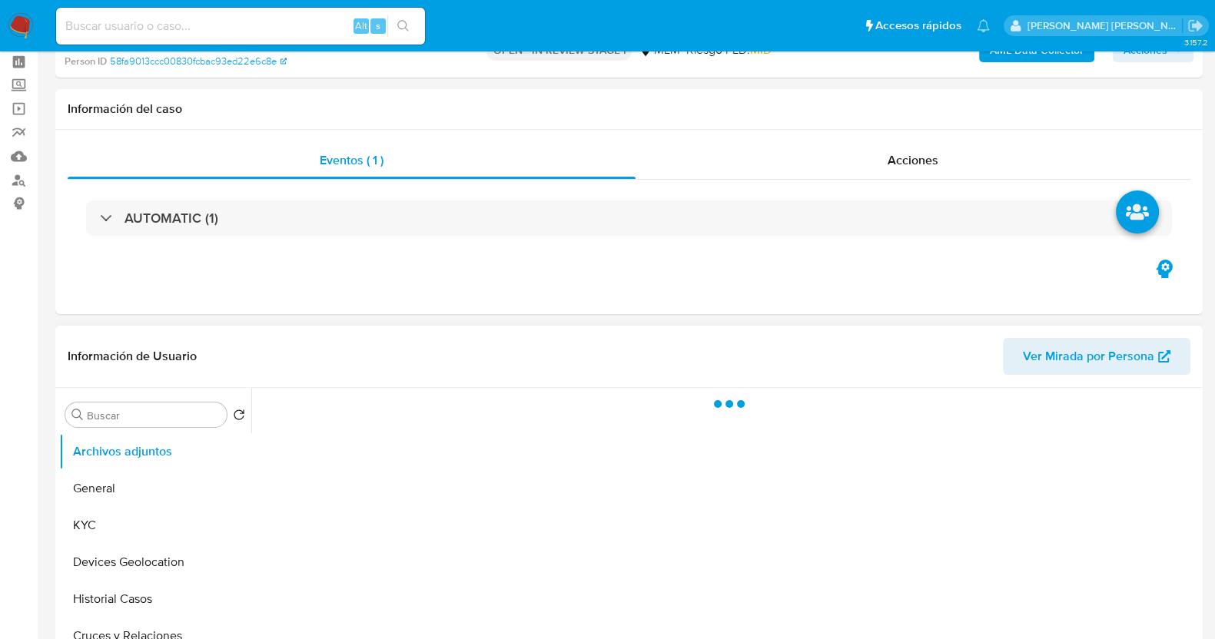
scroll to position [288, 0]
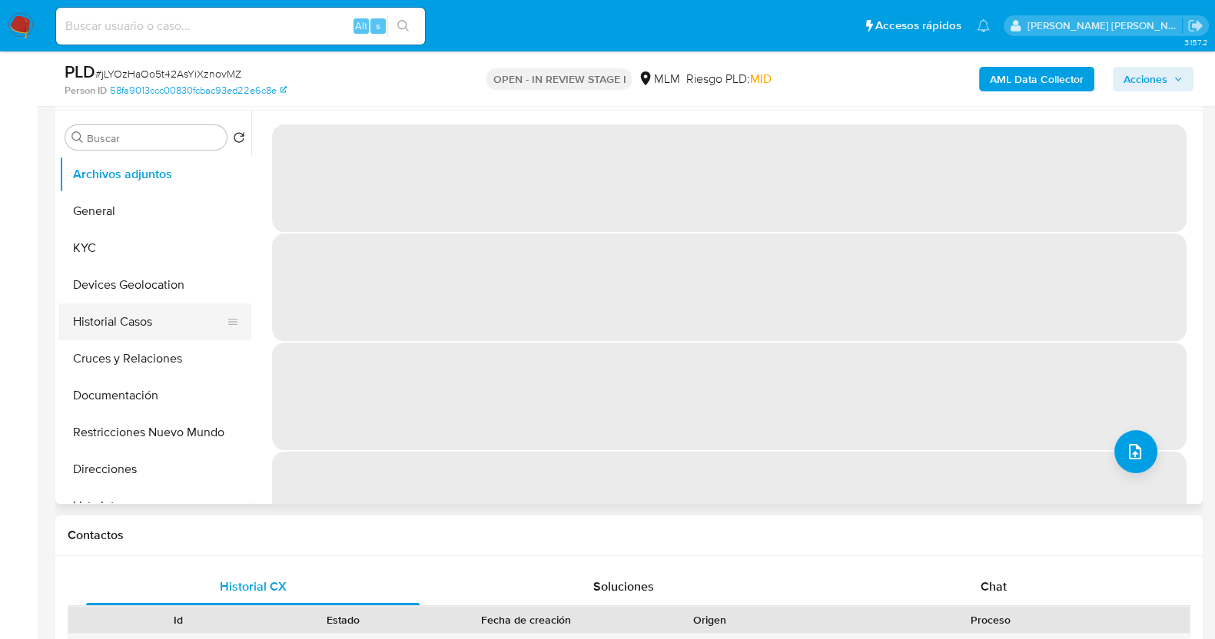
click at [142, 327] on button "Historial Casos" at bounding box center [149, 321] width 180 height 37
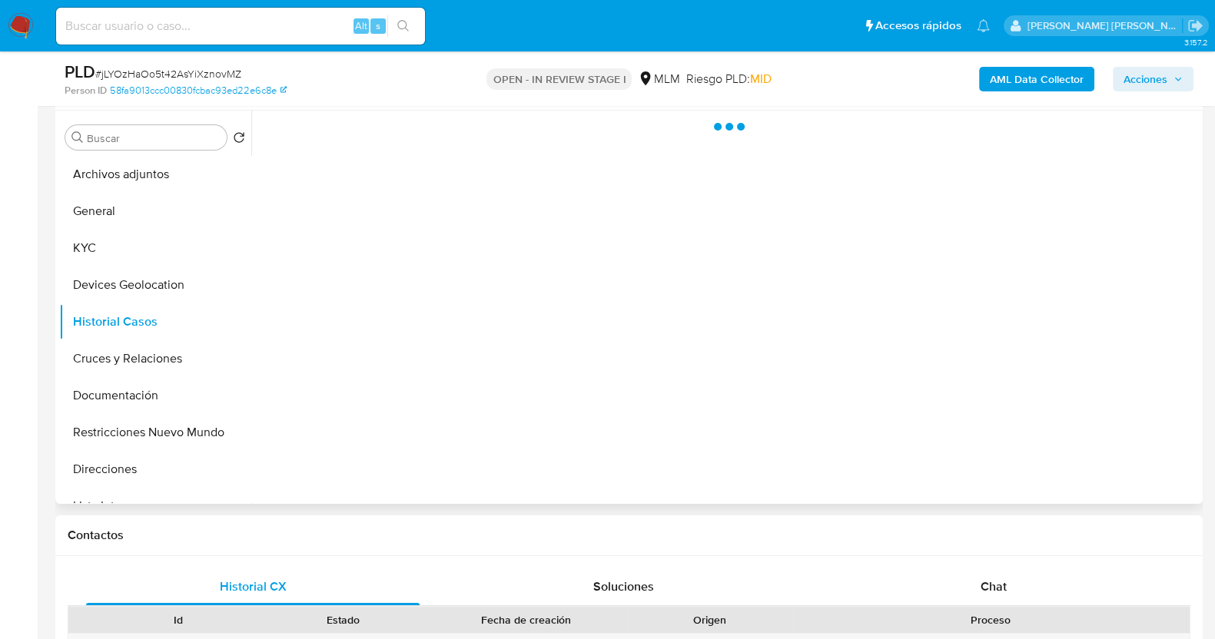
select select "10"
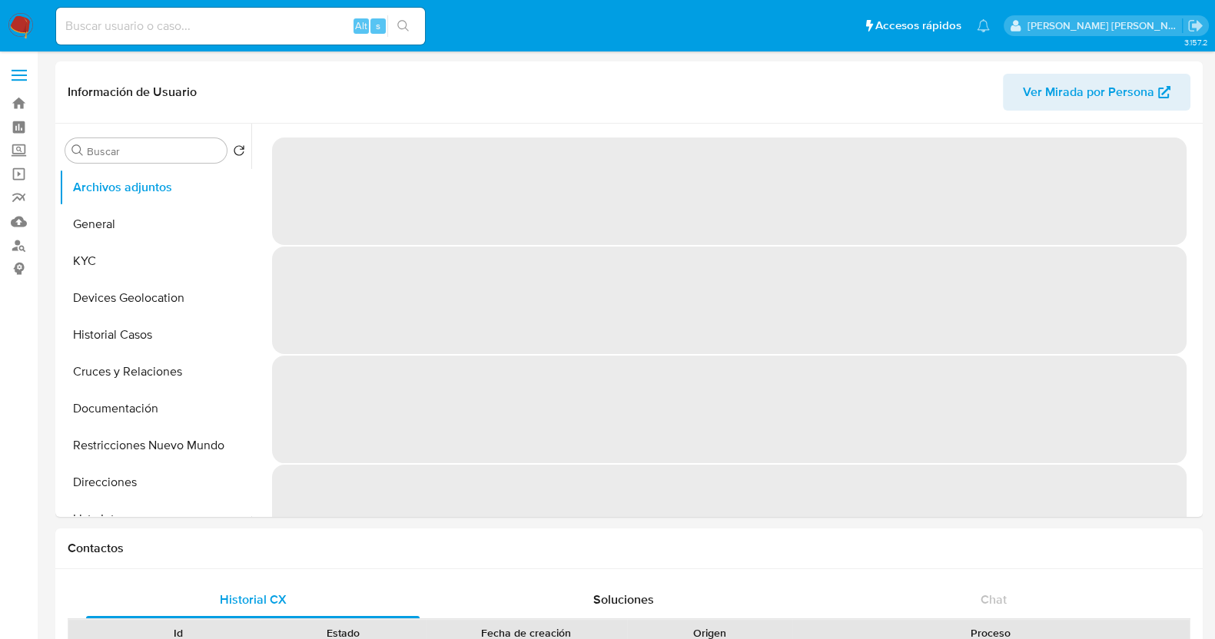
select select "10"
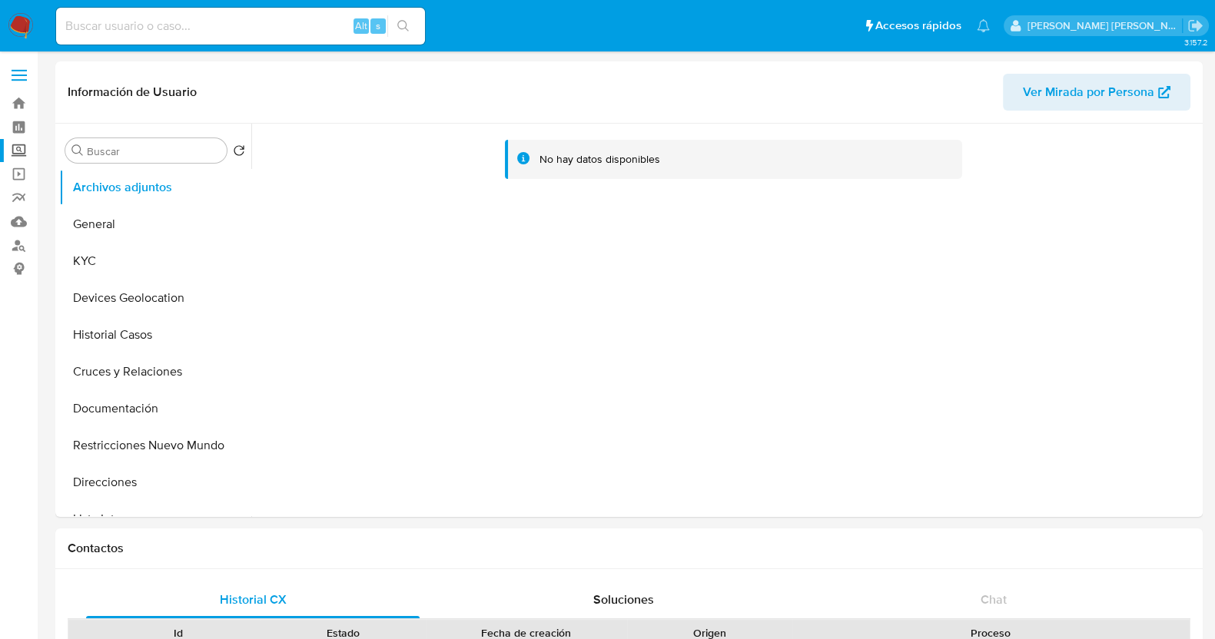
click at [18, 153] on label "Screening" at bounding box center [91, 151] width 183 height 24
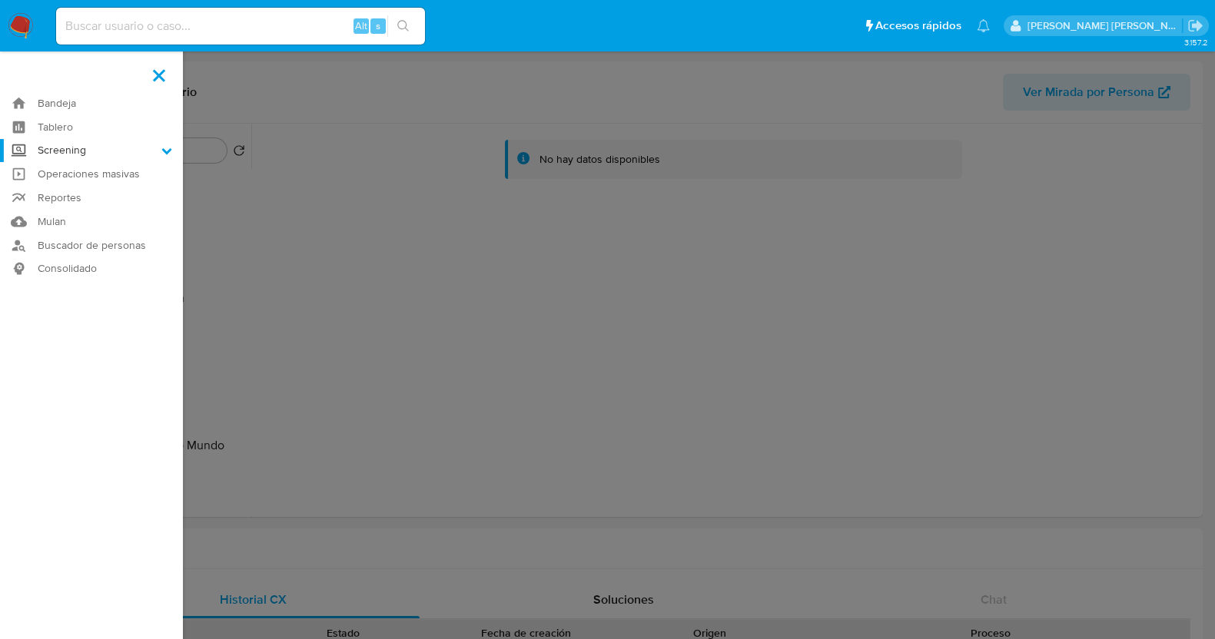
click at [0, 0] on input "Screening" at bounding box center [0, 0] width 0 height 0
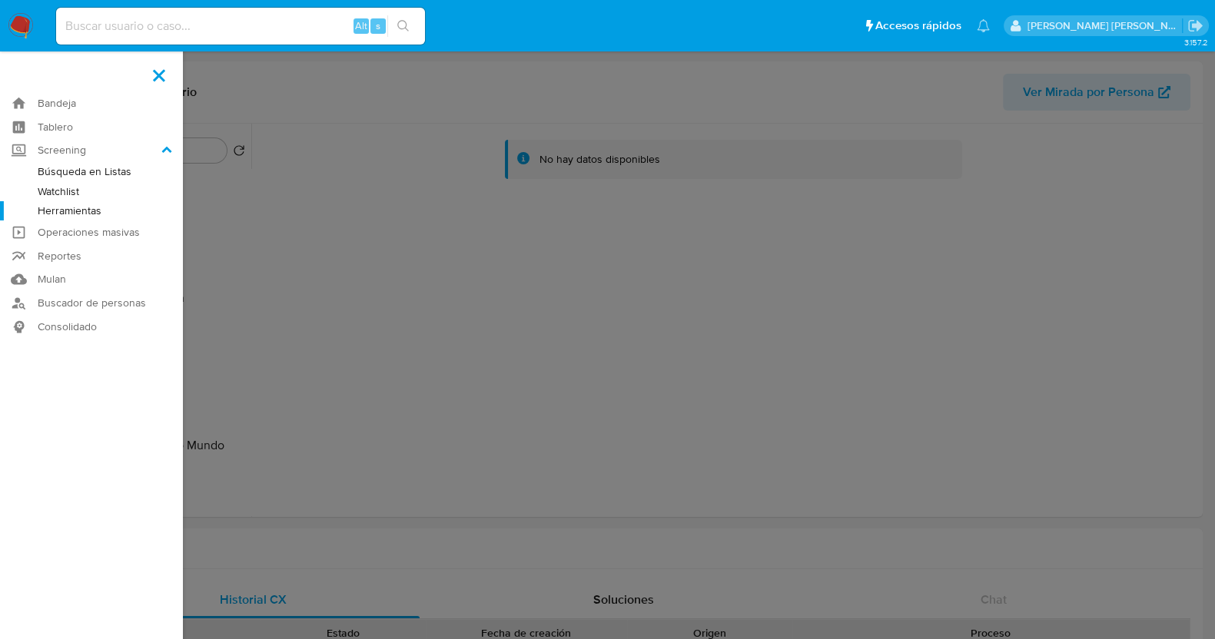
click at [75, 214] on link "Herramientas" at bounding box center [91, 210] width 183 height 19
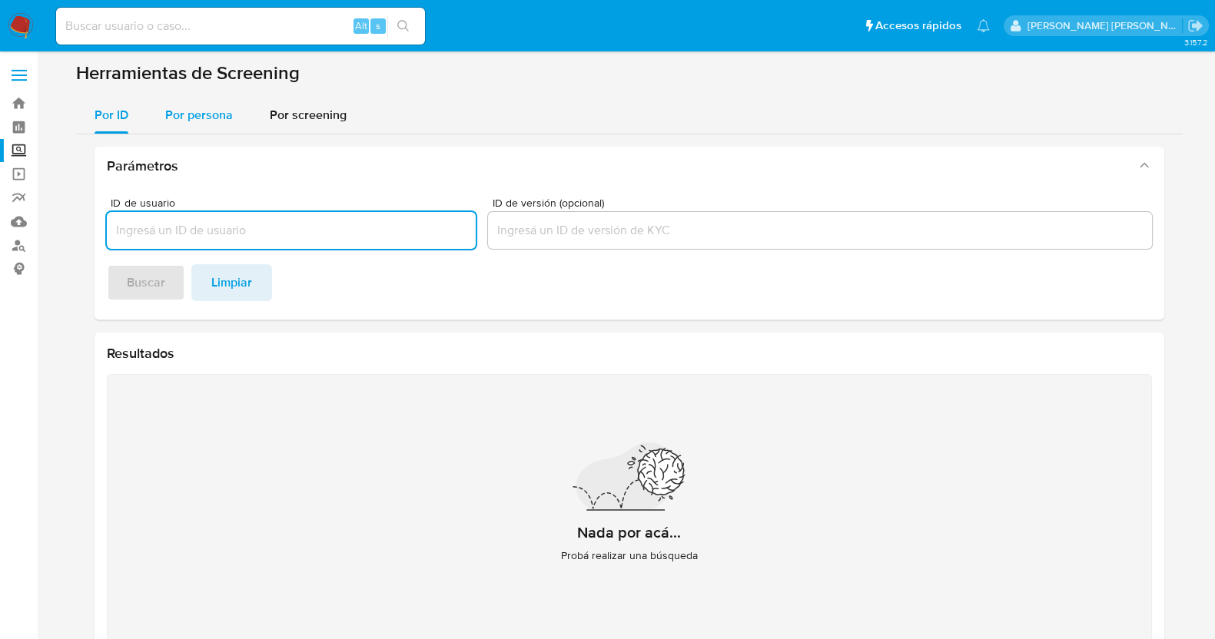
click at [187, 113] on span "Por persona" at bounding box center [199, 115] width 68 height 18
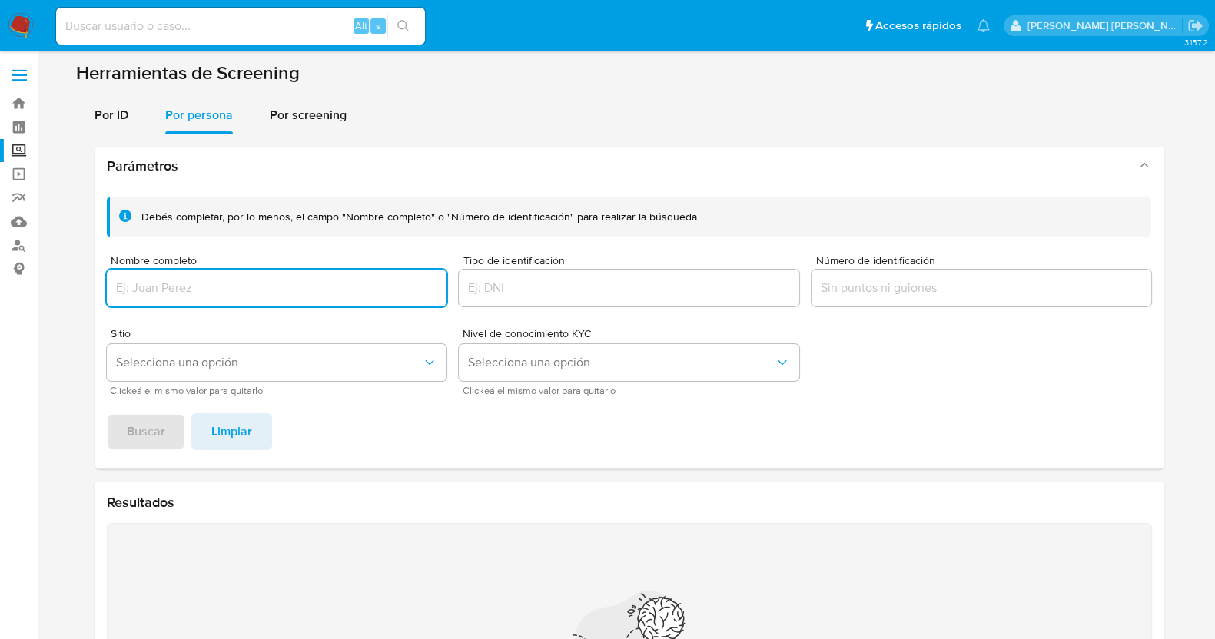
click at [264, 274] on div at bounding box center [277, 288] width 340 height 37
click at [319, 284] on input "Nombre completo" at bounding box center [277, 288] width 340 height 20
type input "DANIEL ACEVEDO GUZMAN"
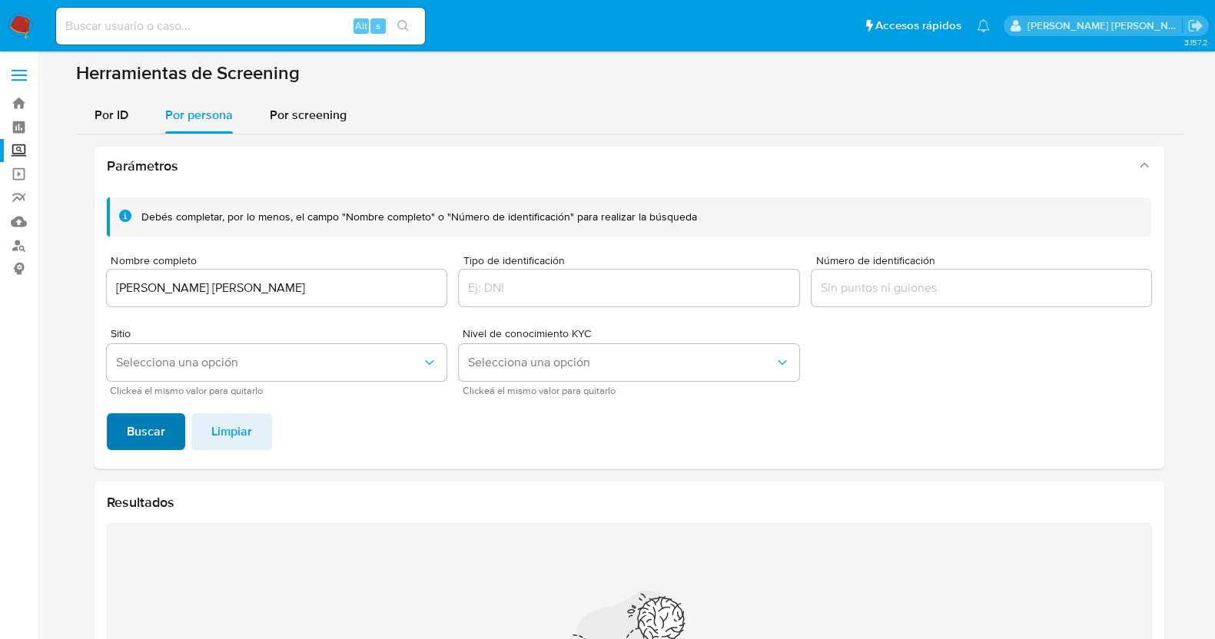
click at [150, 437] on span "Buscar" at bounding box center [146, 432] width 38 height 34
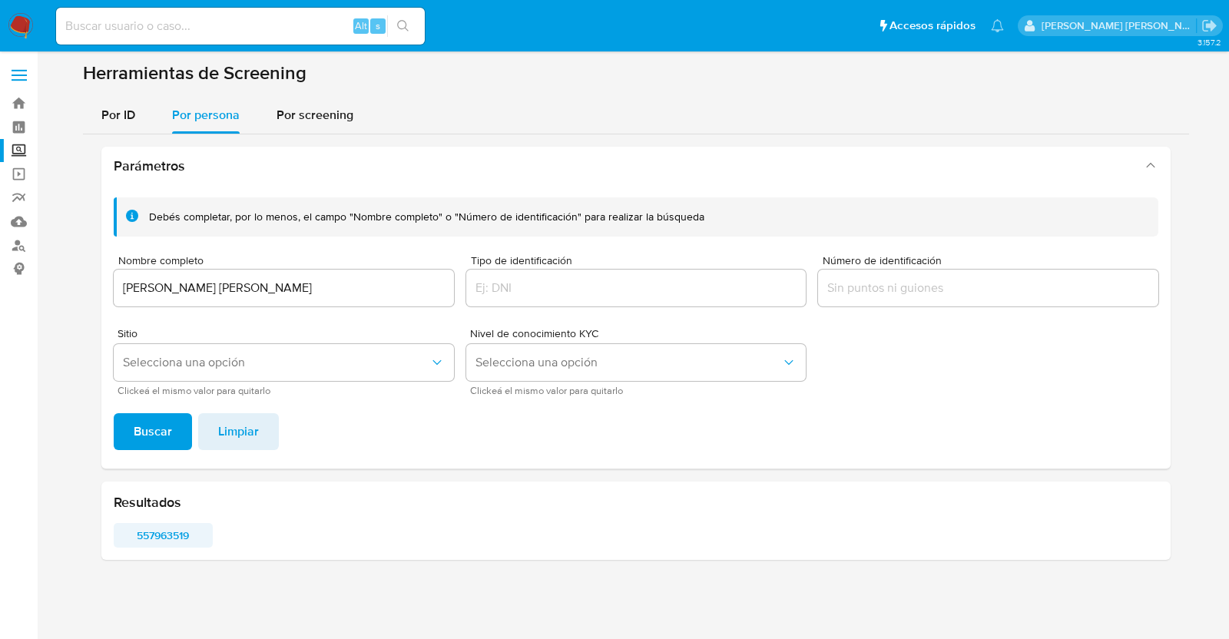
click at [176, 542] on span "557963519" at bounding box center [163, 536] width 78 height 22
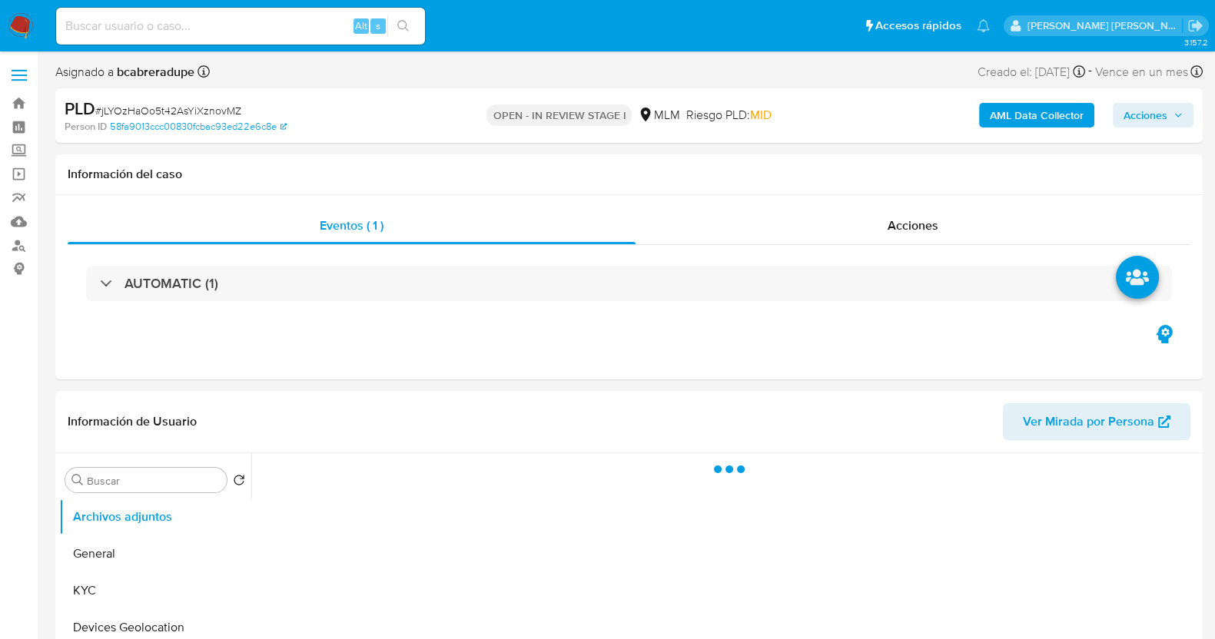
select select "10"
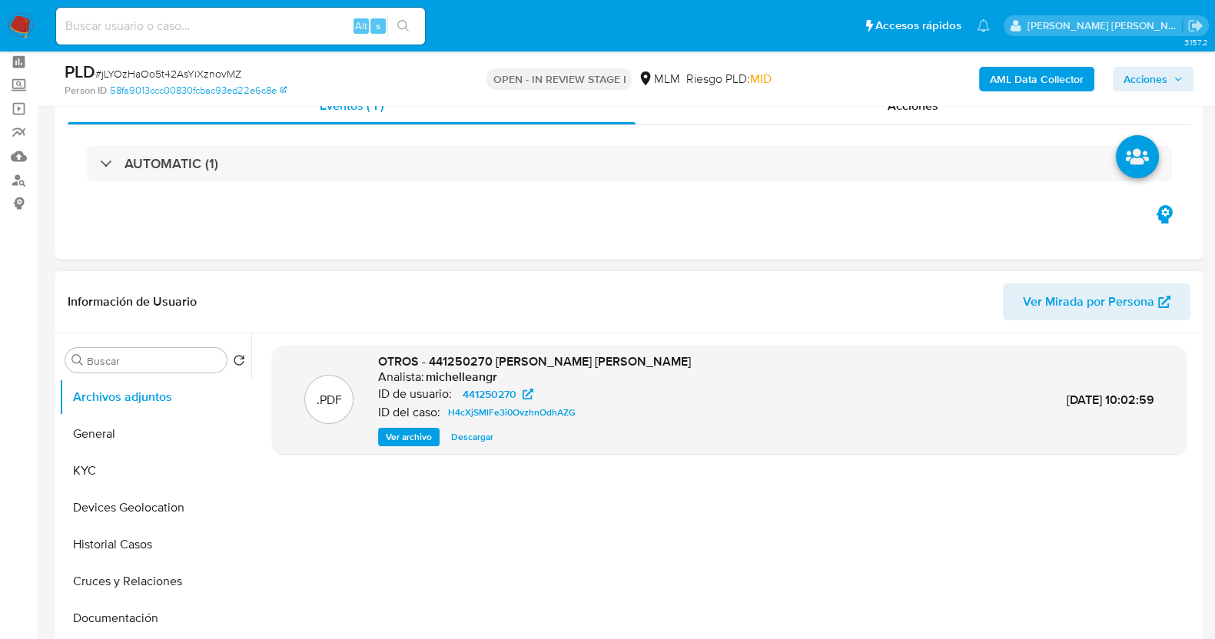
scroll to position [95, 0]
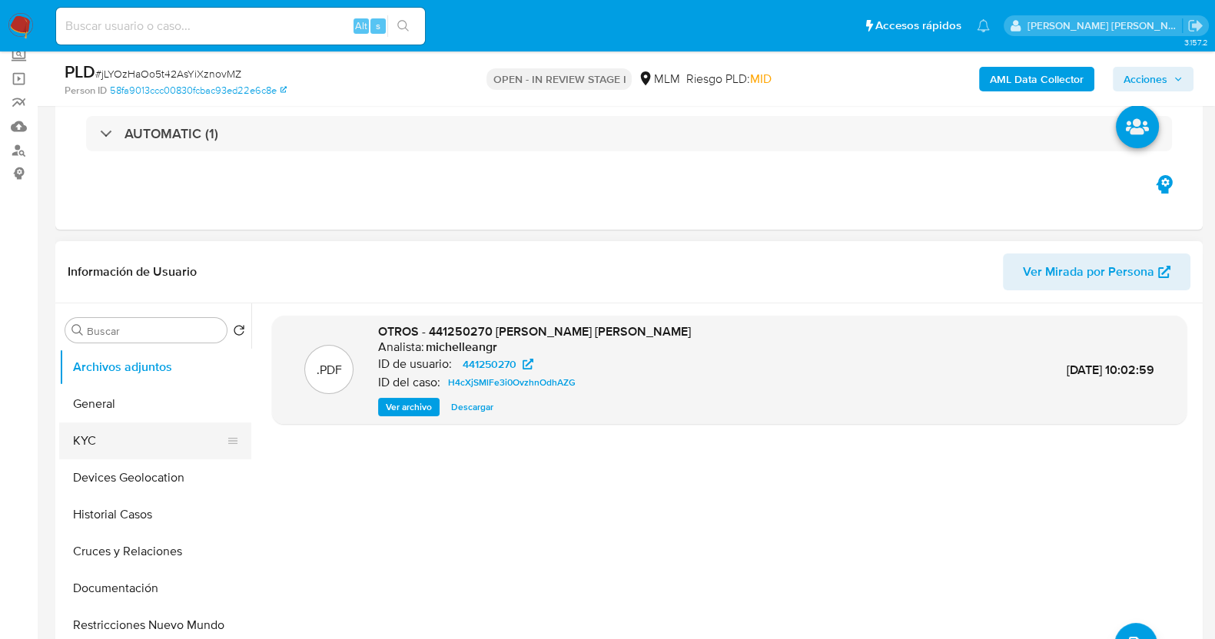
click at [153, 431] on button "KYC" at bounding box center [149, 441] width 180 height 37
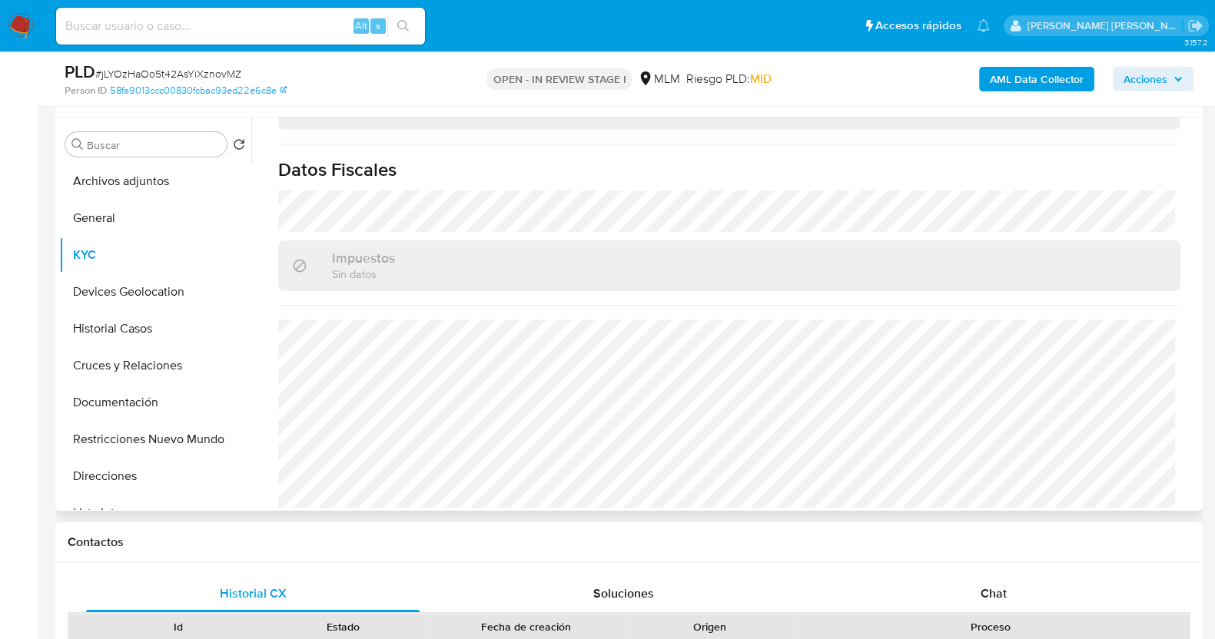
scroll to position [288, 0]
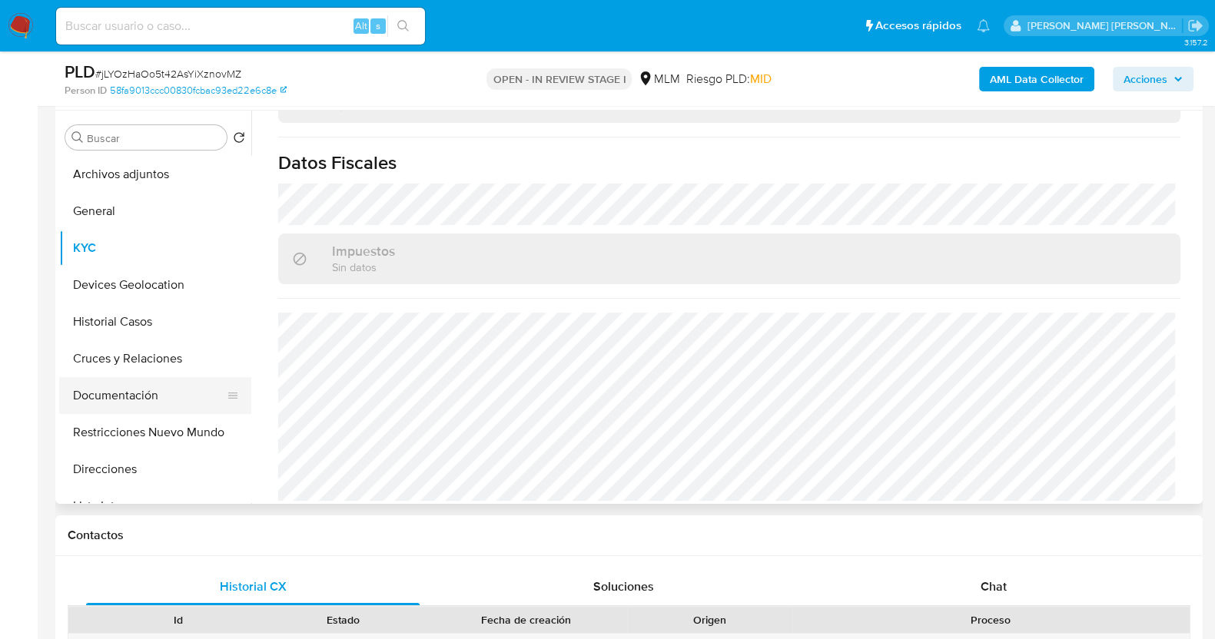
click at [154, 396] on button "Documentación" at bounding box center [149, 395] width 180 height 37
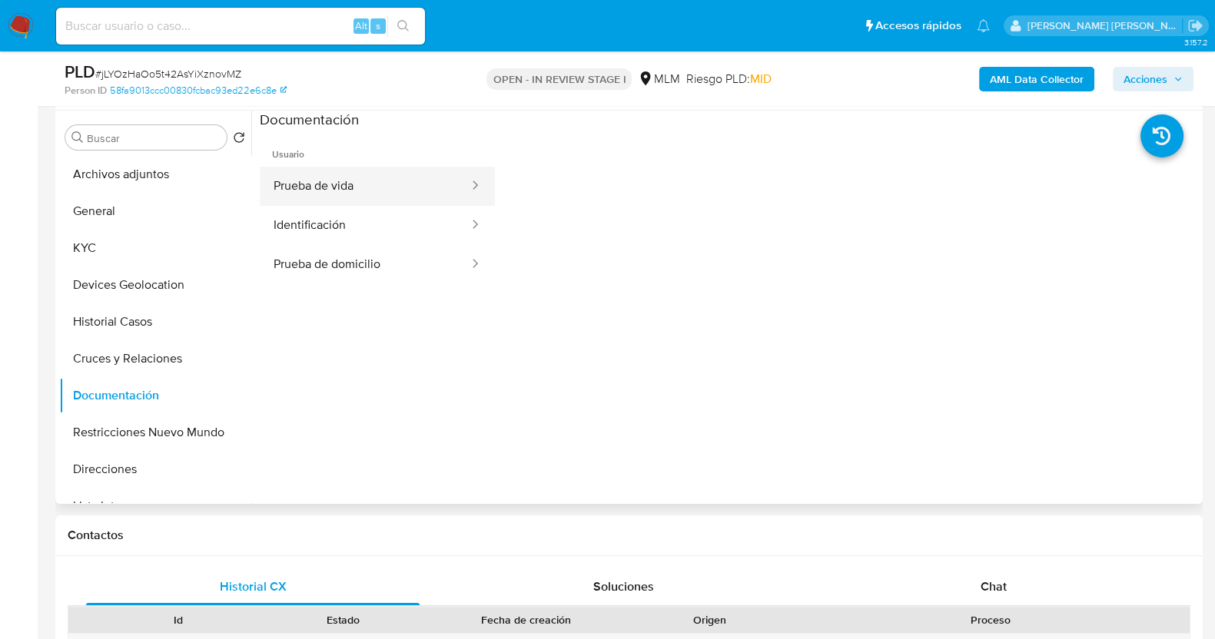
click at [387, 181] on button "Prueba de vida" at bounding box center [365, 186] width 211 height 39
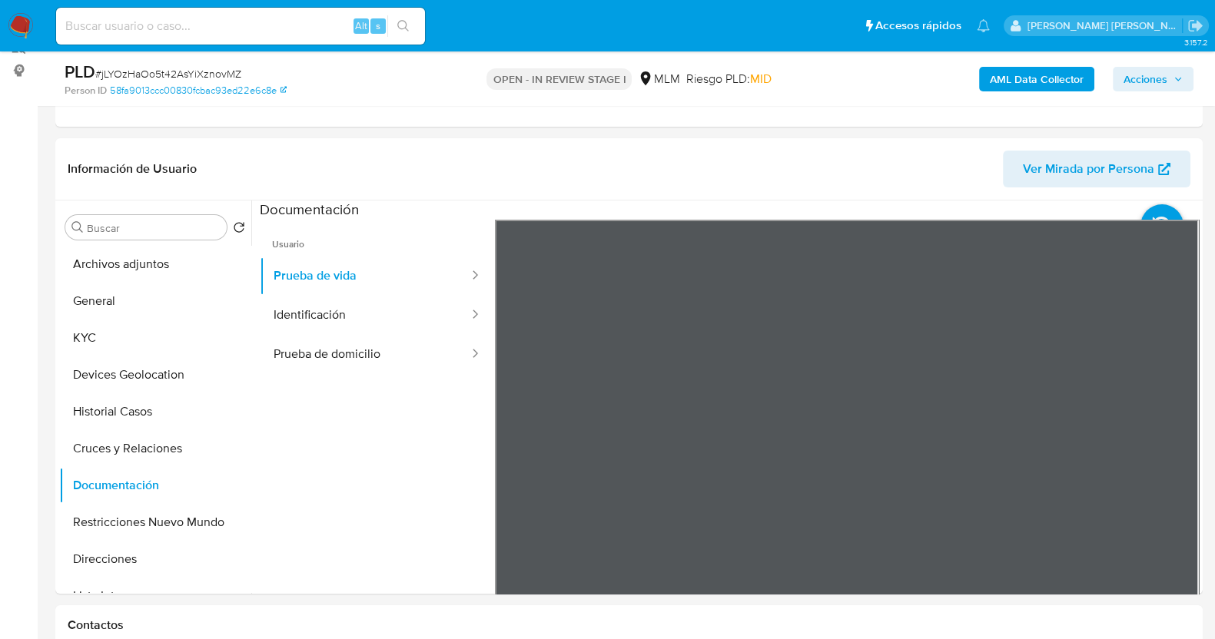
scroll to position [288, 0]
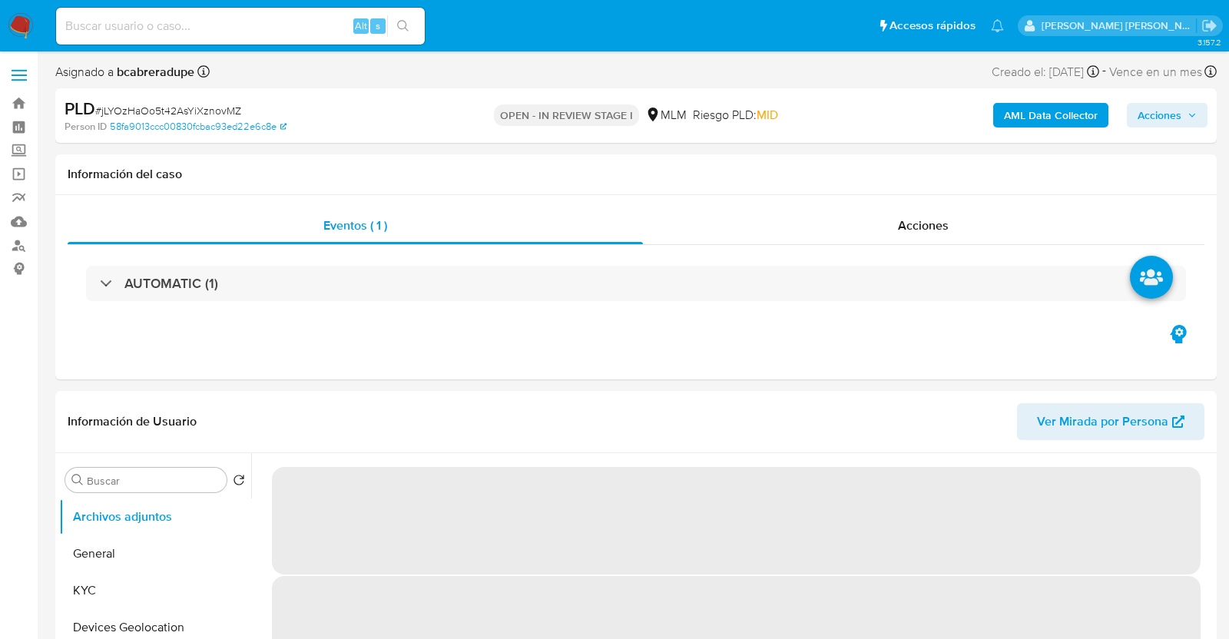
select select "10"
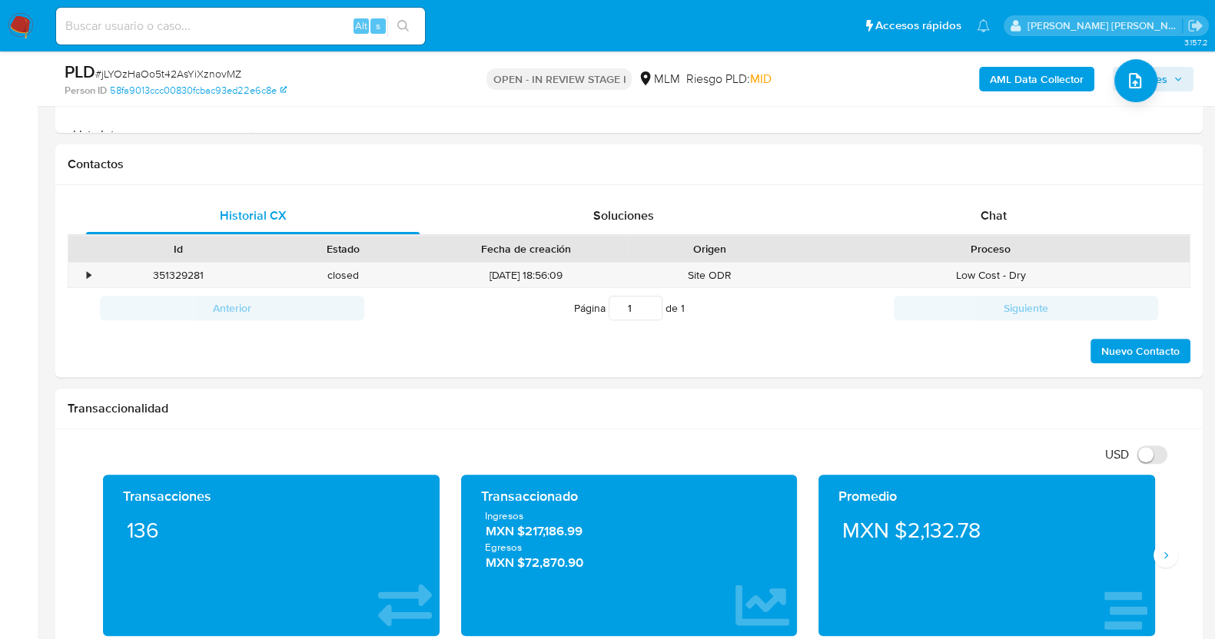
scroll to position [576, 0]
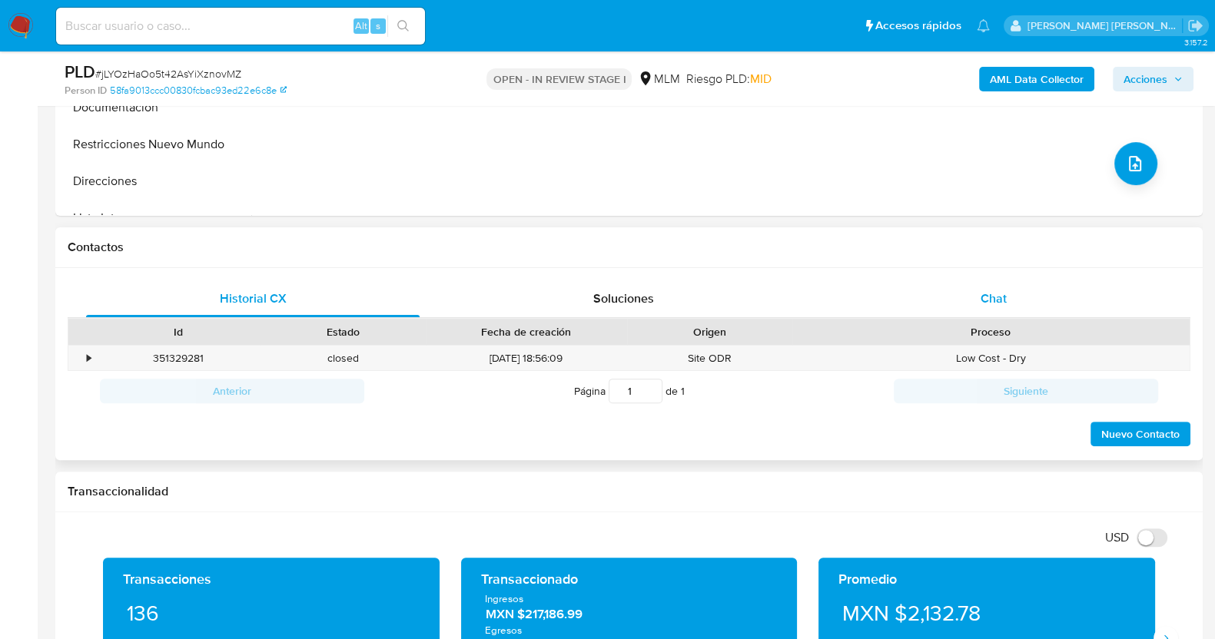
click at [1023, 301] on div "Chat" at bounding box center [993, 298] width 333 height 37
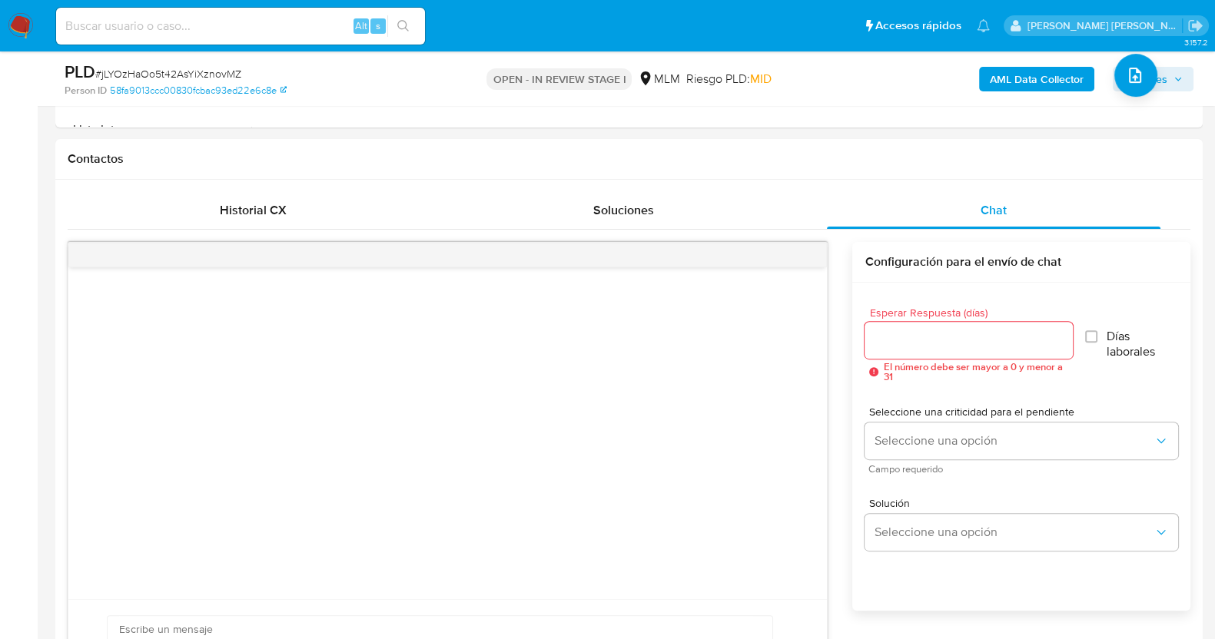
scroll to position [768, 0]
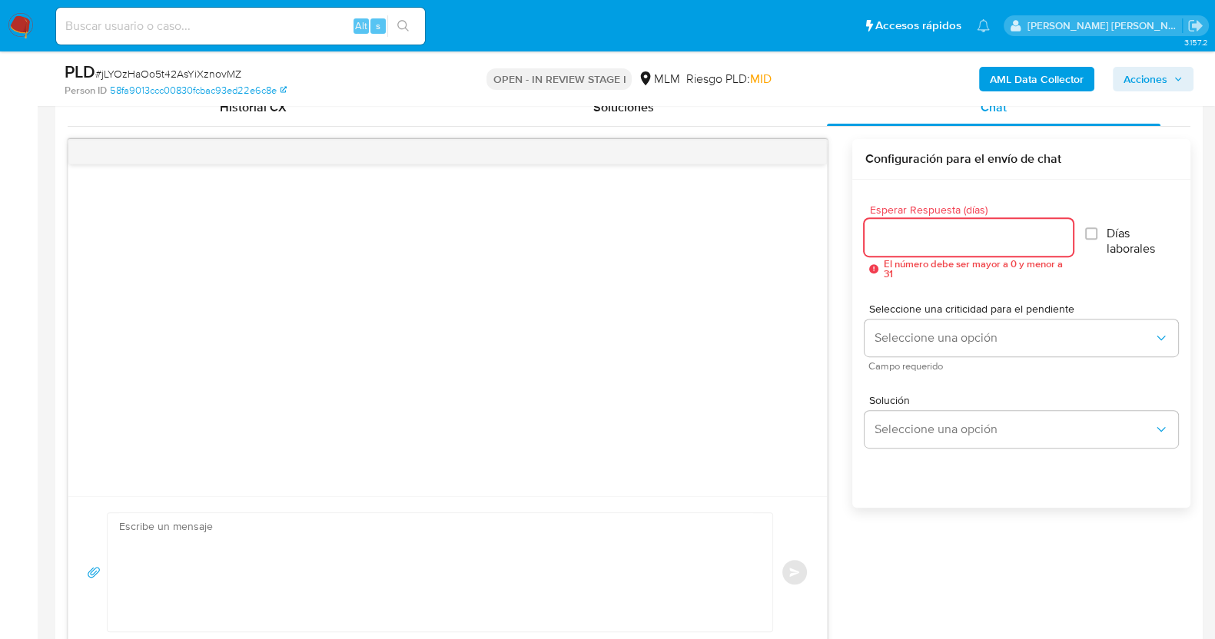
click at [987, 231] on input "Esperar Respuesta (días)" at bounding box center [967, 237] width 207 height 20
type input "3"
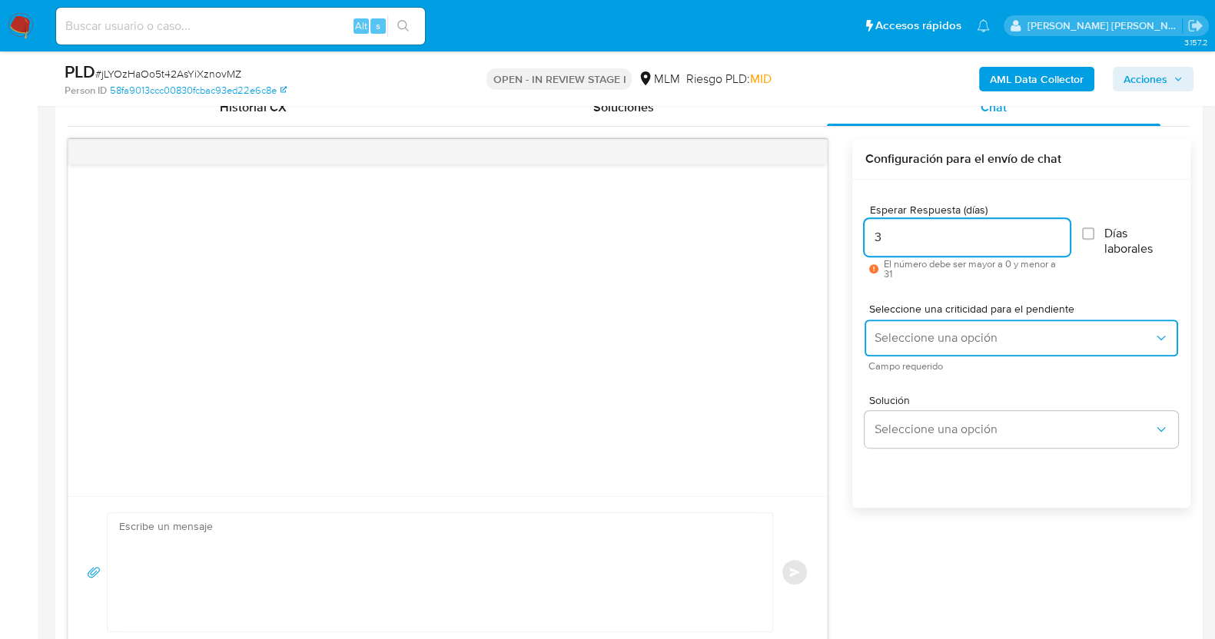
click at [1001, 332] on span "Seleccione una opción" at bounding box center [1014, 337] width 280 height 15
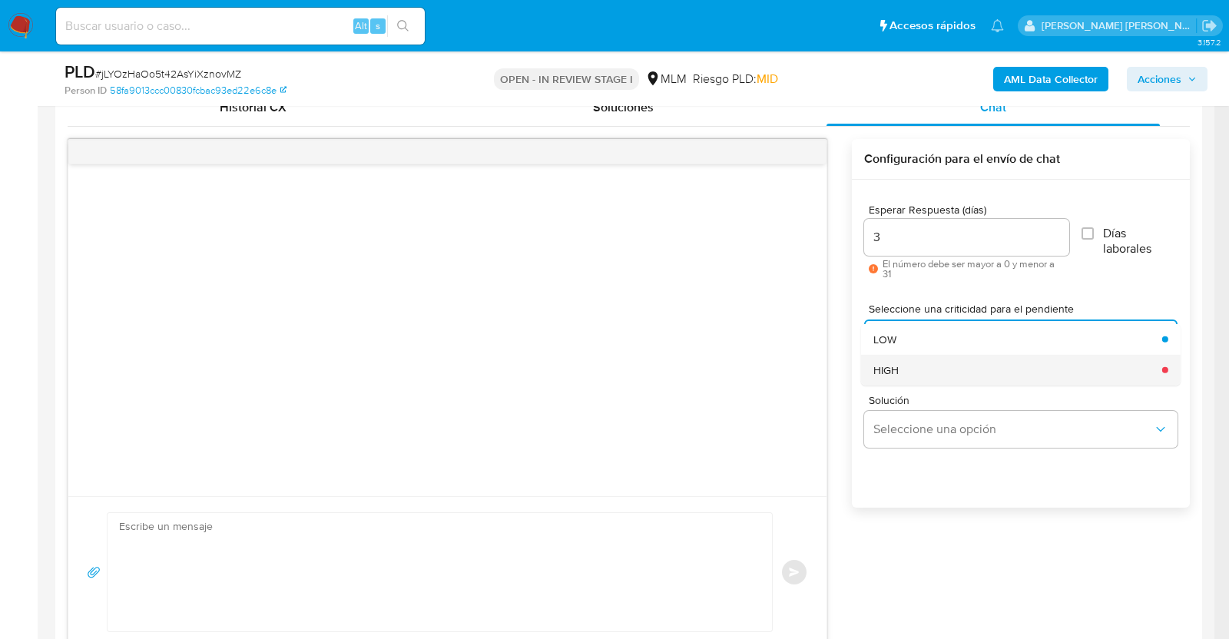
click at [934, 368] on div "HIGH" at bounding box center [1014, 369] width 280 height 31
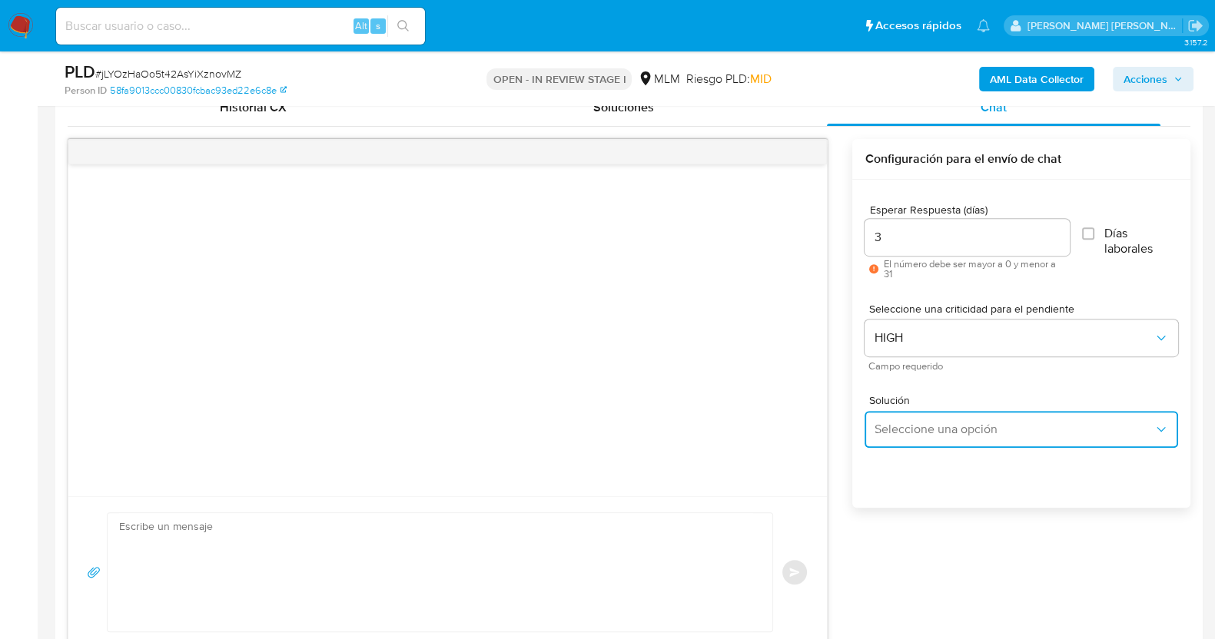
click at [957, 428] on span "Seleccione una opción" at bounding box center [1014, 429] width 280 height 15
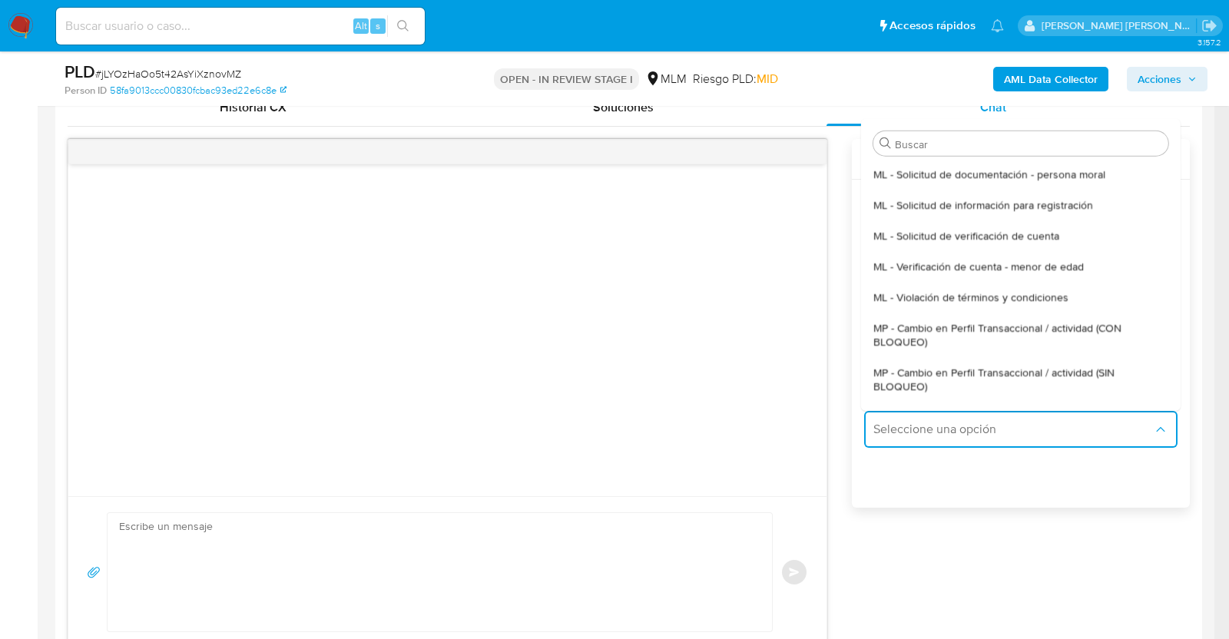
drag, startPoint x: 953, startPoint y: 363, endPoint x: 980, endPoint y: 382, distance: 32.6
click at [953, 365] on span "MP - Cambio en Perfil Transaccional / actividad (SIN BLOQUEO)" at bounding box center [1017, 379] width 286 height 28
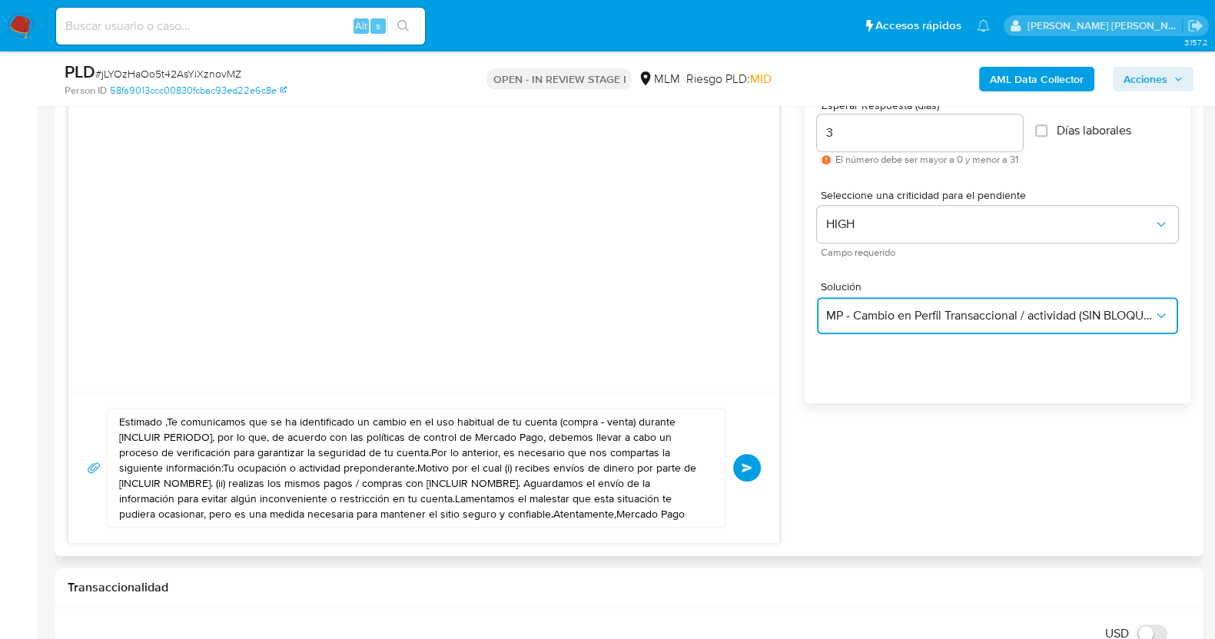
scroll to position [960, 0]
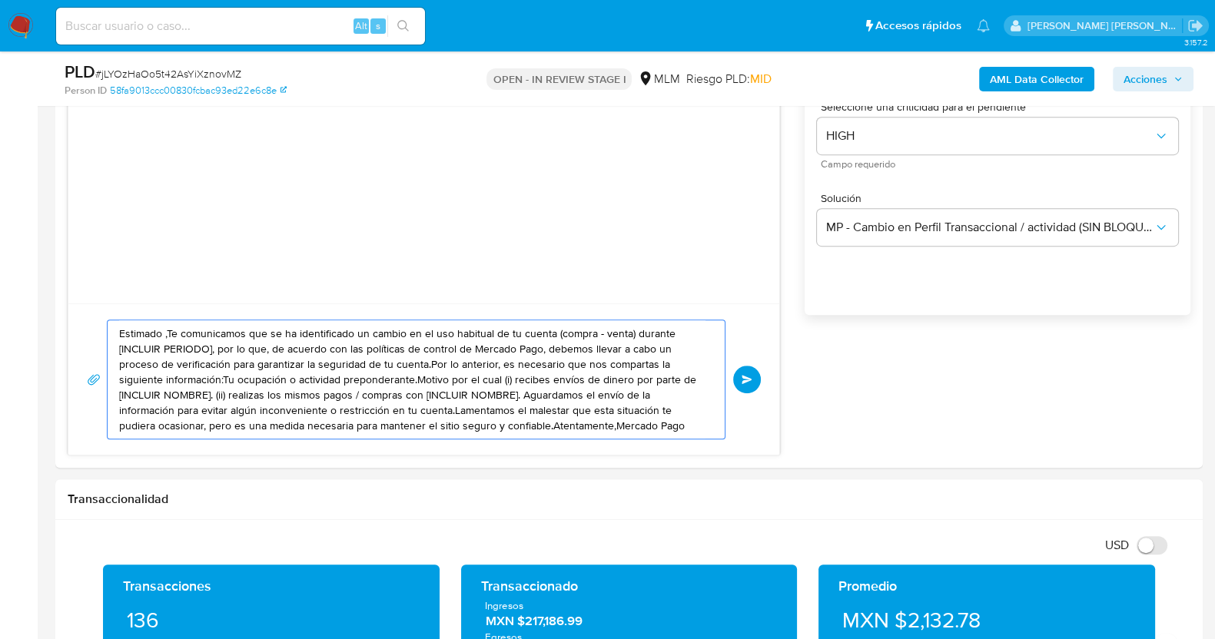
drag, startPoint x: 536, startPoint y: 406, endPoint x: 22, endPoint y: 310, distance: 523.5
paste textarea "a Daniela, Te comunicamos que se ha identificado un cambio en el uso habitual d…"
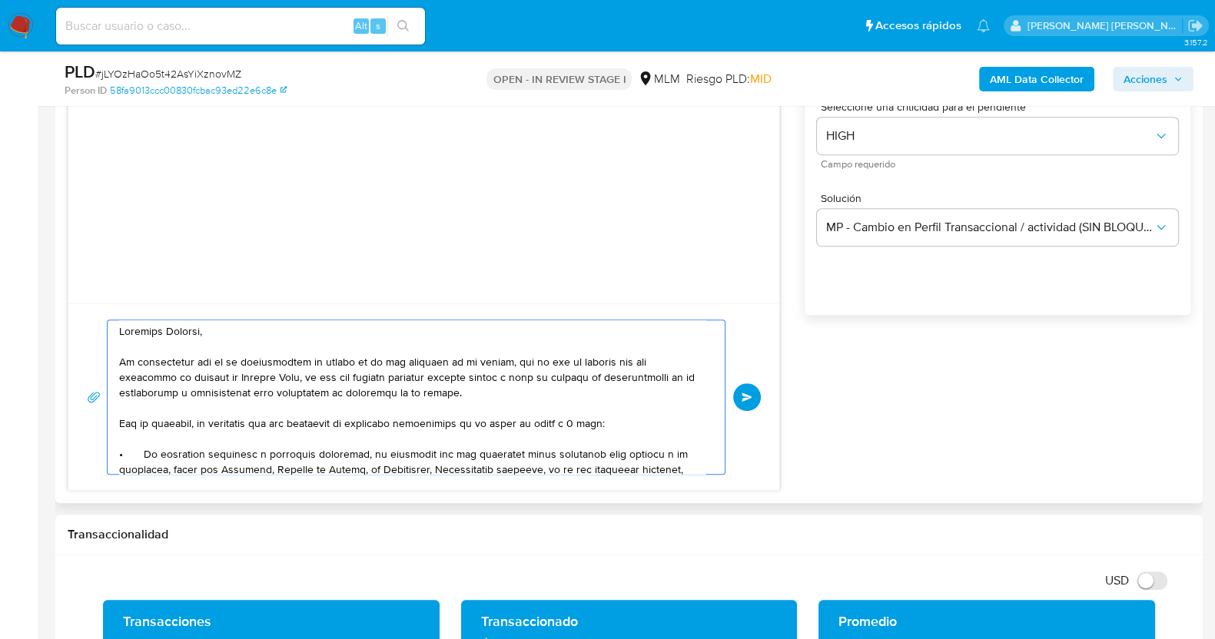
scroll to position [0, 0]
type textarea "Estimada Daniela, Te comunicamos que se ha identificado un cambio en el uso hab…"
click at [747, 400] on span "Enviar" at bounding box center [746, 397] width 11 height 9
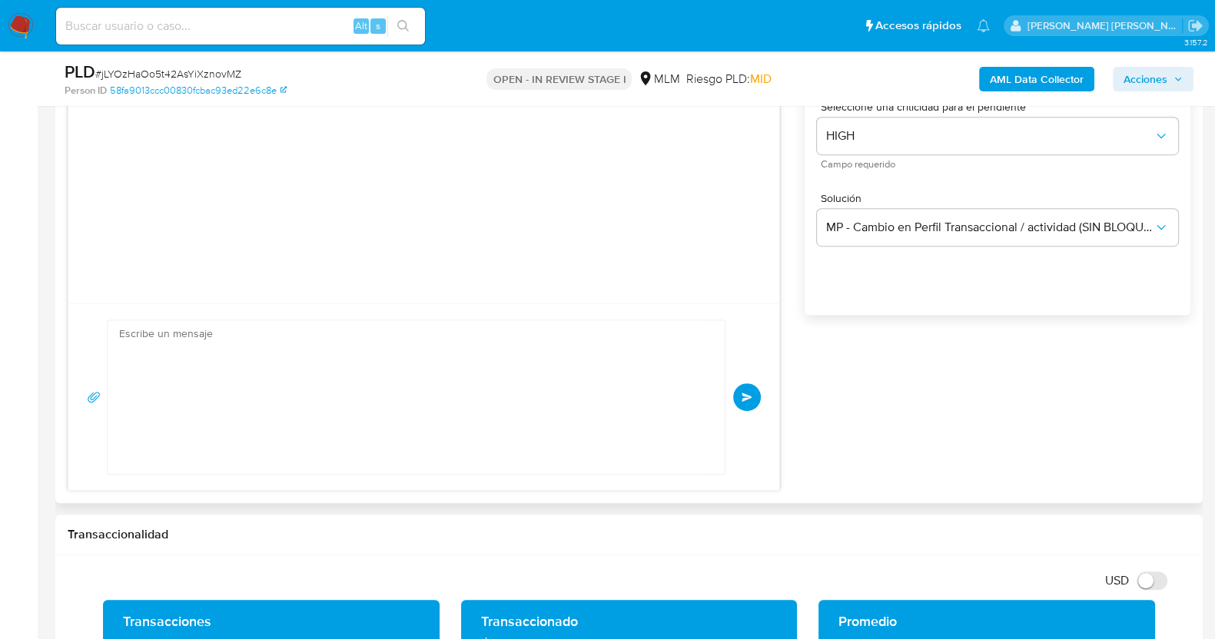
scroll to position [230, 0]
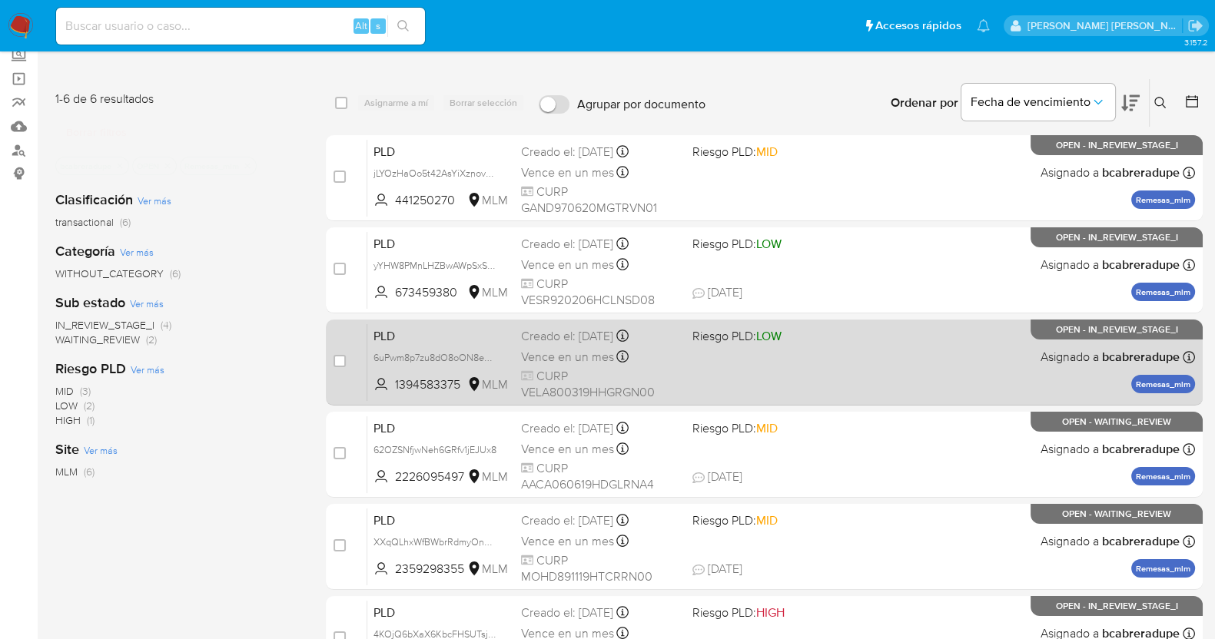
scroll to position [191, 0]
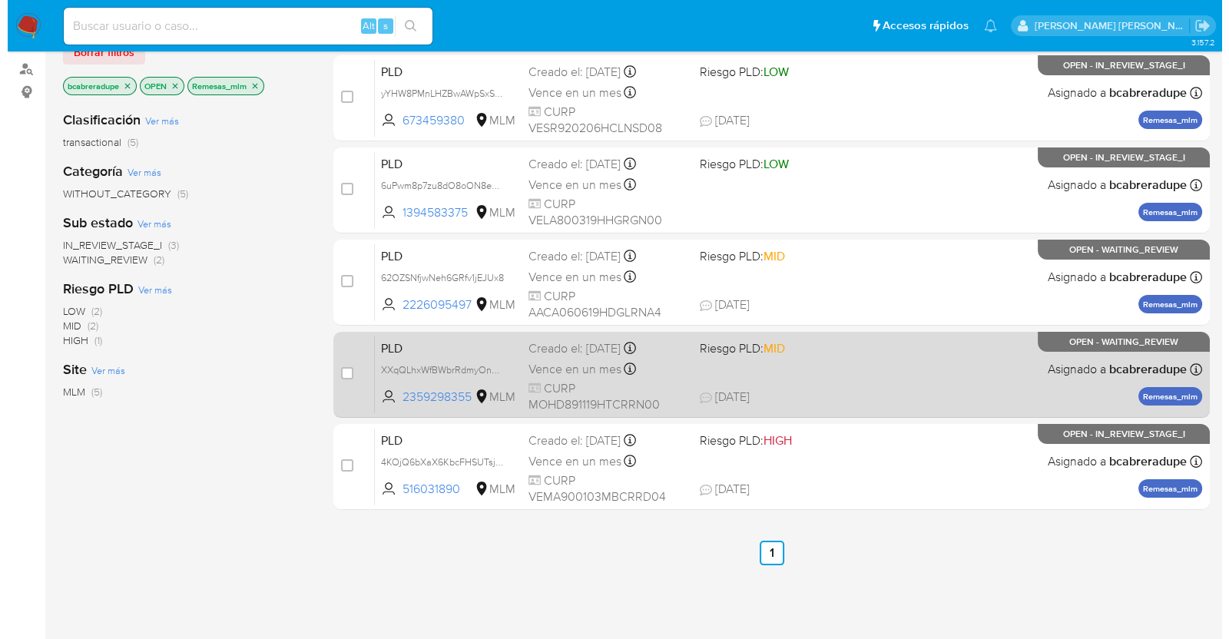
scroll to position [95, 0]
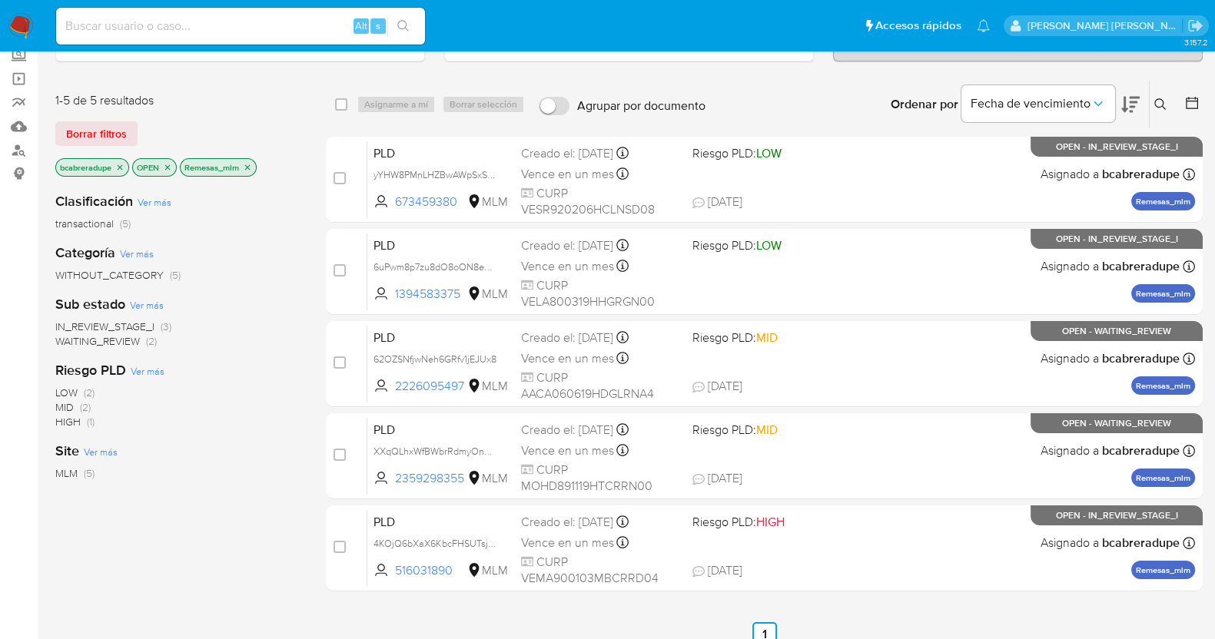
click at [595, 174] on span "Vence en un mes" at bounding box center [567, 174] width 93 height 17
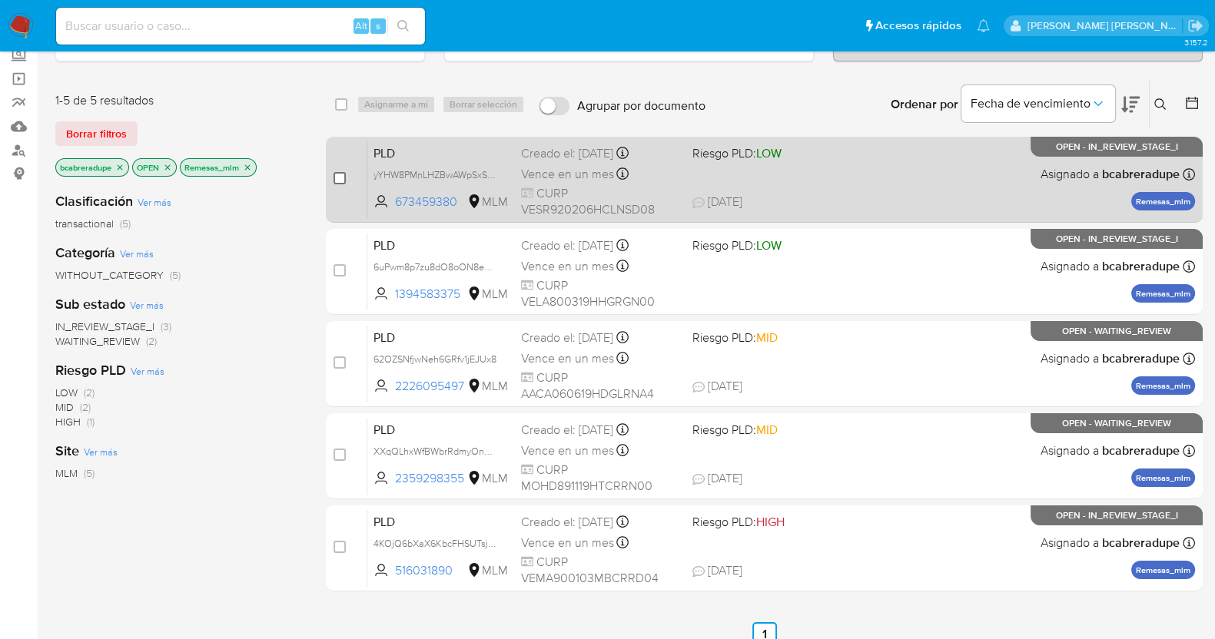
click at [342, 178] on input "checkbox" at bounding box center [339, 178] width 12 height 12
checkbox input "true"
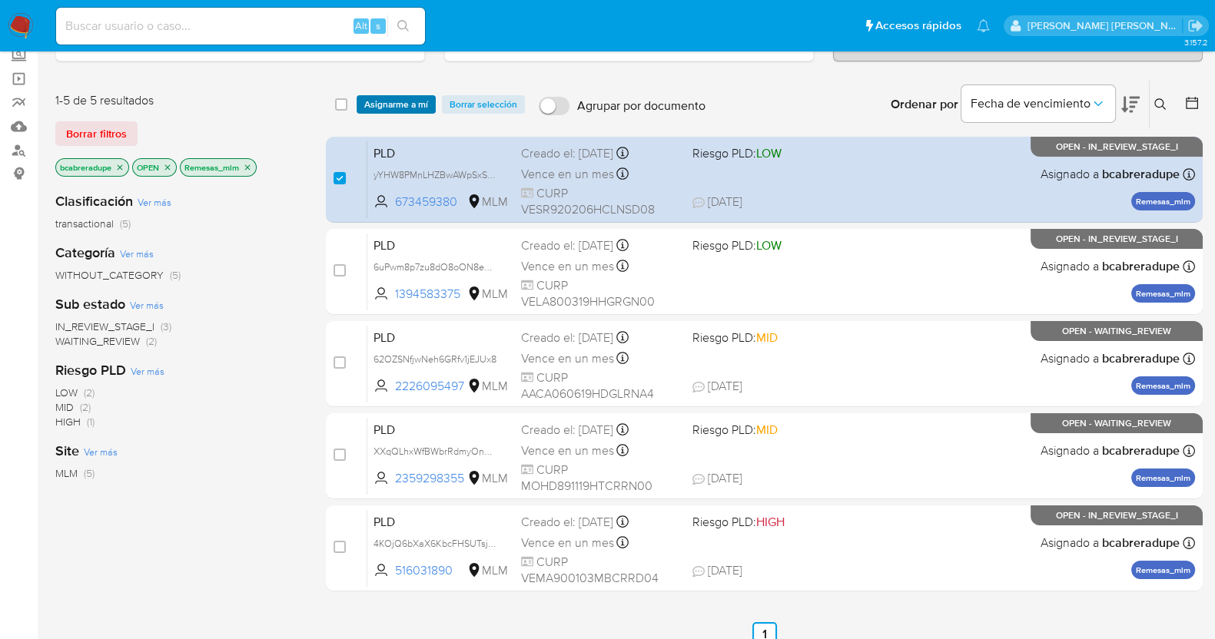
click at [406, 101] on span "Asignarme a mí" at bounding box center [396, 104] width 64 height 15
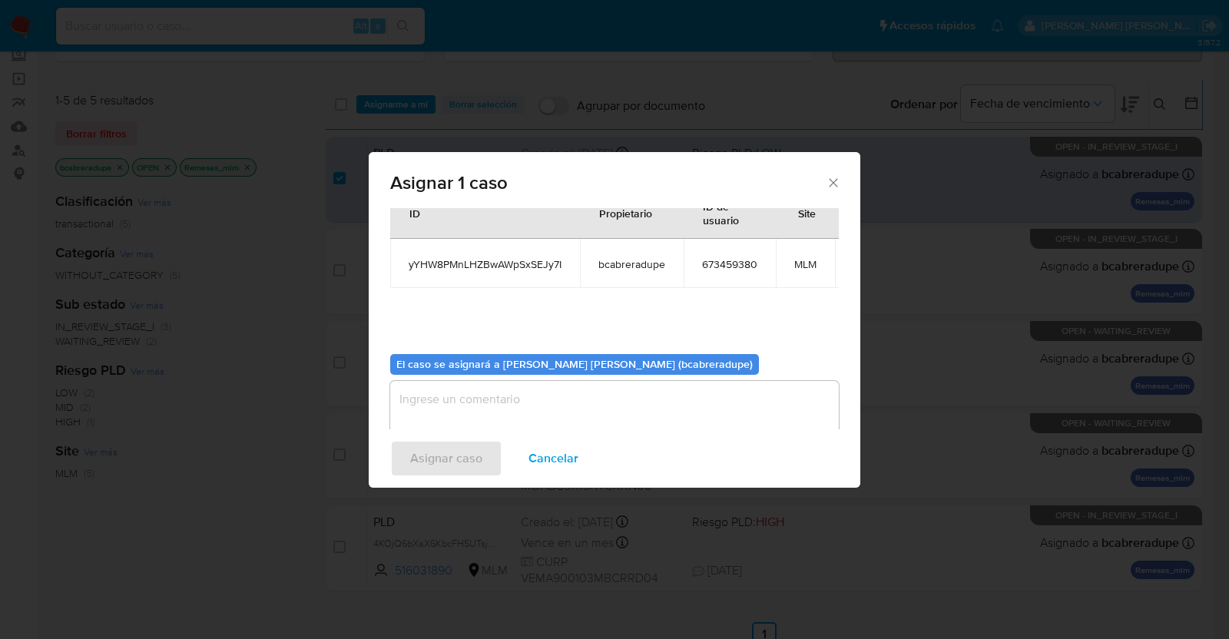
scroll to position [94, 0]
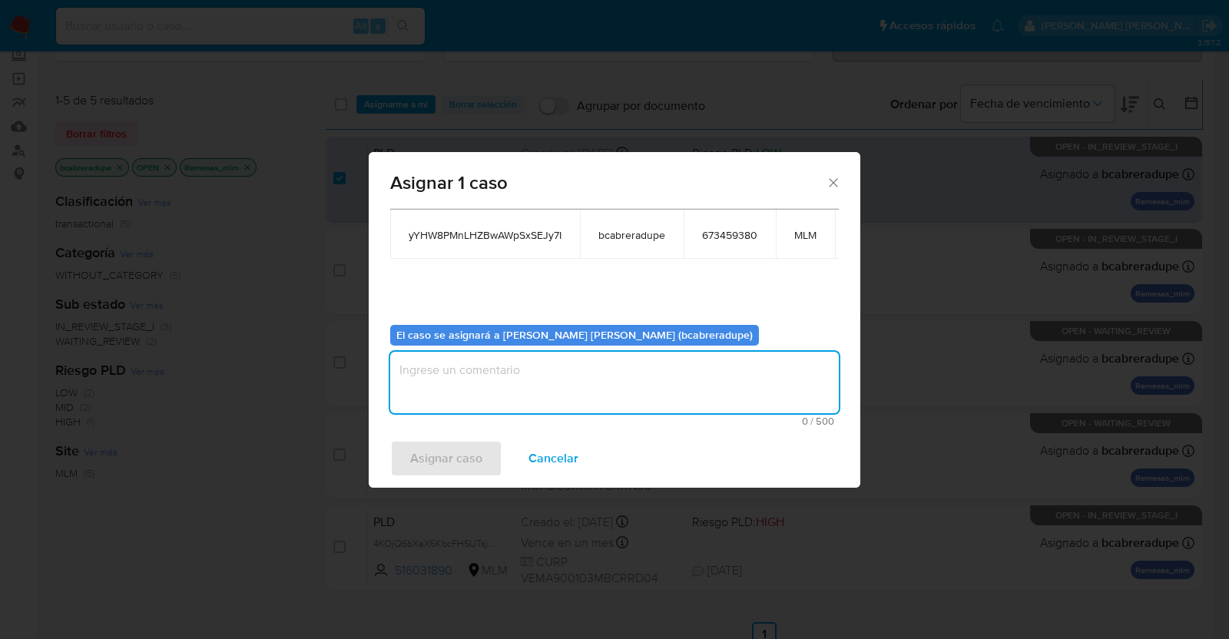
click at [592, 378] on textarea "assign-modal" at bounding box center [614, 382] width 449 height 61
type textarea "BJCD"
click at [460, 468] on span "Asignar caso" at bounding box center [446, 459] width 72 height 34
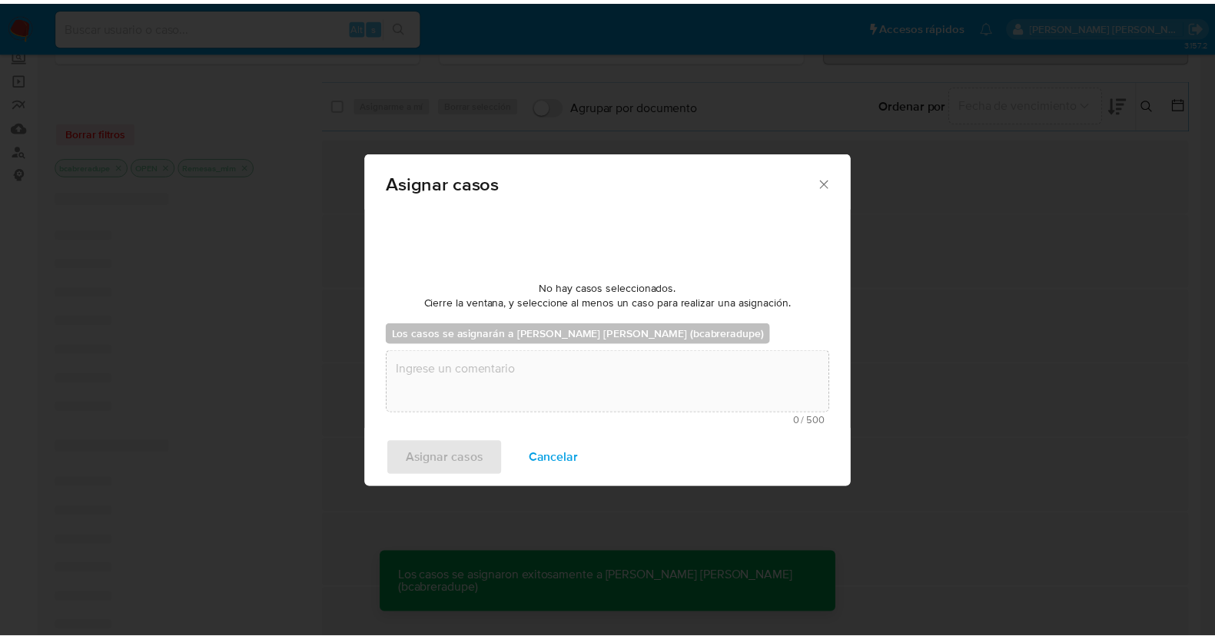
scroll to position [91, 0]
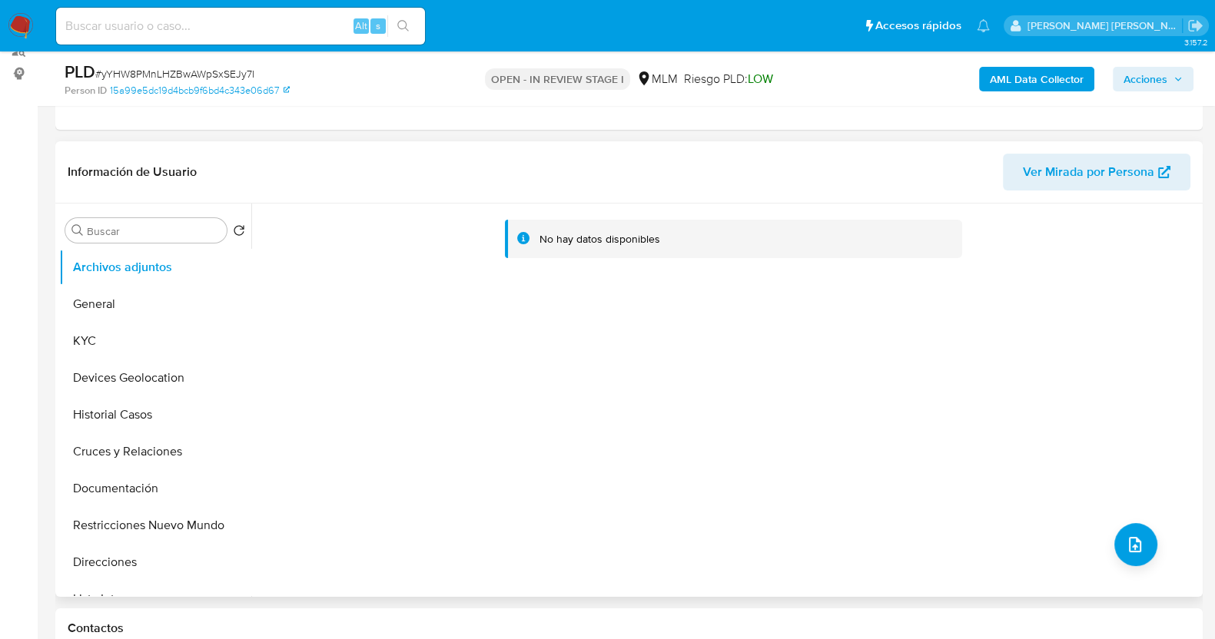
scroll to position [191, 0]
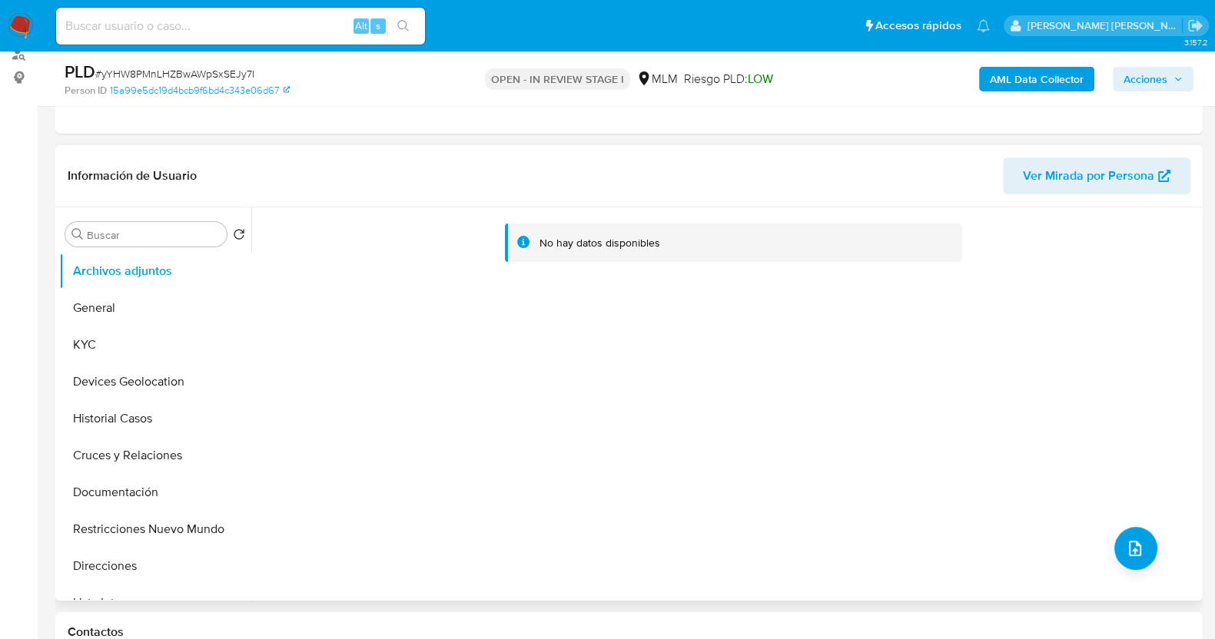
select select "10"
click at [120, 340] on button "KYC" at bounding box center [149, 345] width 180 height 37
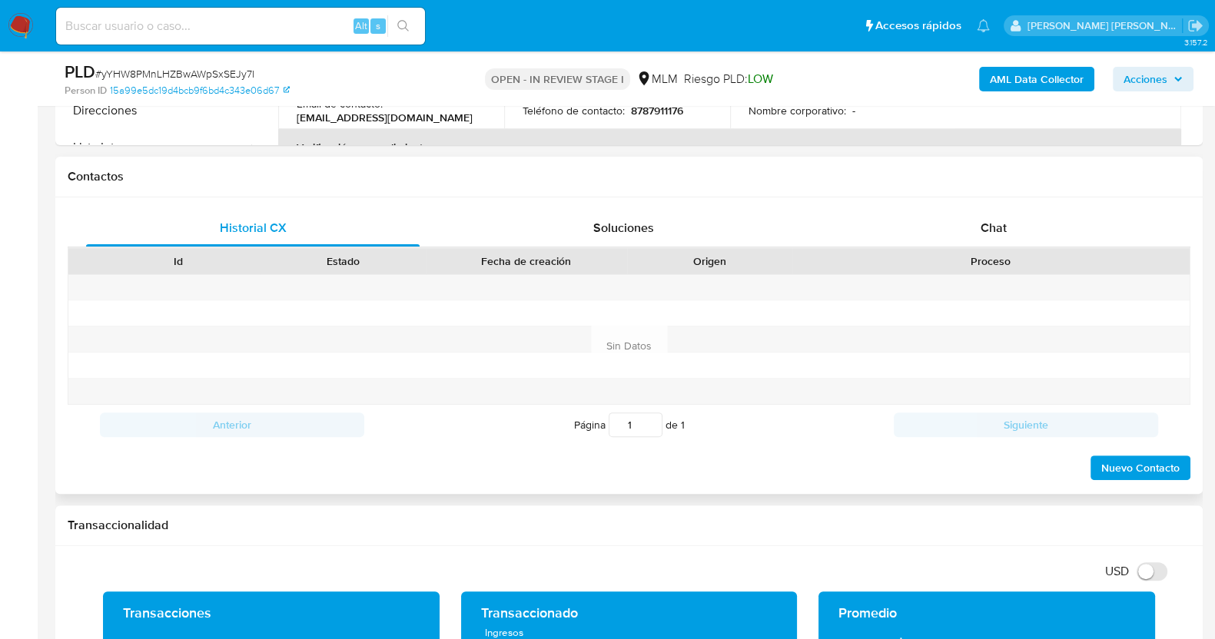
scroll to position [672, 0]
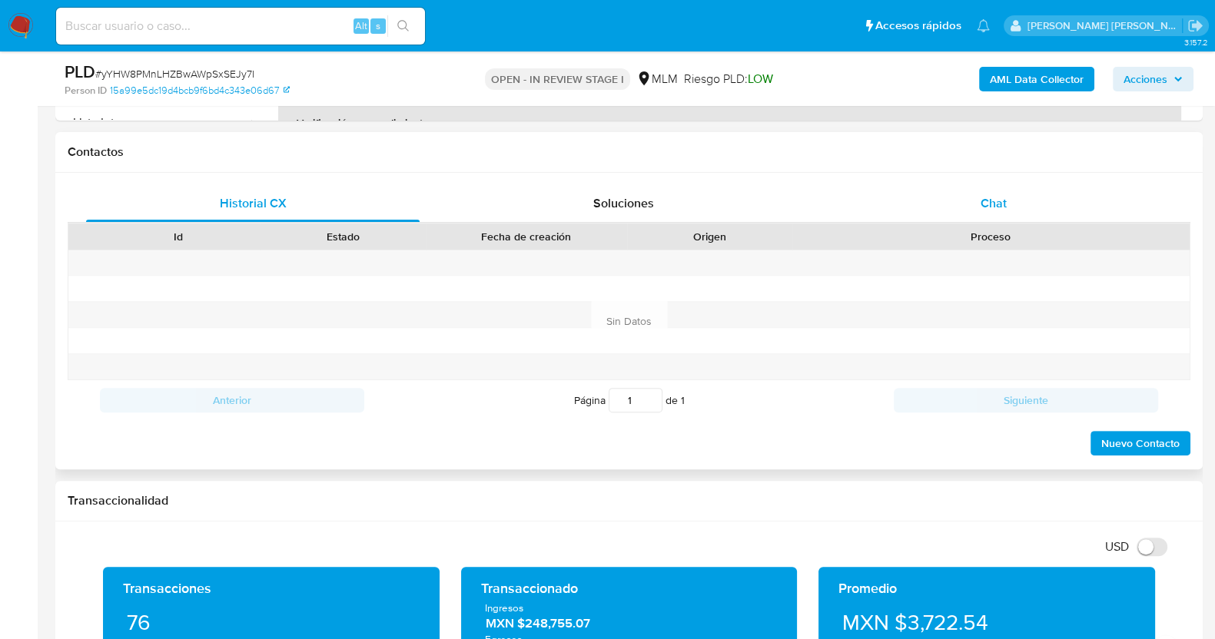
click at [991, 195] on span "Chat" at bounding box center [993, 203] width 26 height 18
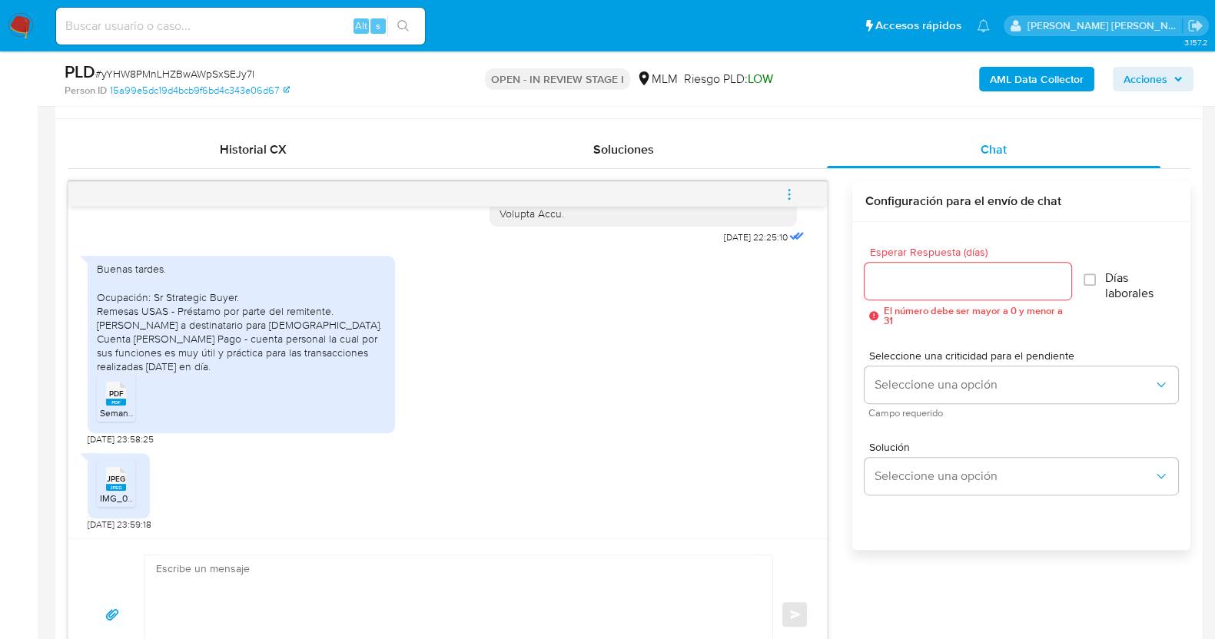
scroll to position [768, 0]
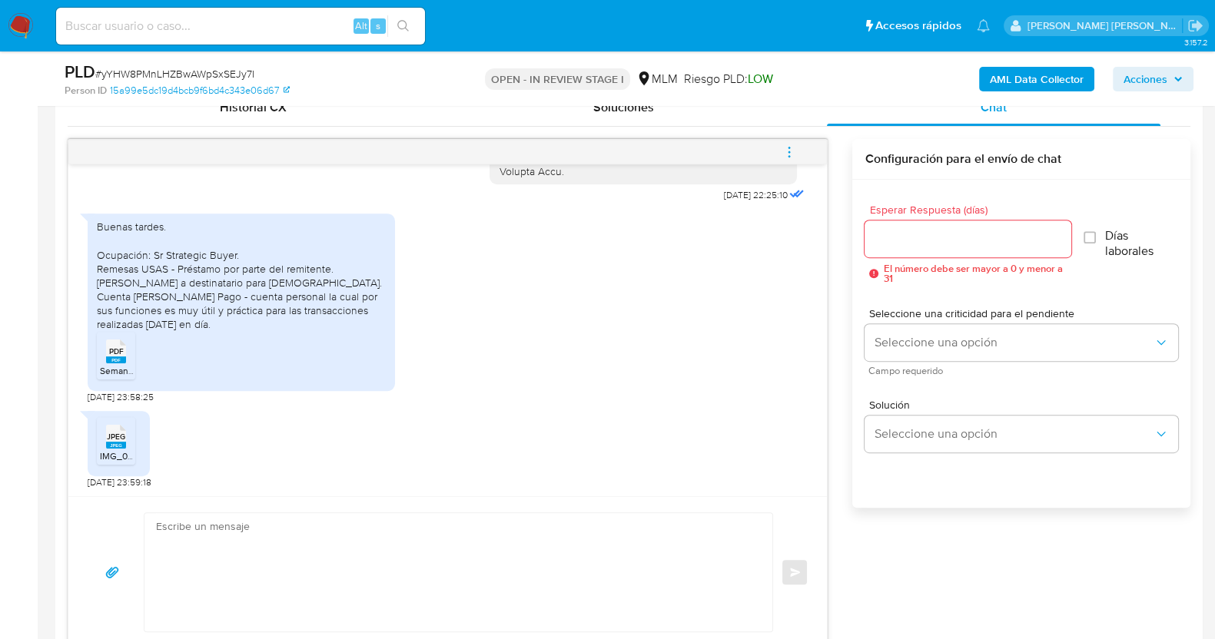
click at [905, 229] on input "Esperar Respuesta (días)" at bounding box center [967, 239] width 206 height 20
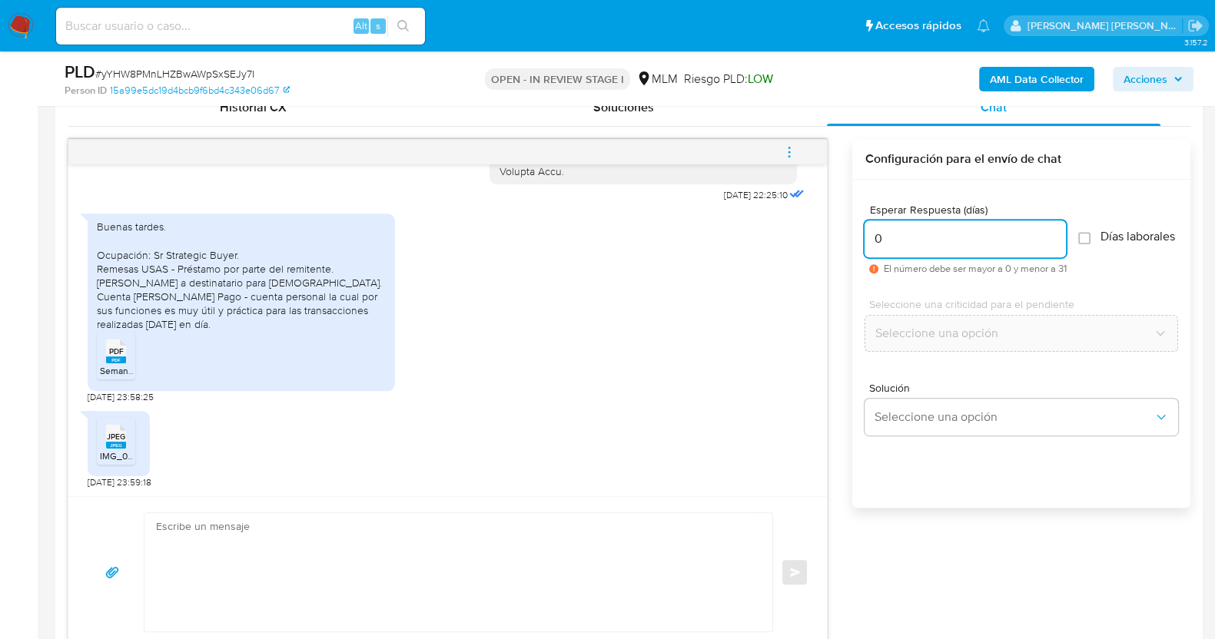
scroll to position [864, 0]
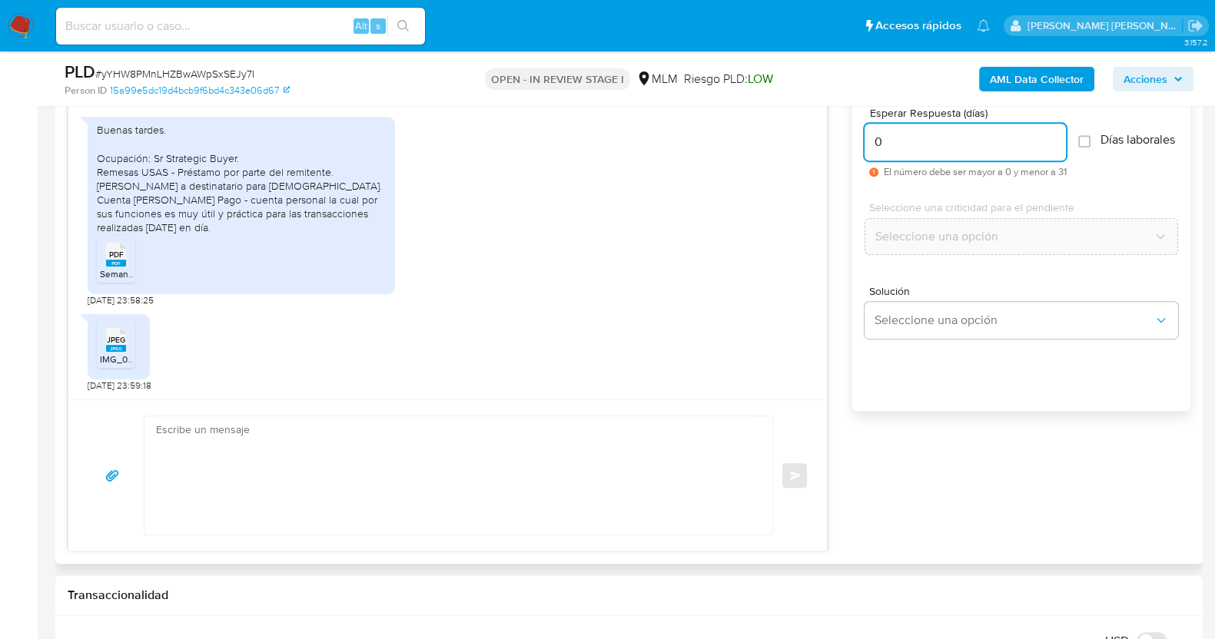
type input "0"
click at [403, 493] on textarea at bounding box center [454, 475] width 597 height 118
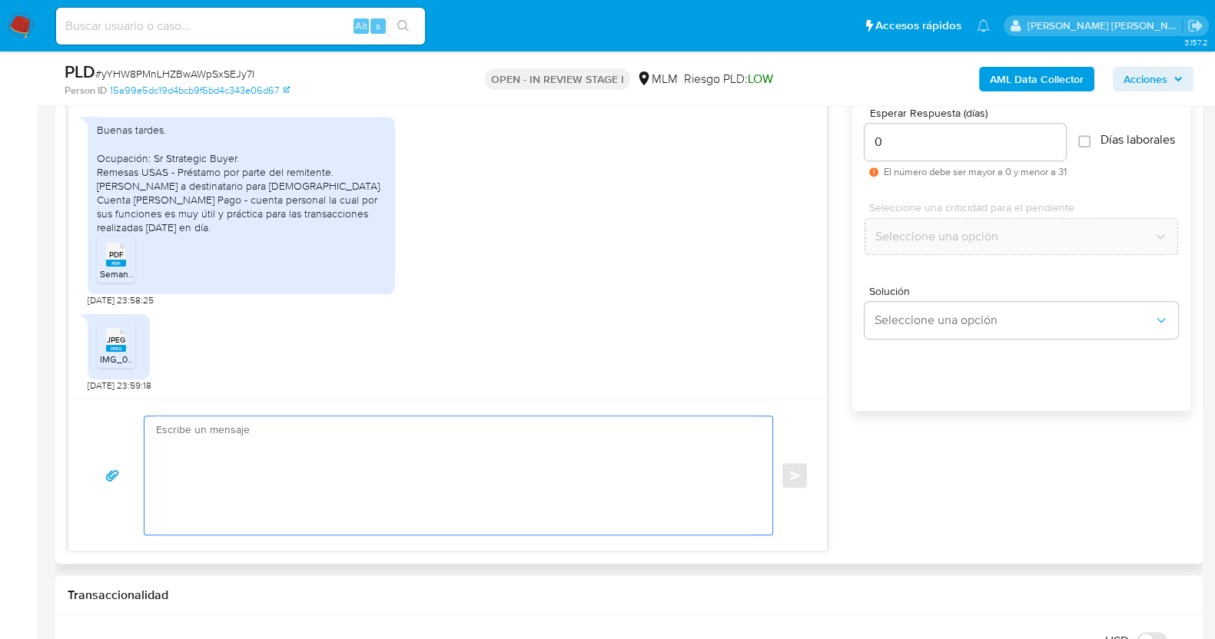
paste textarea "Estimado XXX, Agradecemos su pronta respuesta y colaboración. Toda su informaci…"
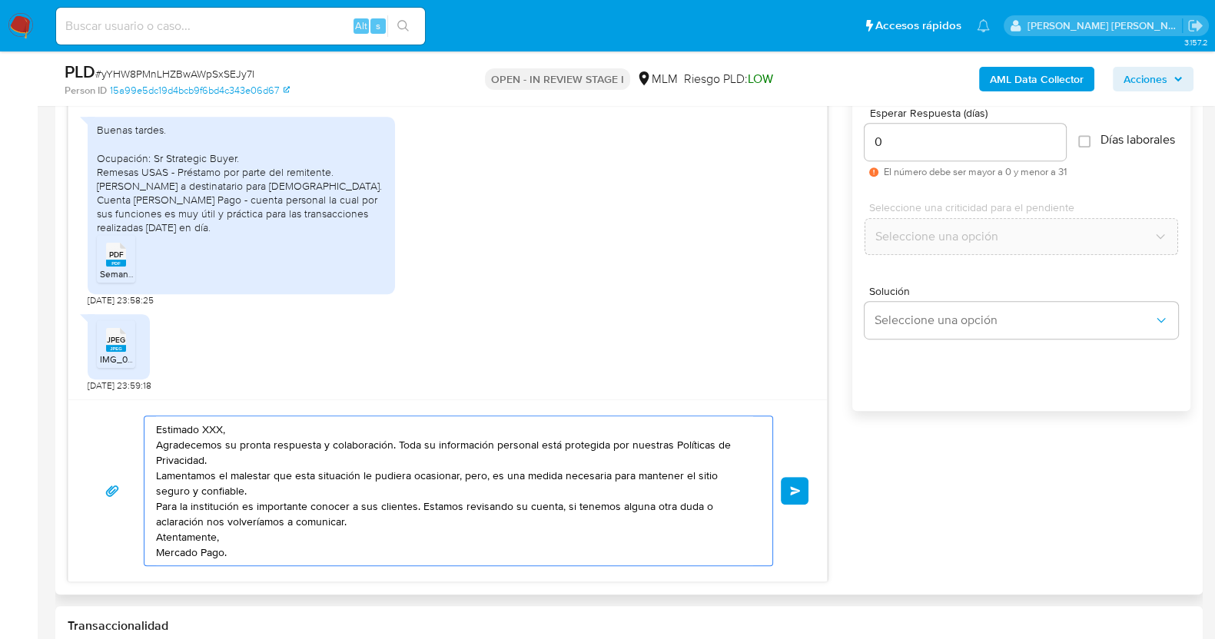
scroll to position [0, 0]
click at [387, 516] on textarea "Estimado XXX, Agradecemos su pronta respuesta y colaboración. Toda su informaci…" at bounding box center [454, 490] width 597 height 149
click at [327, 465] on textarea "Estimado XXX, Agradecemos su pronta respuesta y colaboración. Toda su informaci…" at bounding box center [454, 493] width 597 height 154
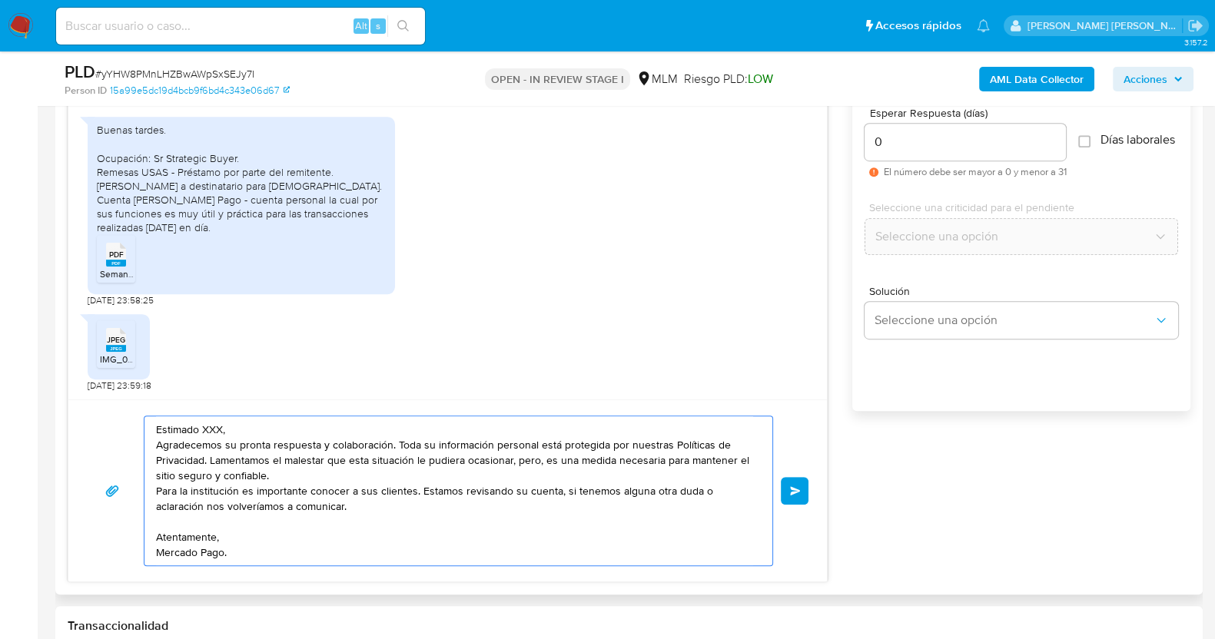
click at [327, 465] on textarea "Estimado XXX, Agradecemos su pronta respuesta y colaboración. Toda su informaci…" at bounding box center [454, 490] width 597 height 149
click at [330, 481] on textarea "Estimado XXX, Agradecemos su pronta respuesta y colaboración. Toda su informaci…" at bounding box center [454, 490] width 597 height 149
click at [296, 478] on textarea "Estimado XXX, Agradecemos su pronta respuesta y colaboración. Toda su informaci…" at bounding box center [454, 490] width 597 height 149
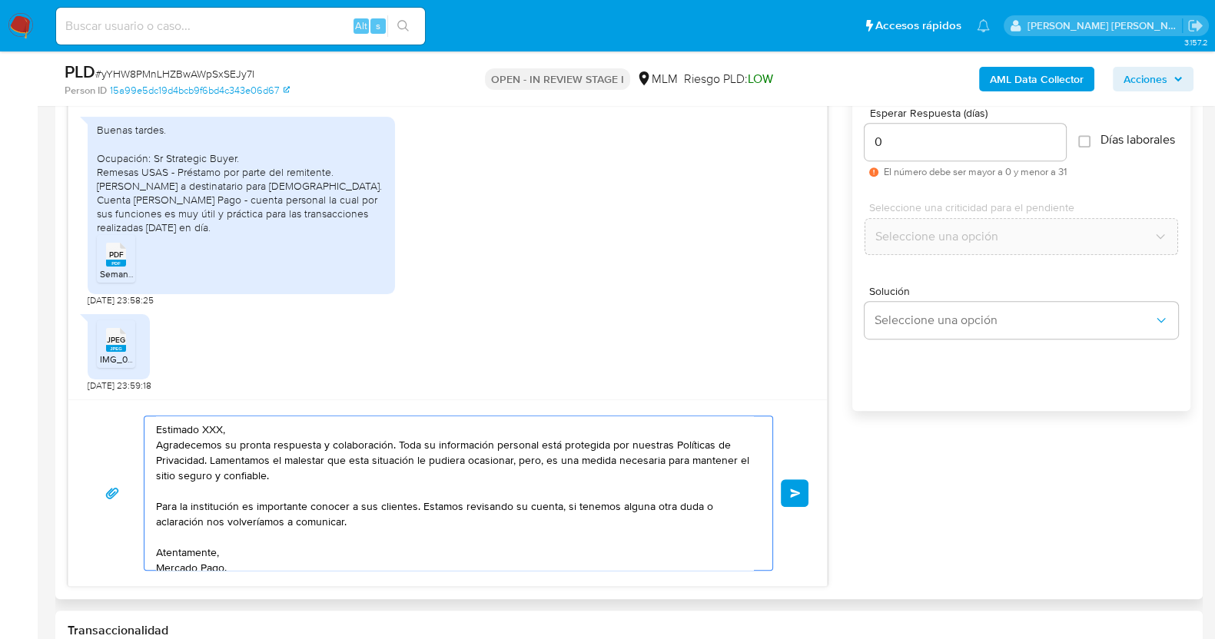
click at [275, 428] on textarea "Estimado XXX, Agradecemos su pronta respuesta y colaboración. Toda su informaci…" at bounding box center [454, 493] width 597 height 154
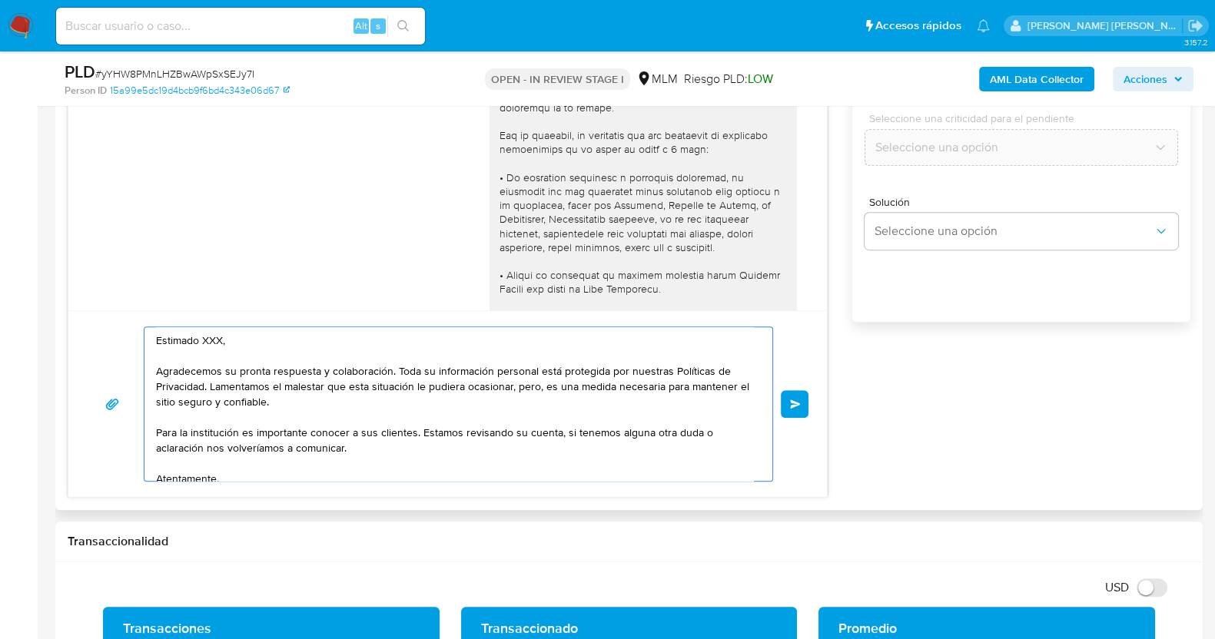
scroll to position [960, 0]
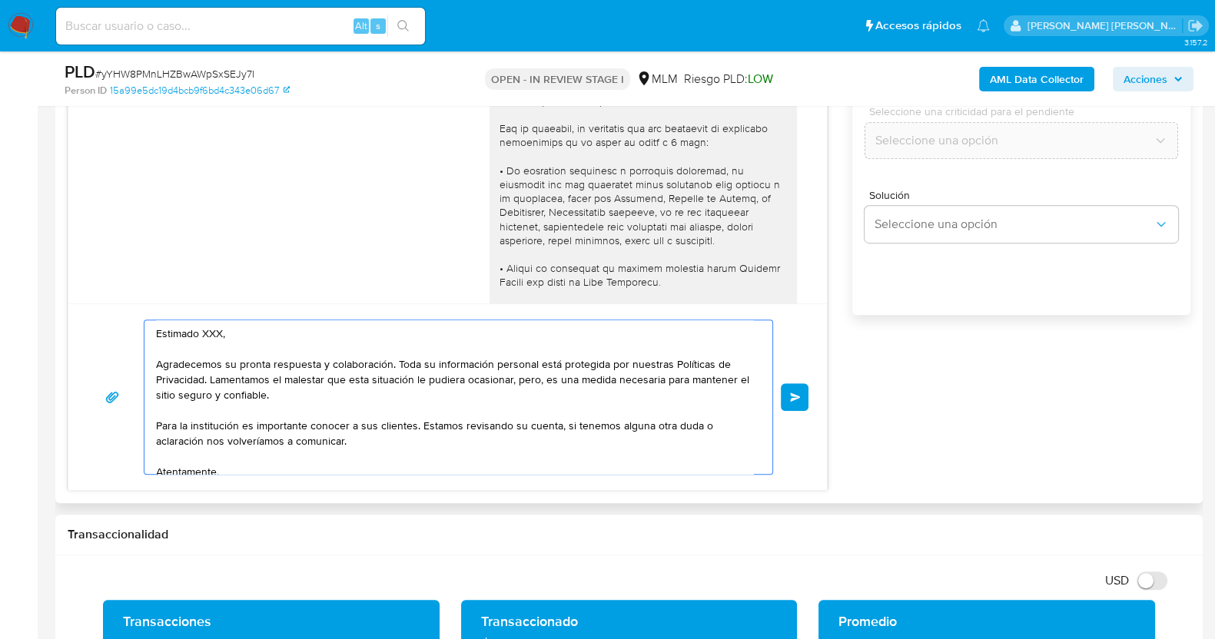
click at [224, 332] on textarea "Estimado XXX, Agradecemos su pronta respuesta y colaboración. Toda su informaci…" at bounding box center [454, 397] width 597 height 154
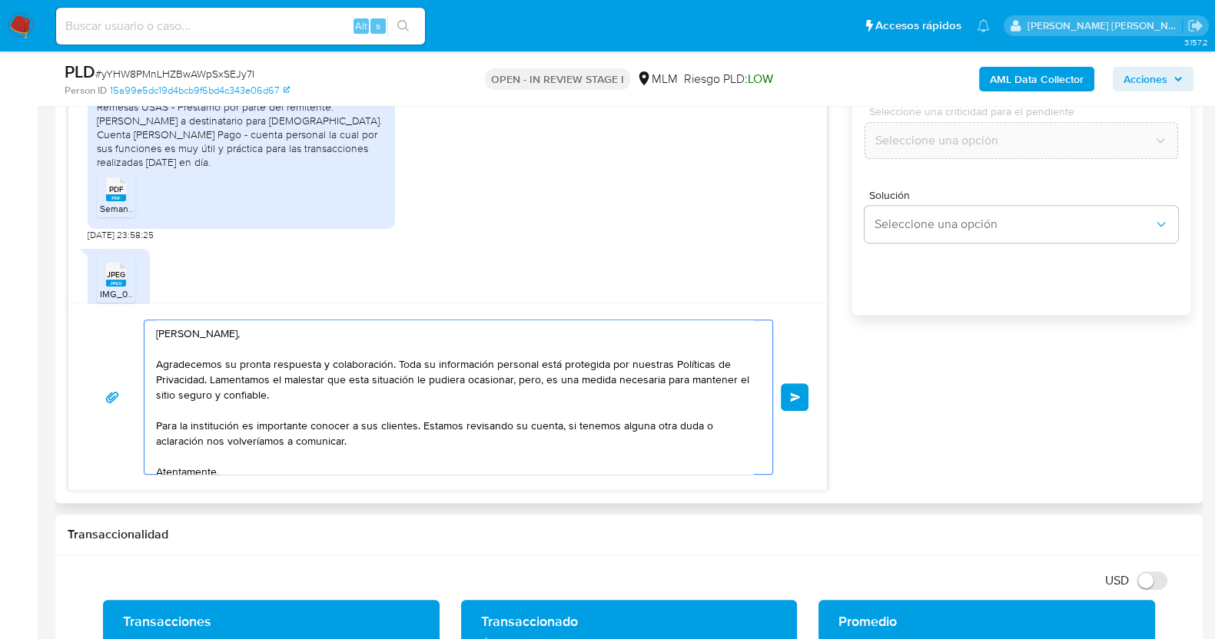
scroll to position [480, 0]
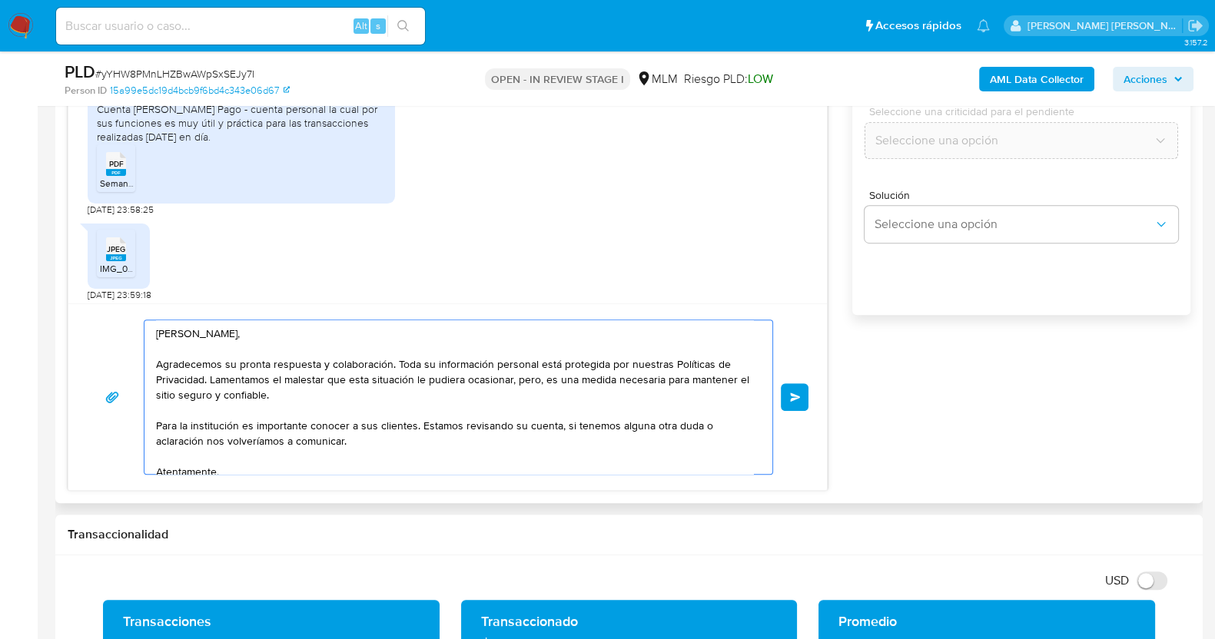
type textarea "Estimado Rodrigo, Agradecemos su pronta respuesta y colaboración. Toda su infor…"
click at [119, 154] on icon at bounding box center [116, 164] width 20 height 24
click at [119, 251] on span "JPEG" at bounding box center [116, 249] width 18 height 10
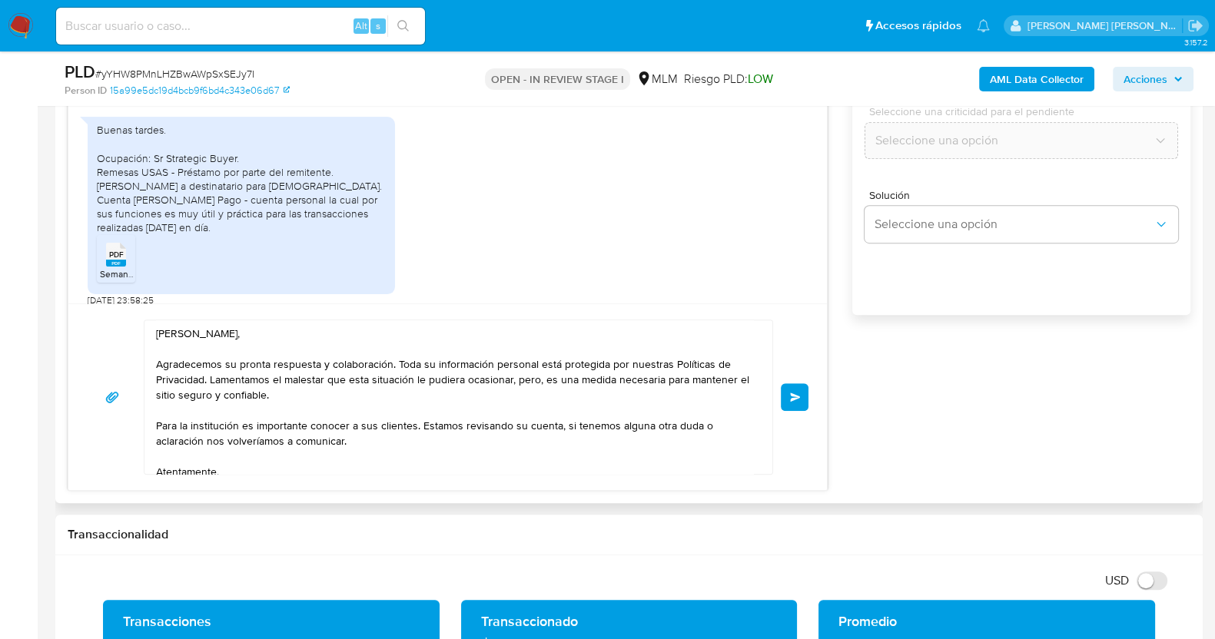
scroll to position [293, 0]
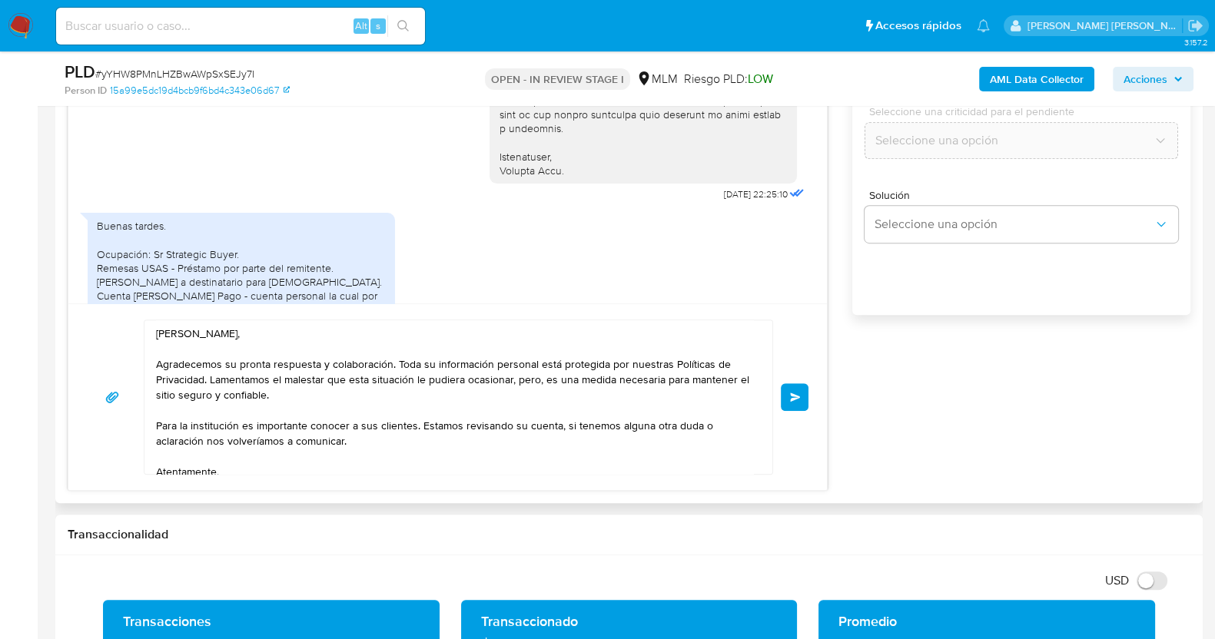
click at [1014, 405] on div "26/08/2025 22:25:10 Buenas tardes. Ocupación: Sr Strategic Buyer. Remesas USAS …" at bounding box center [629, 218] width 1123 height 545
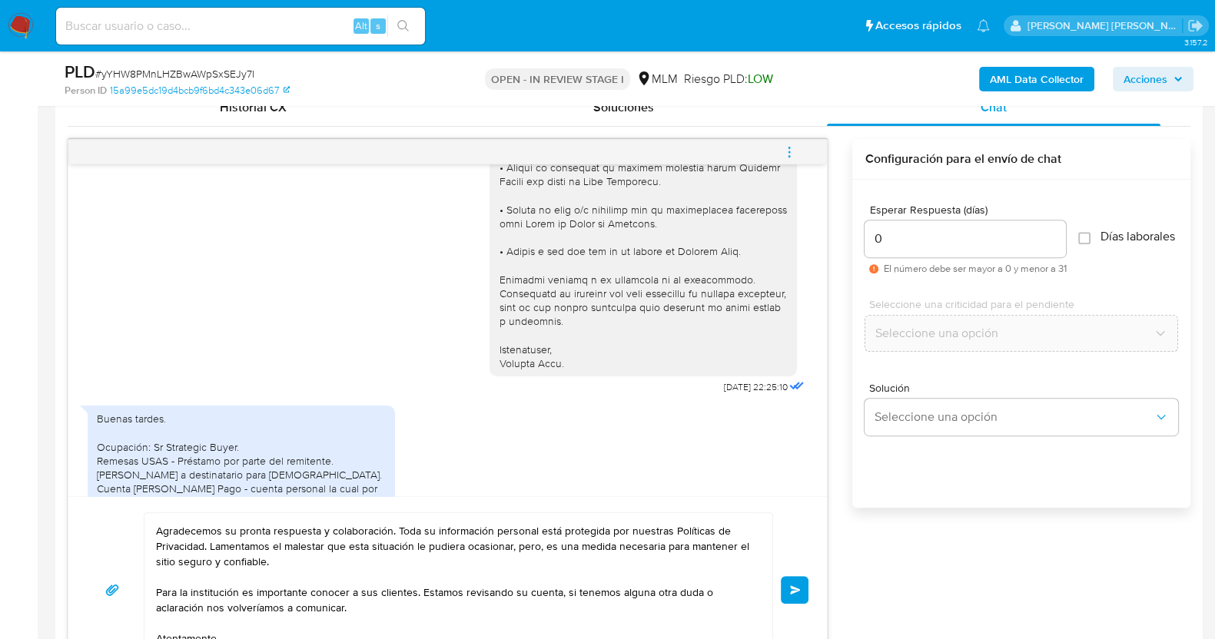
scroll to position [0, 0]
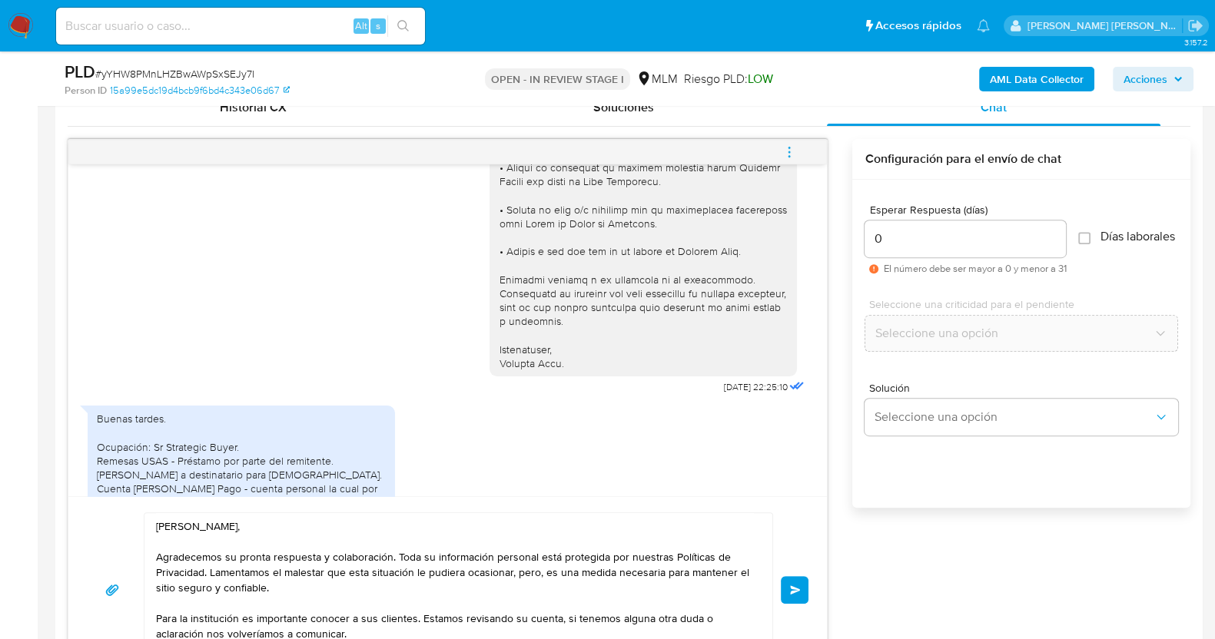
click at [803, 583] on button "Enviar" at bounding box center [795, 590] width 28 height 28
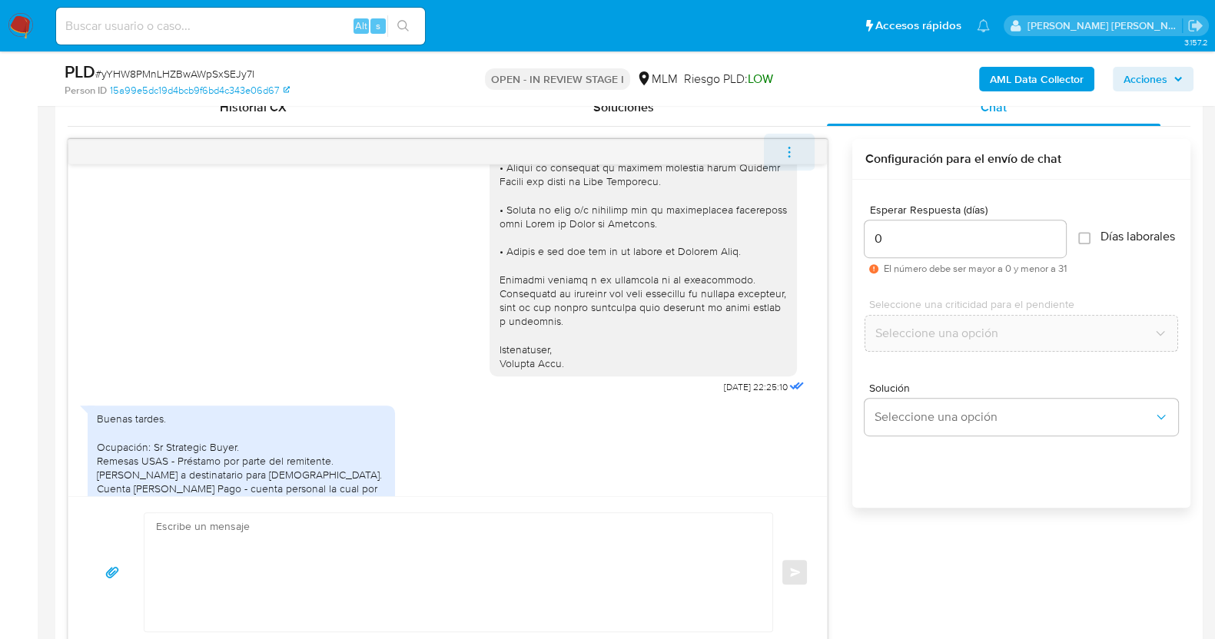
scroll to position [725, 0]
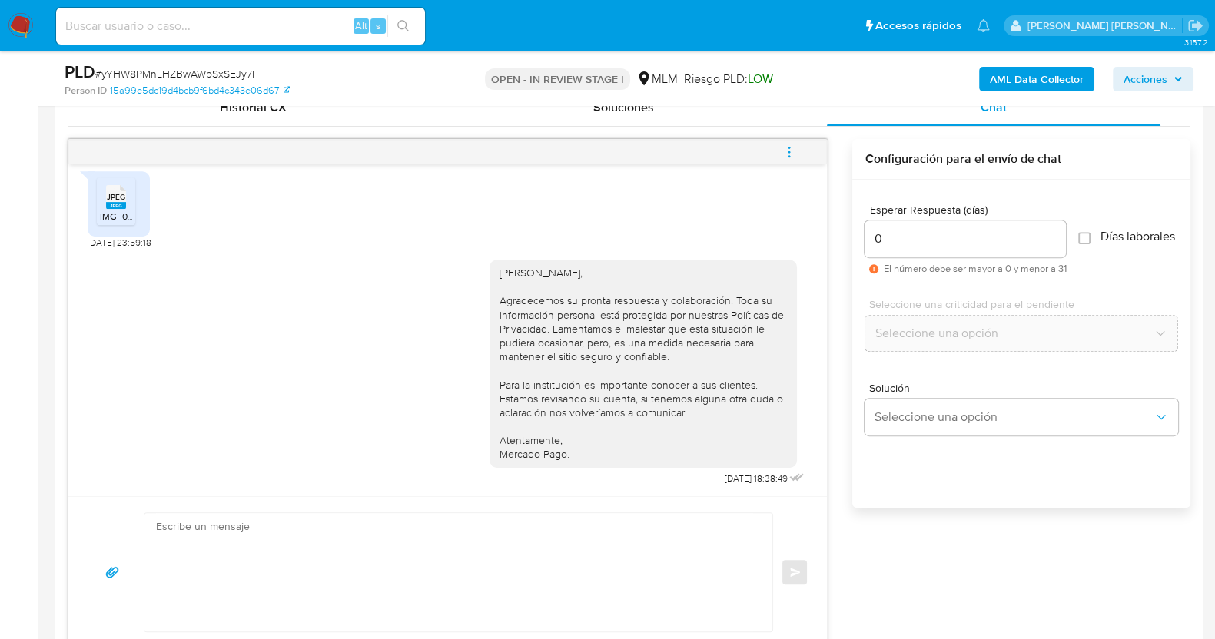
click at [793, 145] on icon "menu-action" at bounding box center [789, 152] width 14 height 14
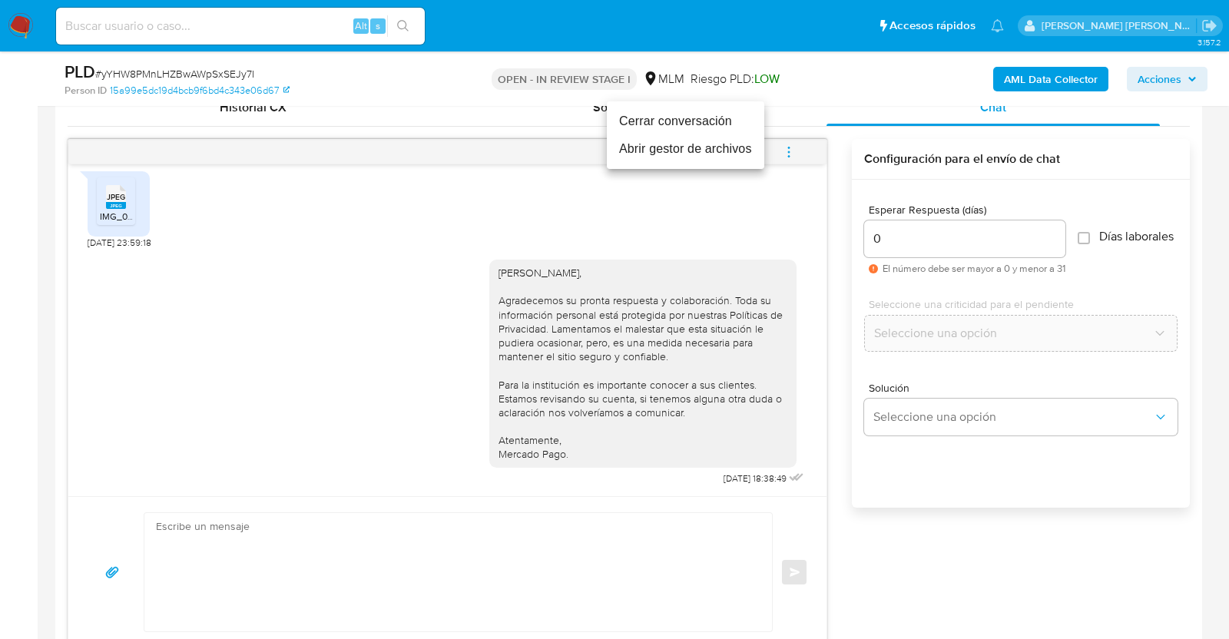
click at [705, 122] on li "Cerrar conversación" at bounding box center [686, 122] width 158 height 28
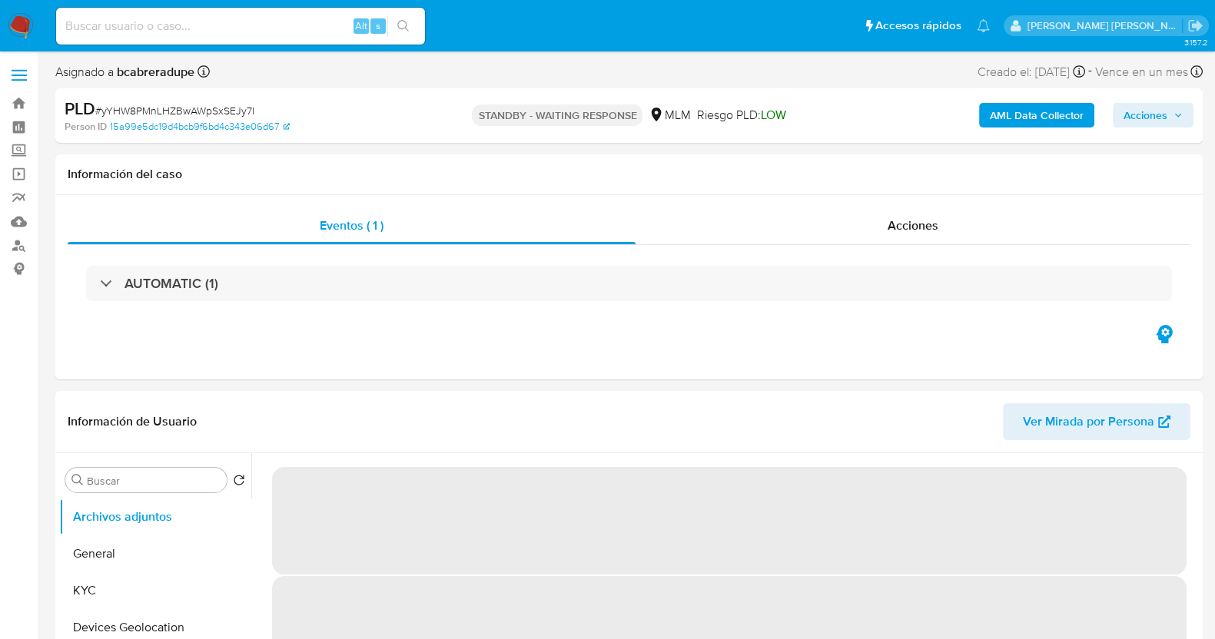
select select "10"
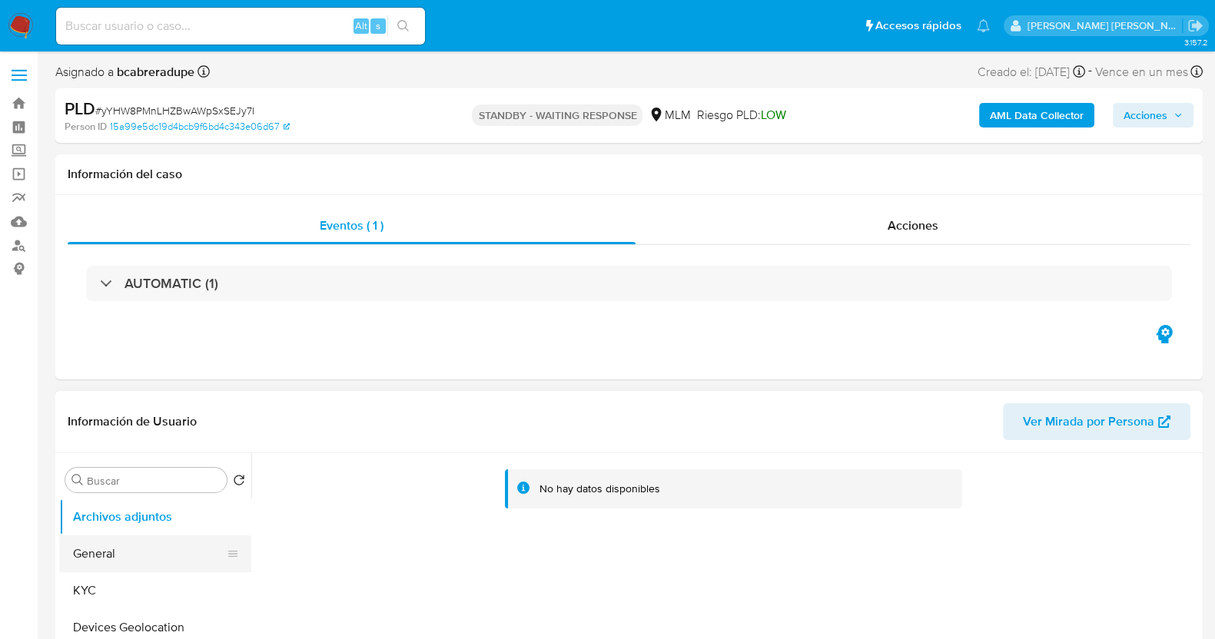
drag, startPoint x: 117, startPoint y: 593, endPoint x: 182, endPoint y: 547, distance: 79.9
click at [117, 593] on button "KYC" at bounding box center [155, 590] width 192 height 37
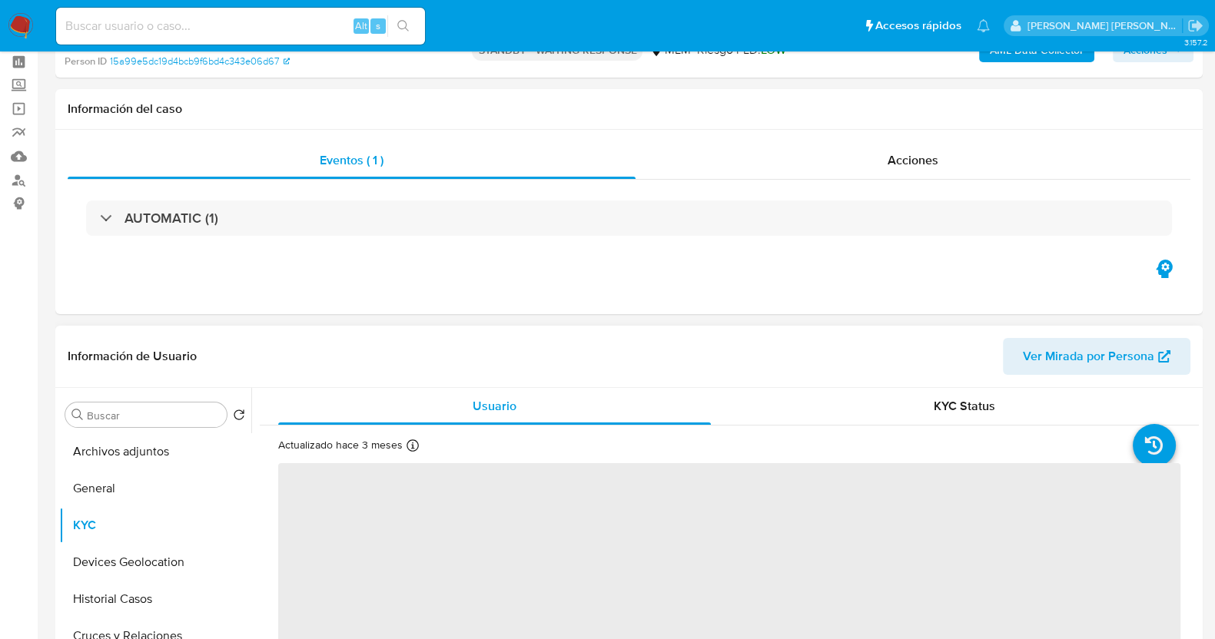
scroll to position [95, 0]
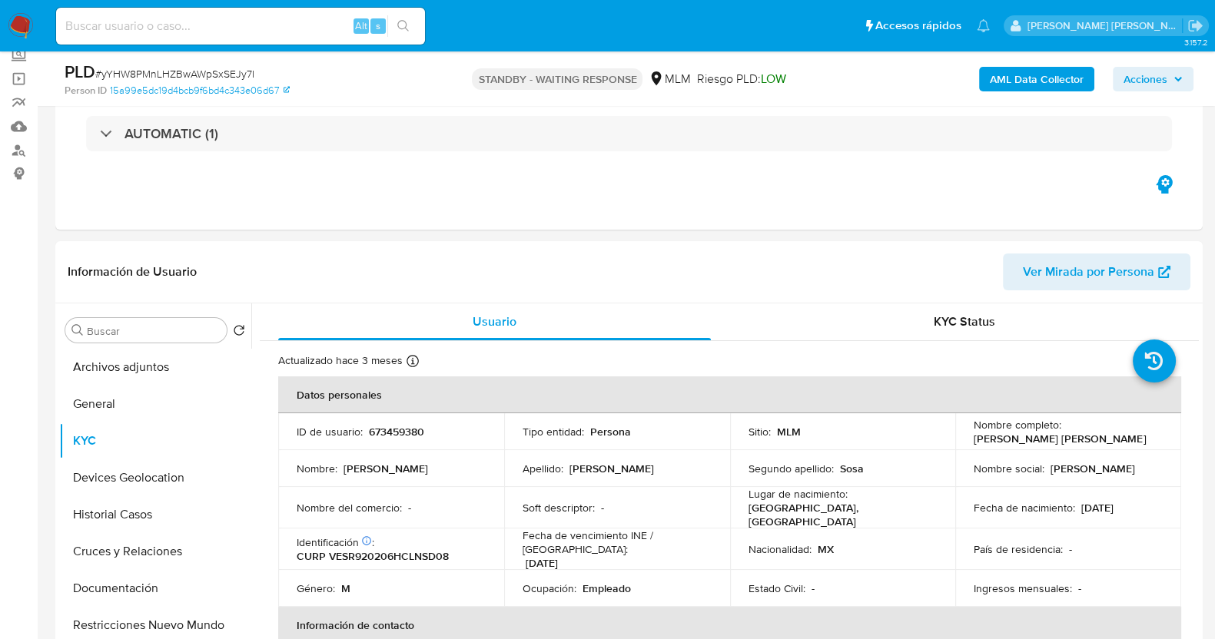
click at [1172, 71] on span "Acciones" at bounding box center [1152, 79] width 59 height 22
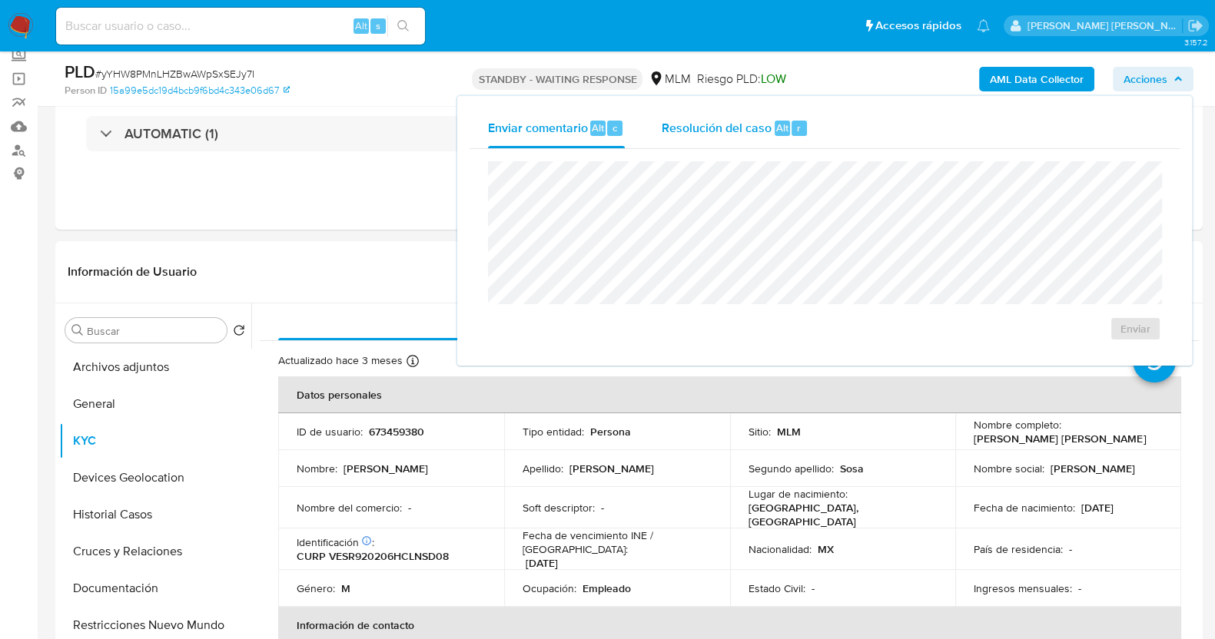
click at [685, 129] on span "Resolución del caso" at bounding box center [717, 127] width 110 height 18
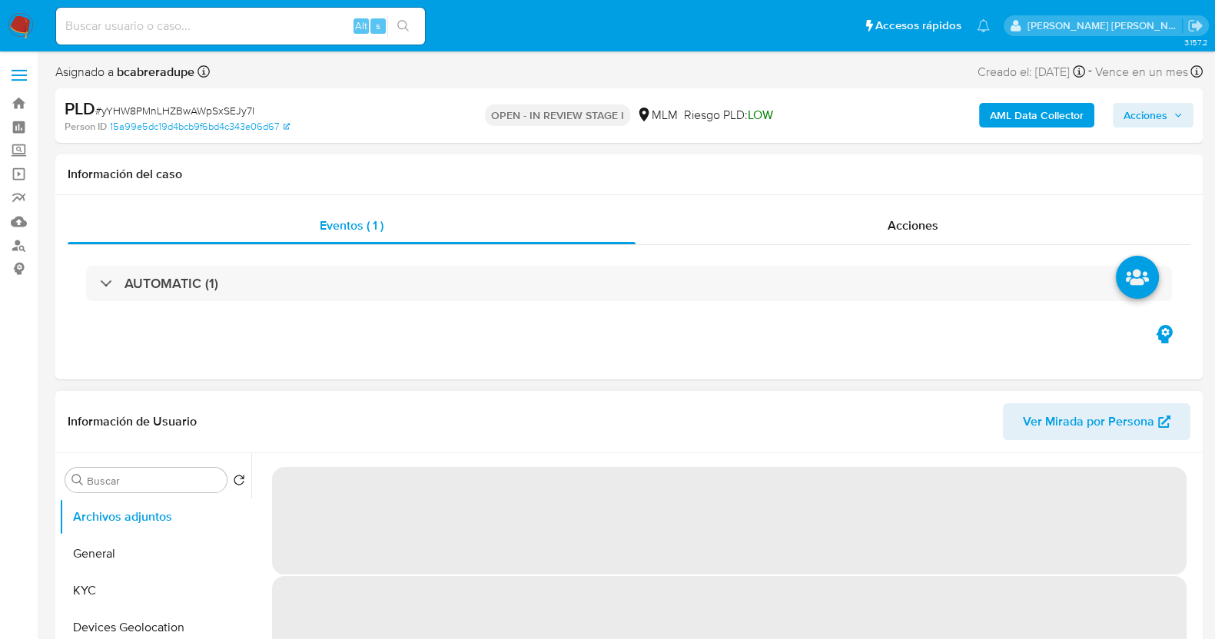
select select "10"
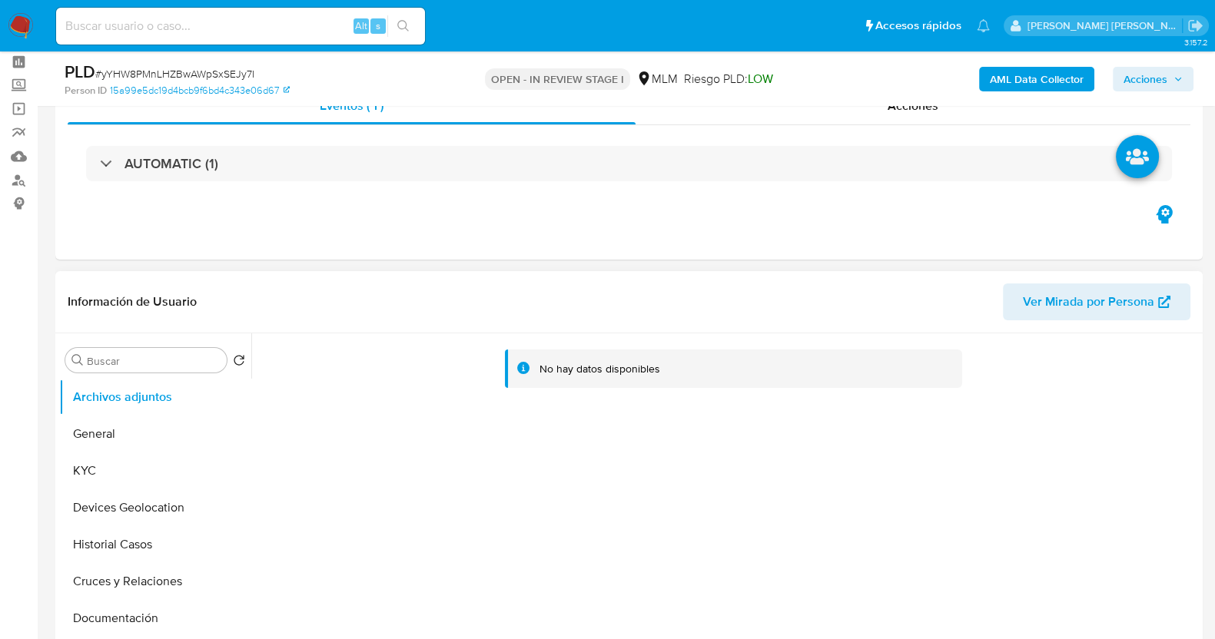
scroll to position [95, 0]
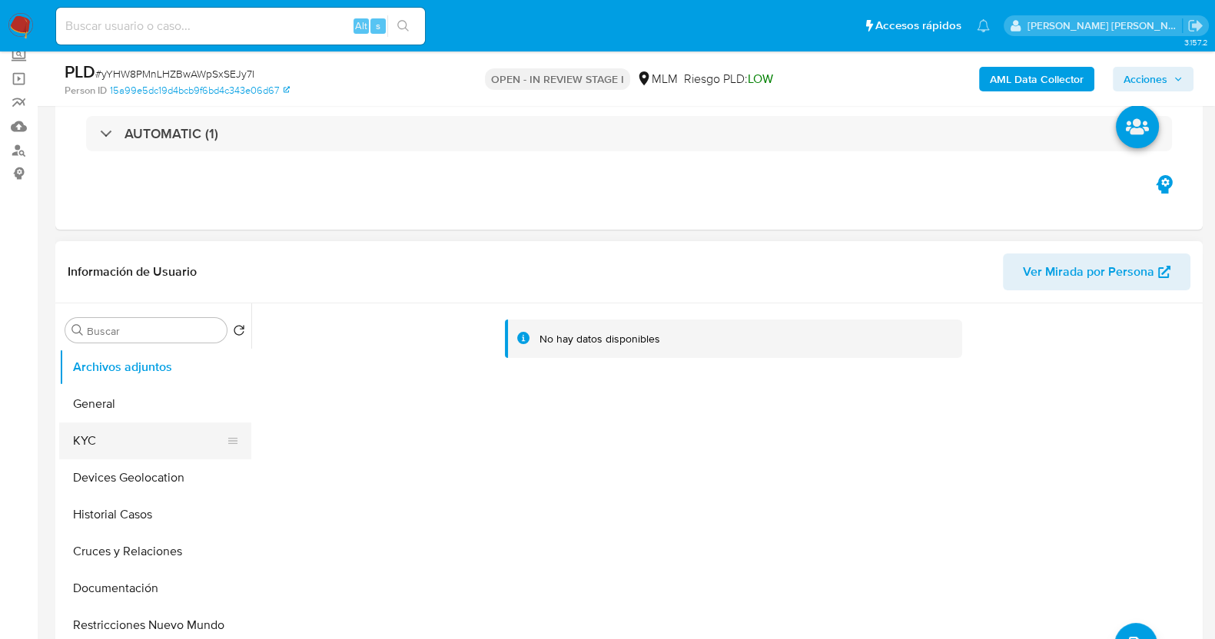
click at [141, 435] on button "KYC" at bounding box center [149, 441] width 180 height 37
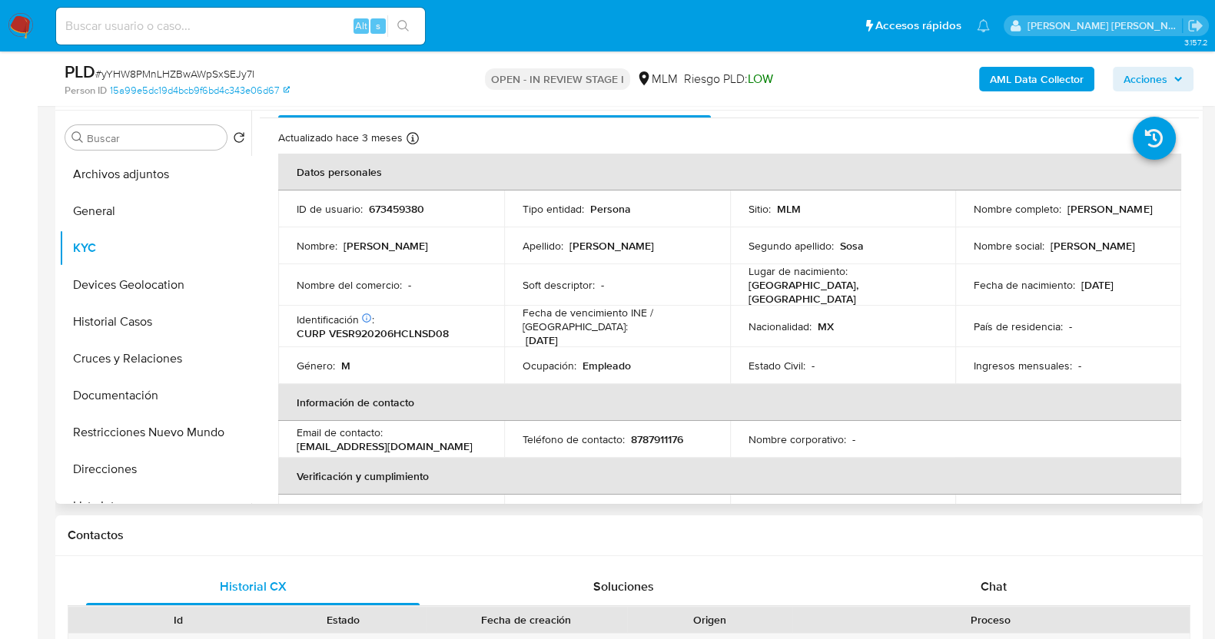
scroll to position [5, 0]
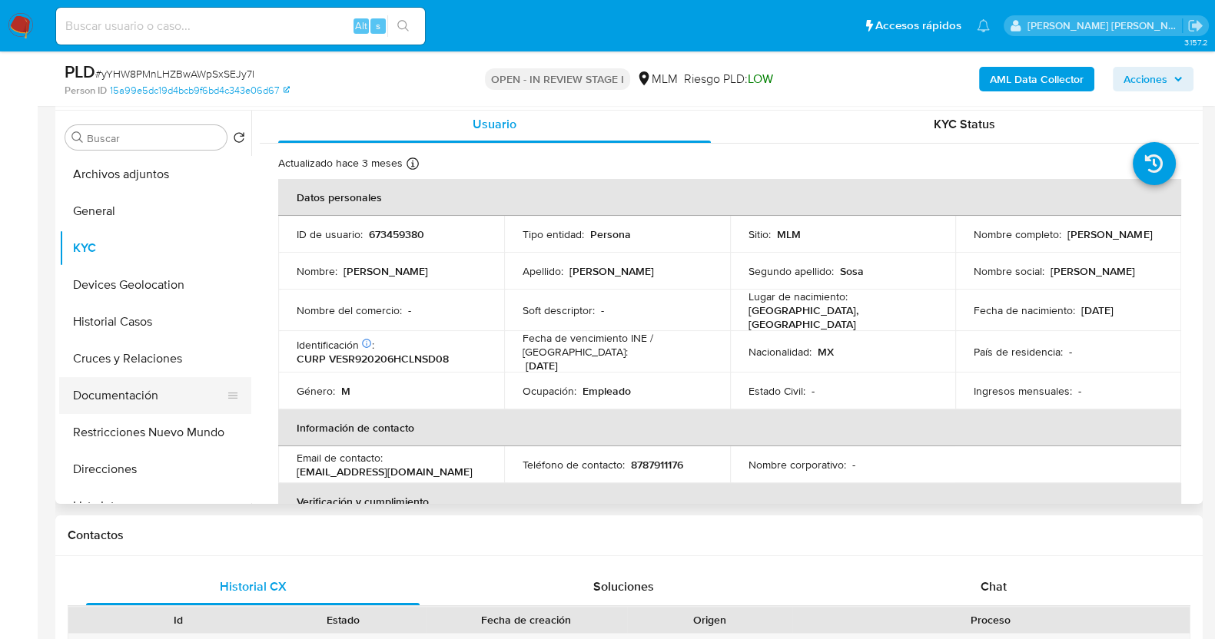
click at [99, 407] on button "Documentación" at bounding box center [149, 395] width 180 height 37
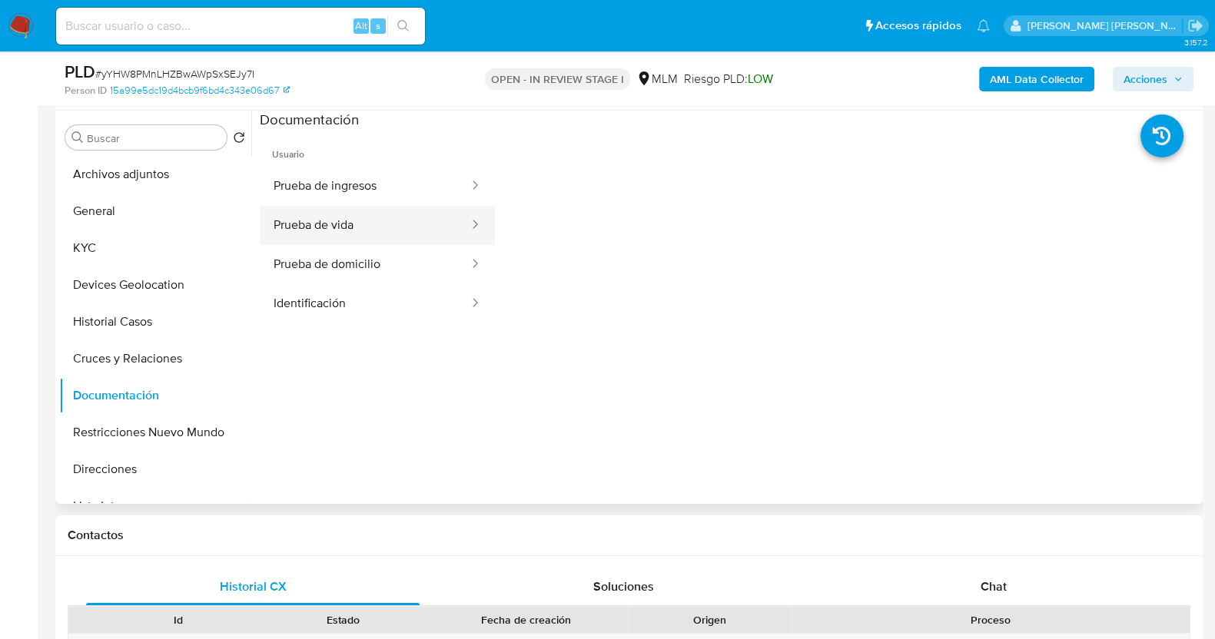
click at [380, 227] on button "Prueba de vida" at bounding box center [365, 225] width 211 height 39
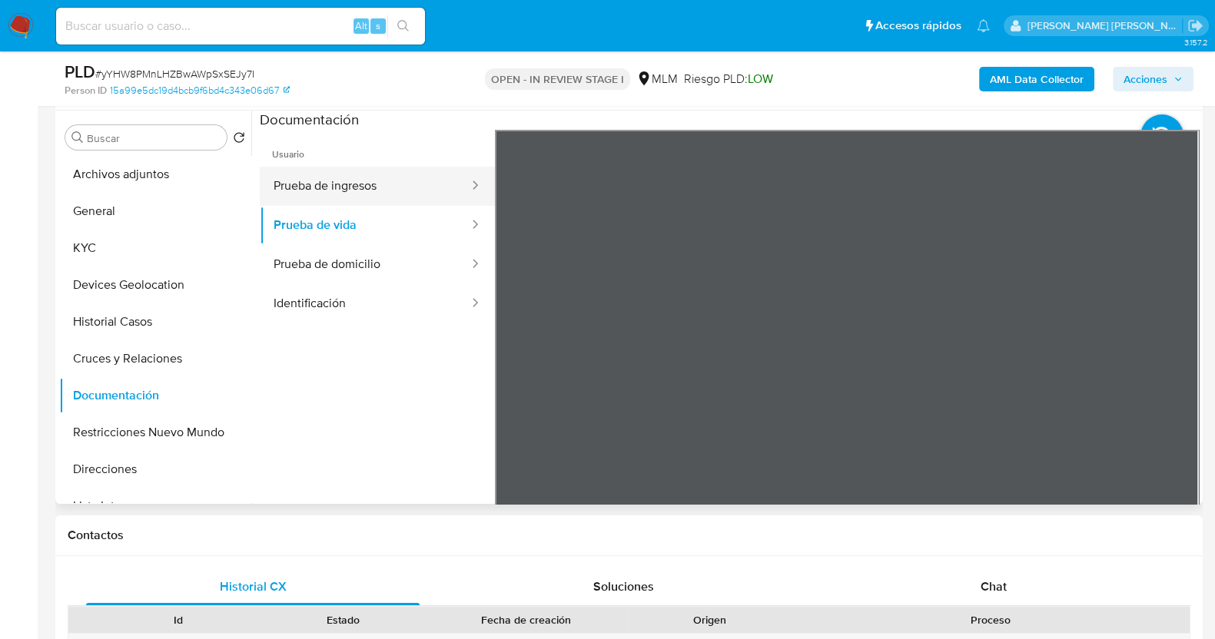
click at [384, 189] on button "Prueba de ingresos" at bounding box center [365, 186] width 211 height 39
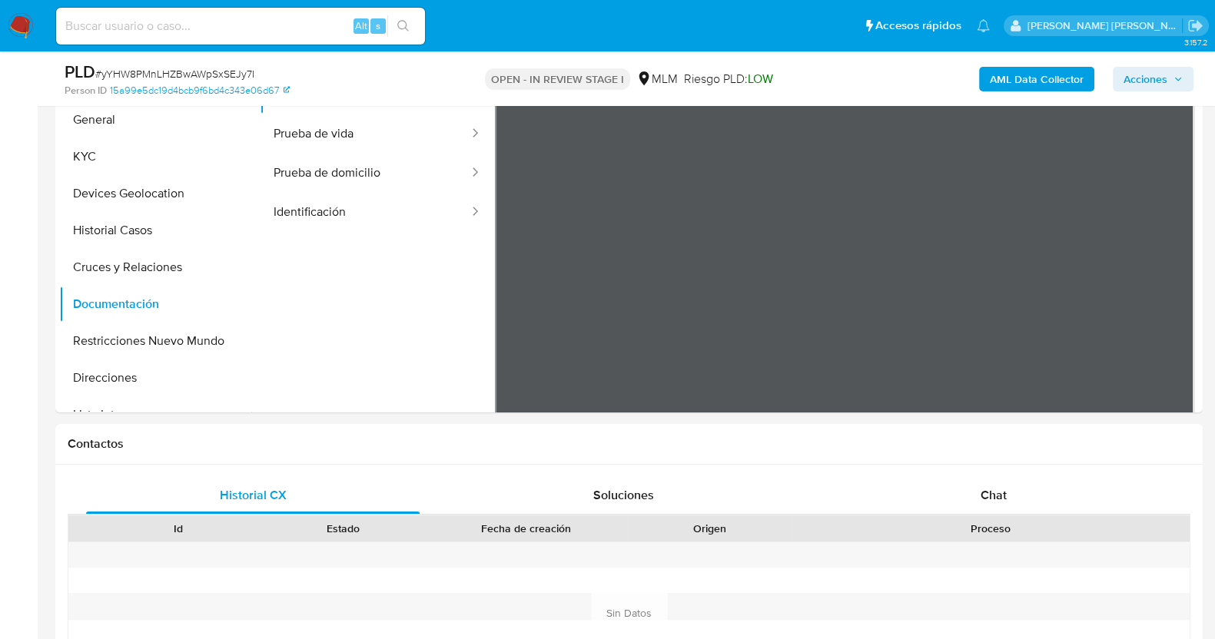
scroll to position [480, 0]
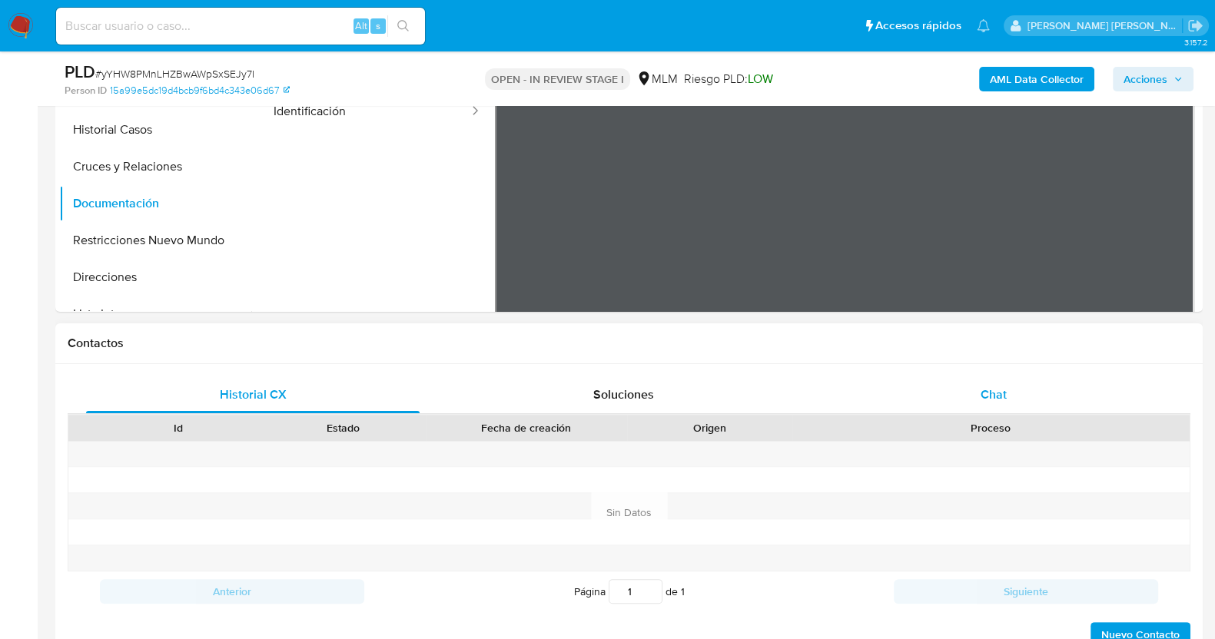
click at [1021, 386] on div "Chat" at bounding box center [993, 394] width 333 height 37
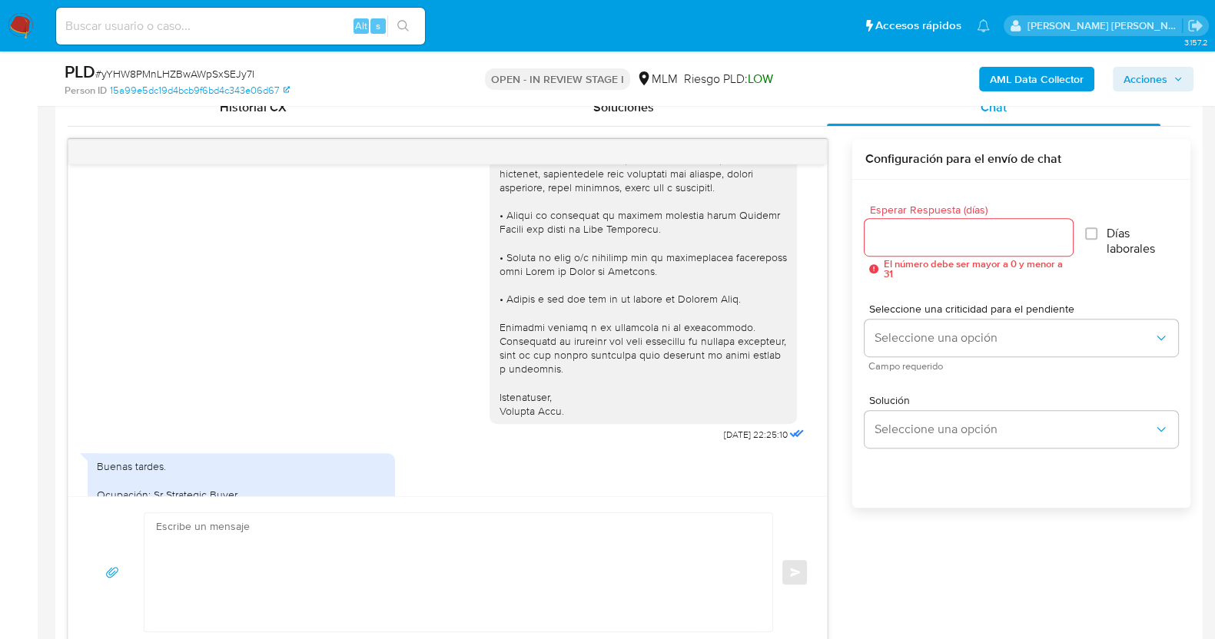
scroll to position [438, 0]
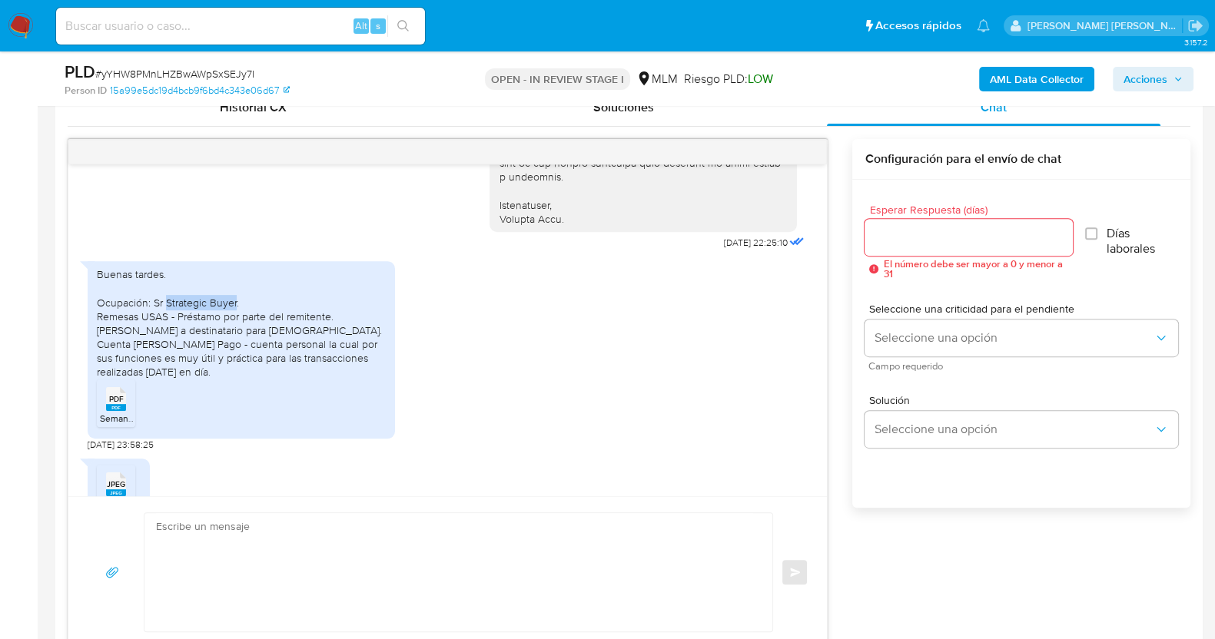
drag, startPoint x: 166, startPoint y: 298, endPoint x: 235, endPoint y: 301, distance: 69.2
click at [235, 301] on div "Buenas tardes. Ocupación: Sr Strategic Buyer. Remesas USAS - Préstamo por parte…" at bounding box center [241, 323] width 289 height 112
copy div "Strategic Buyer"
